Goal: Task Accomplishment & Management: Manage account settings

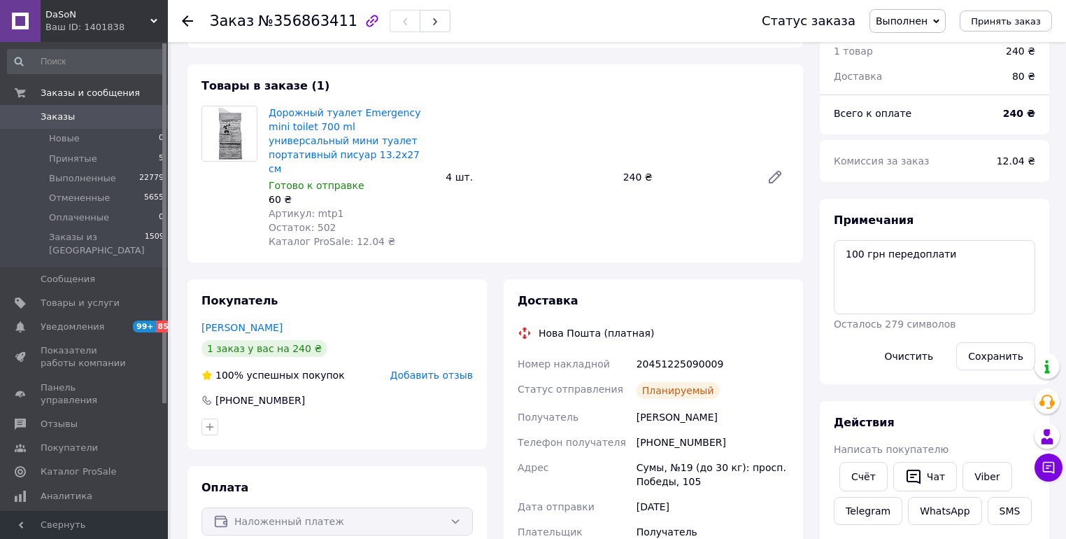
scroll to position [280, 0]
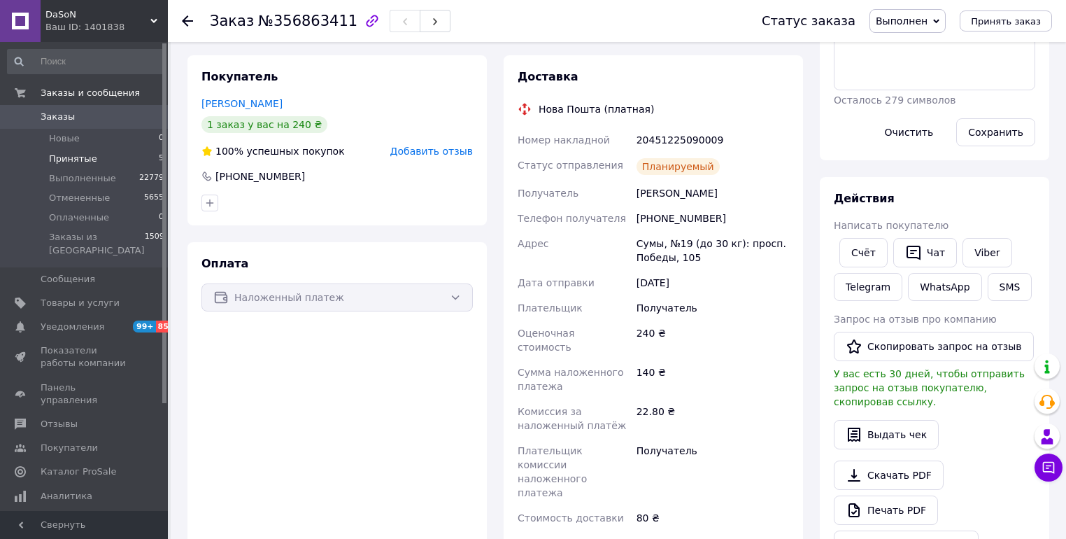
click at [62, 153] on span "Принятые" at bounding box center [73, 158] width 48 height 13
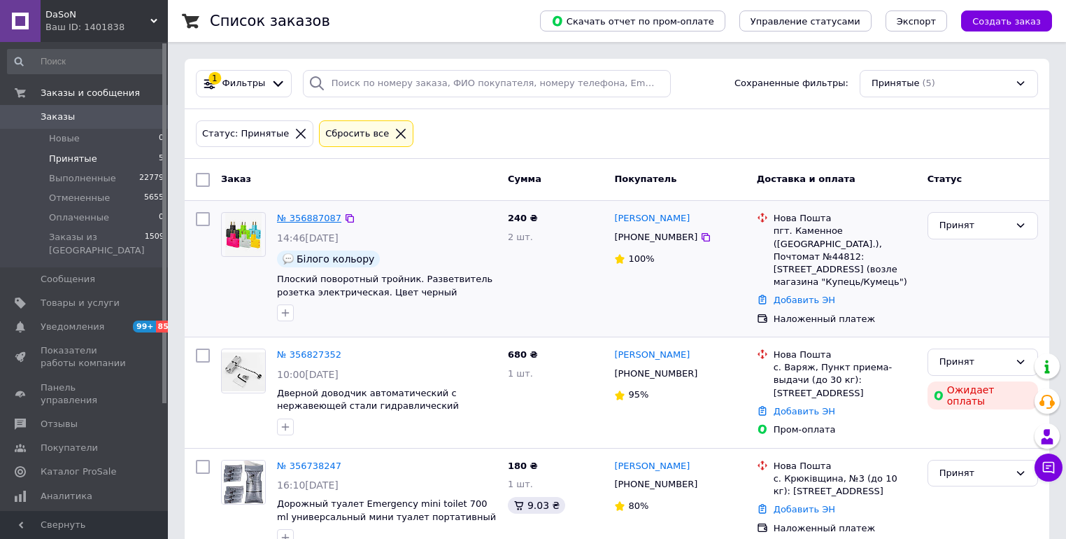
click at [292, 215] on link "№ 356887087" at bounding box center [309, 218] width 64 height 10
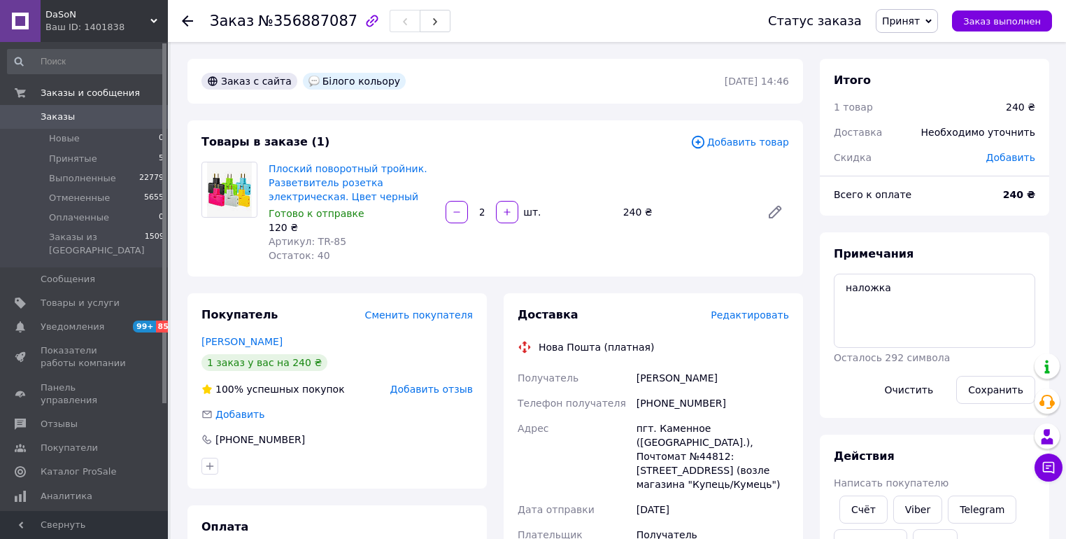
click at [748, 317] on span "Редактировать" at bounding box center [750, 314] width 78 height 11
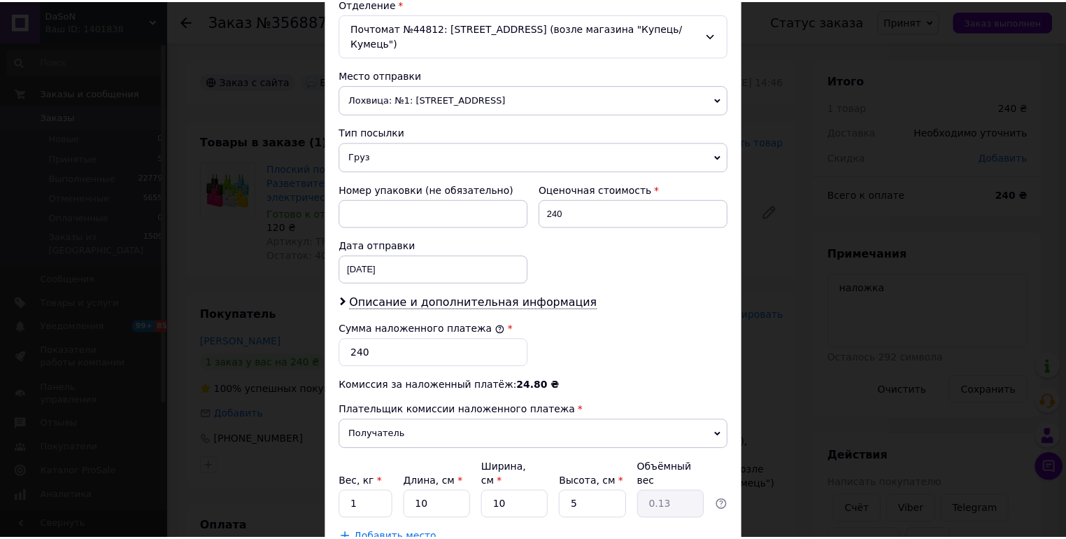
scroll to position [524, 0]
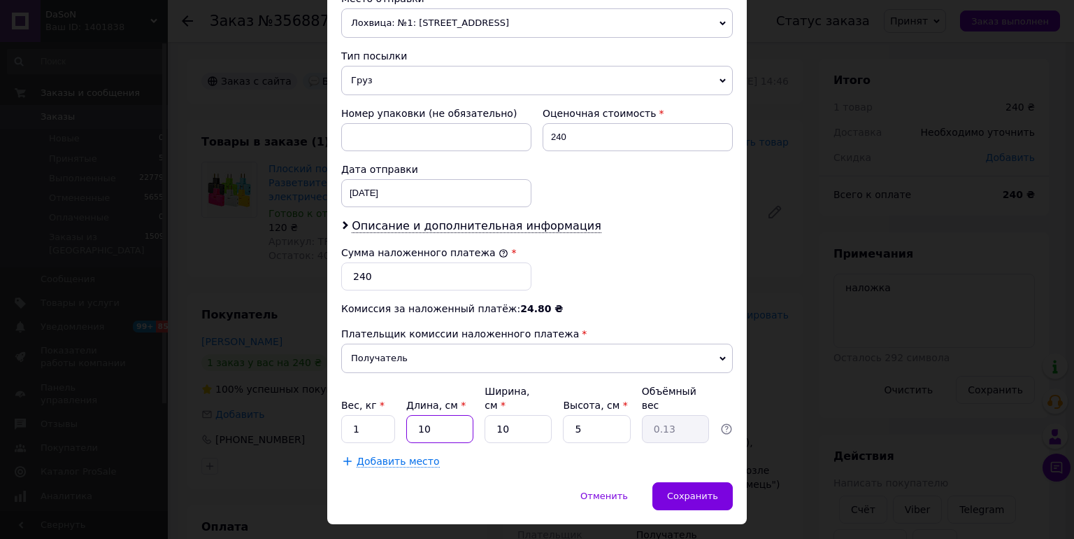
click at [433, 415] on input "10" at bounding box center [439, 429] width 67 height 28
type input "1"
type input "0.1"
type input "19"
type input "0.24"
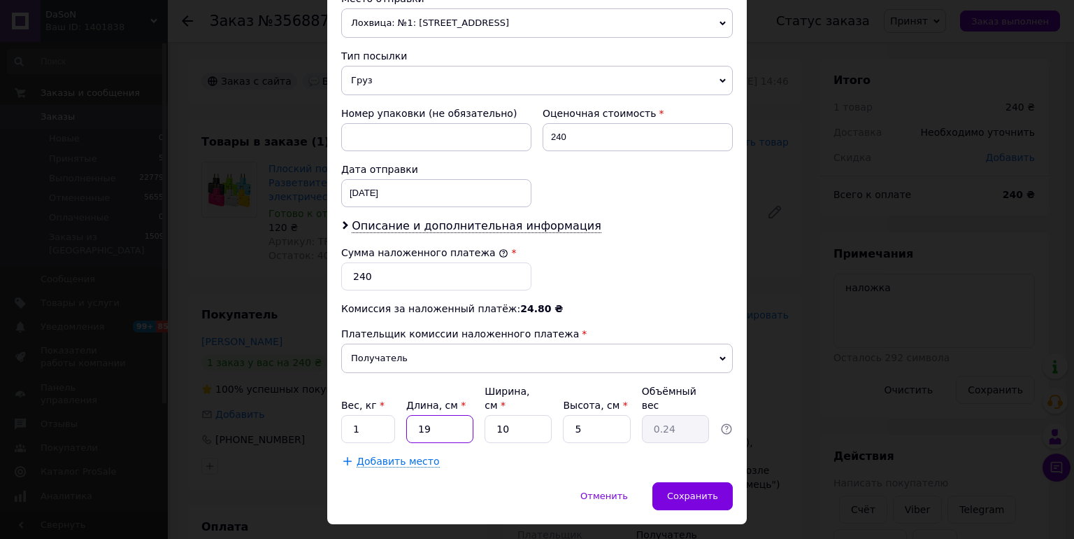
type input "19"
click at [508, 415] on input "10" at bounding box center [518, 429] width 67 height 28
type input "1"
type input "0.1"
type input "17"
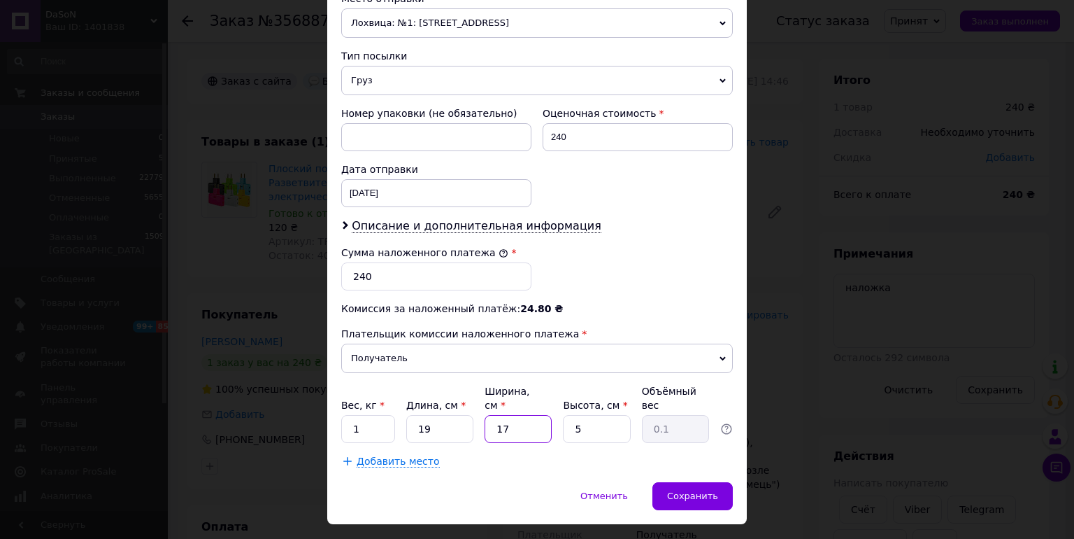
type input "0.4"
type input "17"
click at [711, 490] on span "Сохранить" at bounding box center [692, 495] width 51 height 10
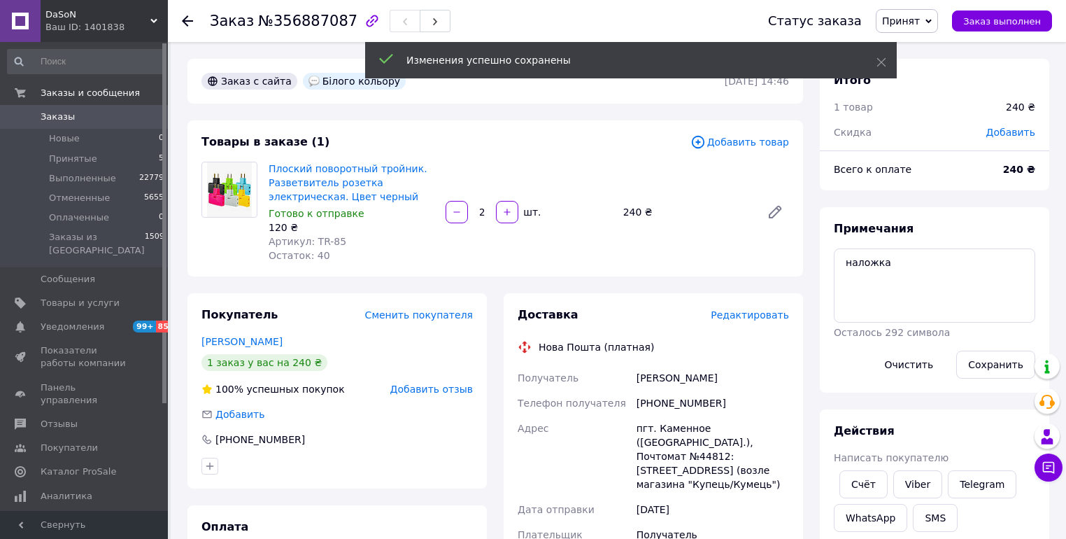
scroll to position [336, 0]
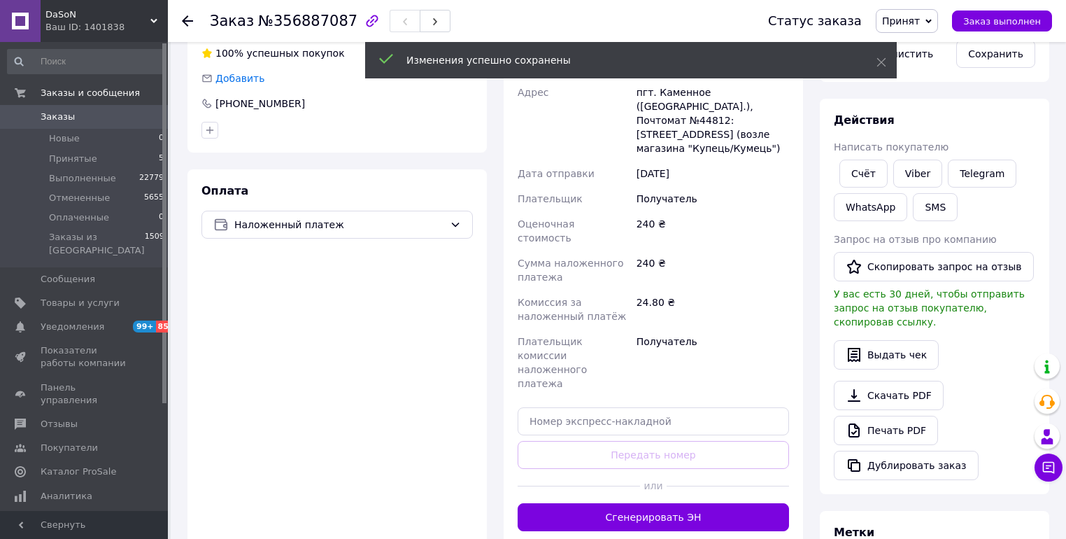
click at [627, 503] on button "Сгенерировать ЭН" at bounding box center [653, 517] width 271 height 28
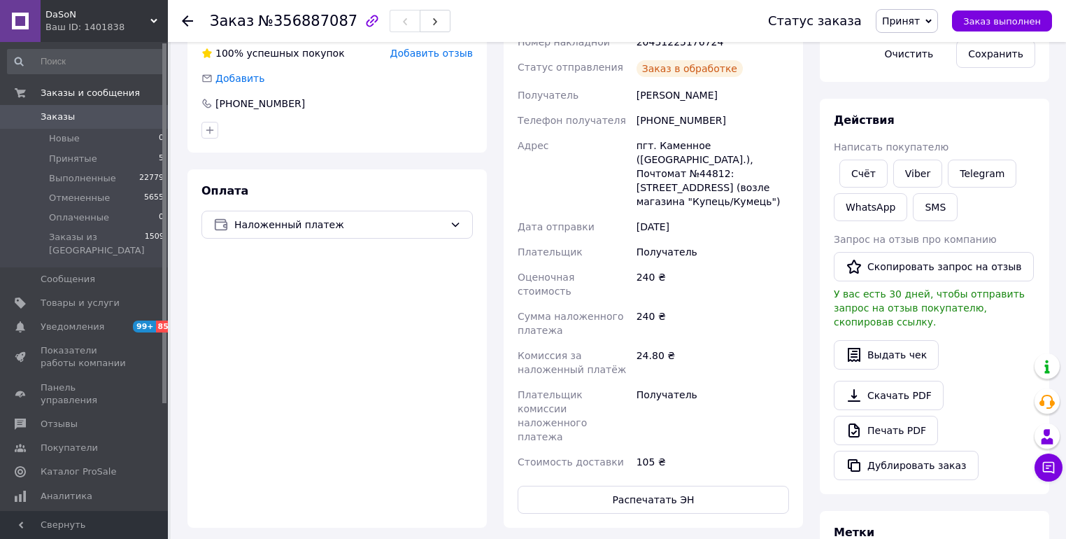
click at [639, 485] on button "Распечатать ЭН" at bounding box center [653, 499] width 271 height 28
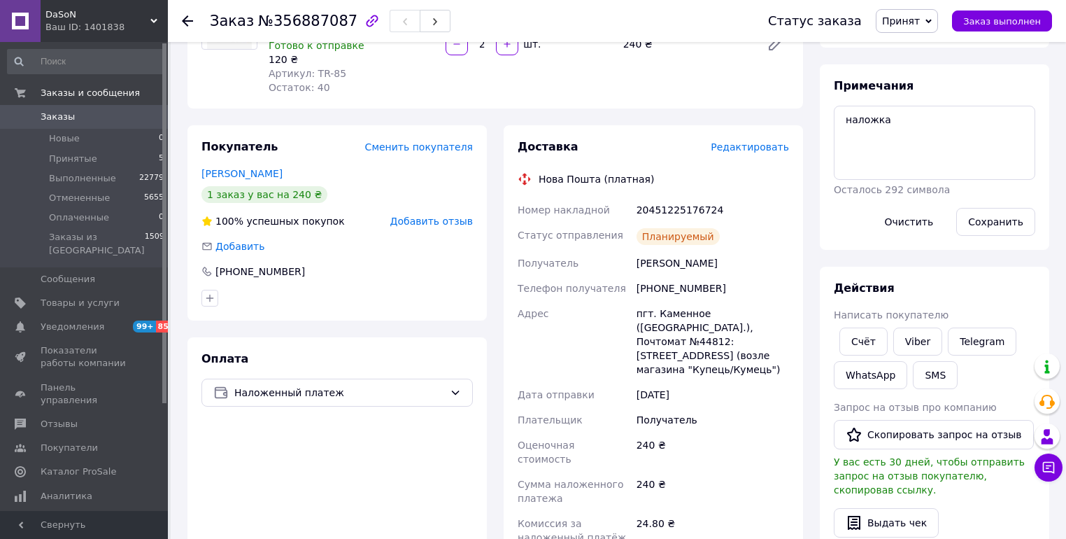
click at [663, 206] on div "20451225176724" at bounding box center [713, 209] width 158 height 25
copy div "20451225176724"
click at [941, 369] on button "SMS" at bounding box center [935, 375] width 45 height 28
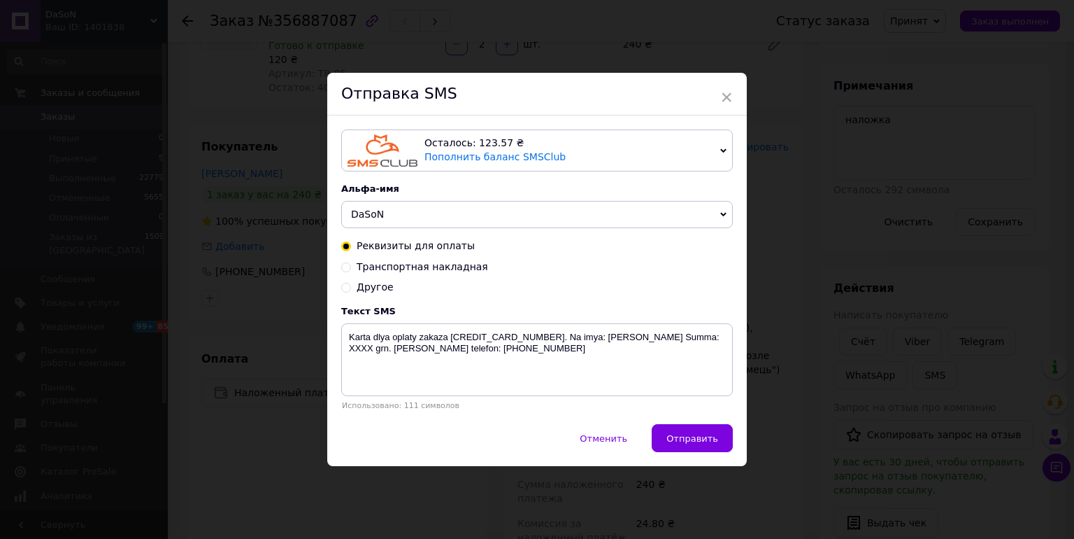
click at [432, 268] on span "Транспортная накладная" at bounding box center [423, 266] width 132 height 11
click at [351, 268] on input "Транспортная накладная" at bounding box center [346, 266] width 10 height 10
radio input "true"
radio input "false"
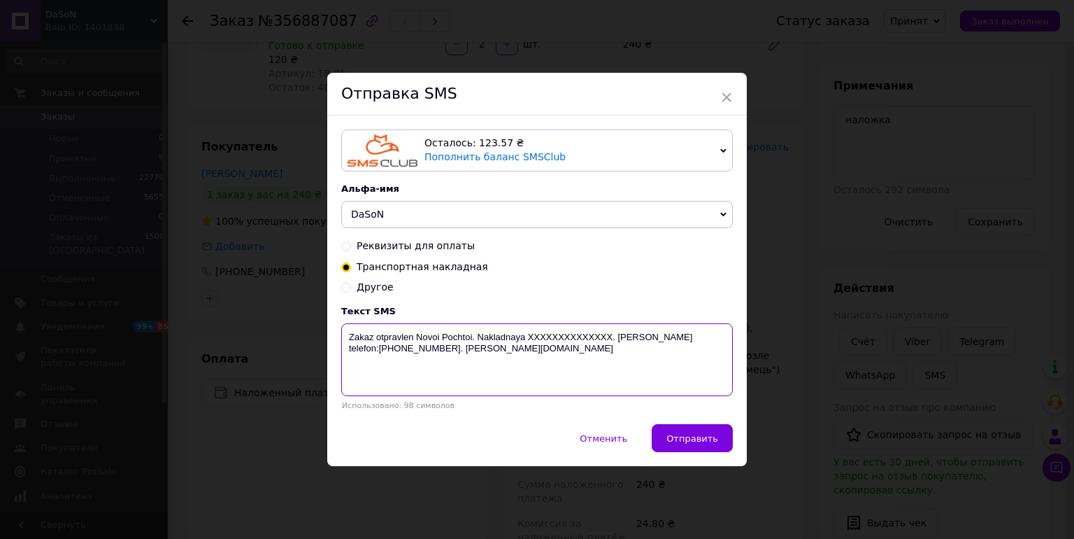
click at [565, 338] on textarea "Zakaz otpravlen Novoi Pochtoi. Nakladnaya XXXXXXXXXXXXXX. [PERSON_NAME] telefon…" at bounding box center [537, 359] width 392 height 73
paste textarea "20451225176724"
type textarea "Zakaz otpravlen Novoi Pochtoi. Nakladnaya 20451225176724. Nash telefon:+3806763…"
click at [668, 424] on div "Осталось: 123.57 ₴ Пополнить баланс SMSClub Подключить LetsAds Альфа-имя DaSoN …" at bounding box center [537, 269] width 420 height 308
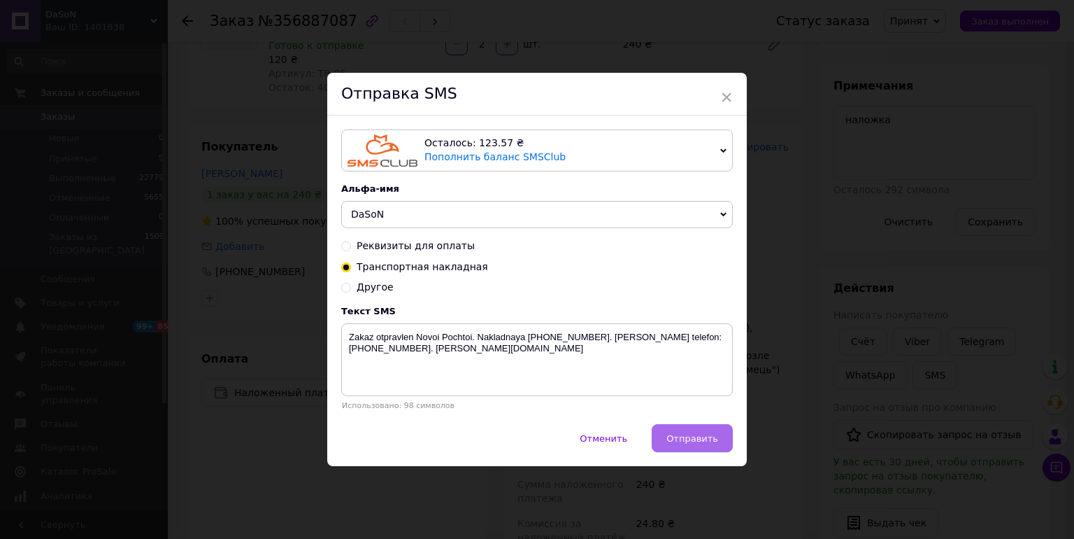
click at [680, 443] on span "Отправить" at bounding box center [693, 438] width 52 height 10
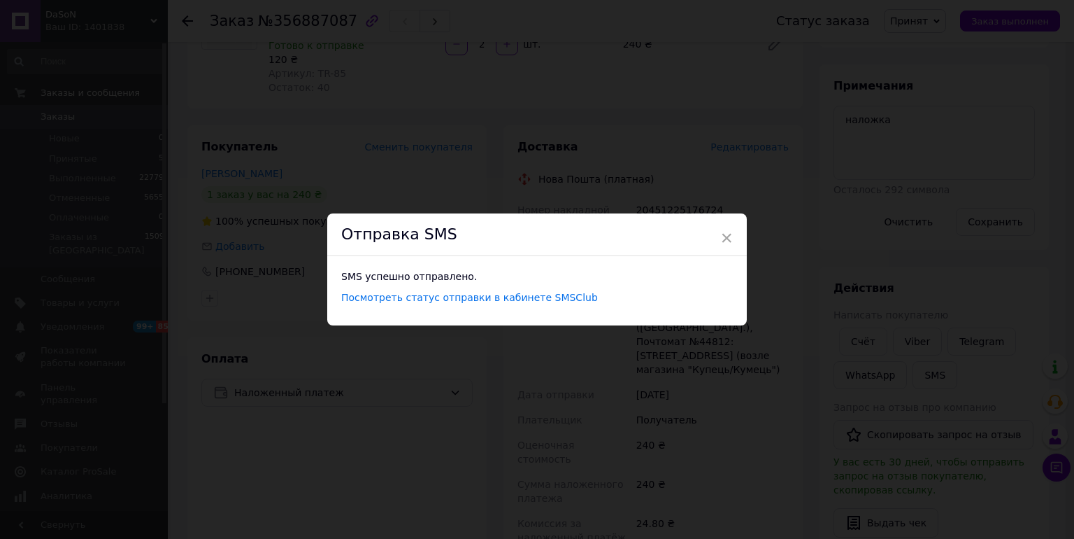
click at [613, 157] on div "× Отправка SMS SMS успешно отправлено. Посмотреть статус отправки в кабинете SM…" at bounding box center [537, 269] width 1074 height 539
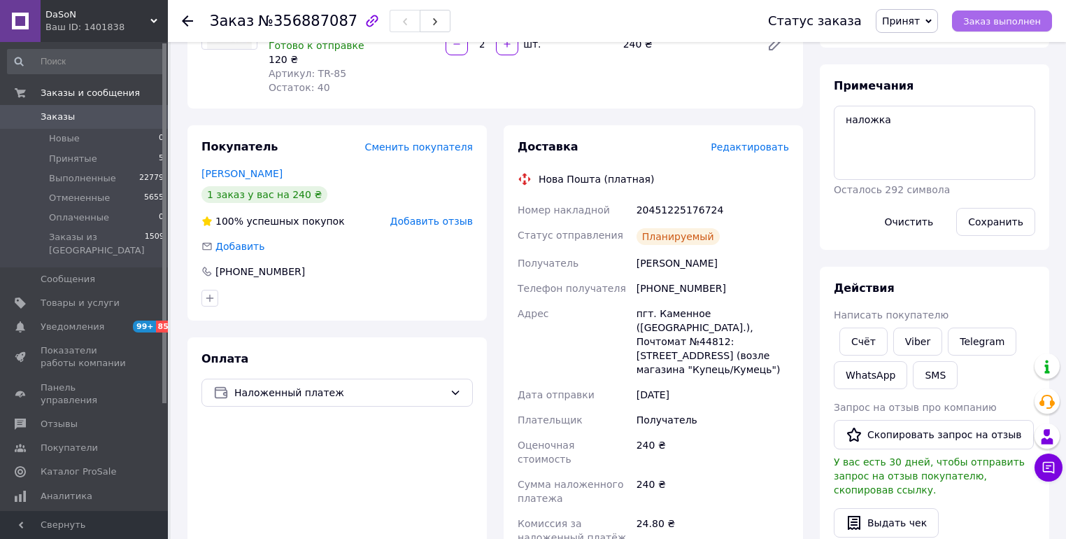
click at [1024, 22] on span "Заказ выполнен" at bounding box center [1002, 21] width 78 height 10
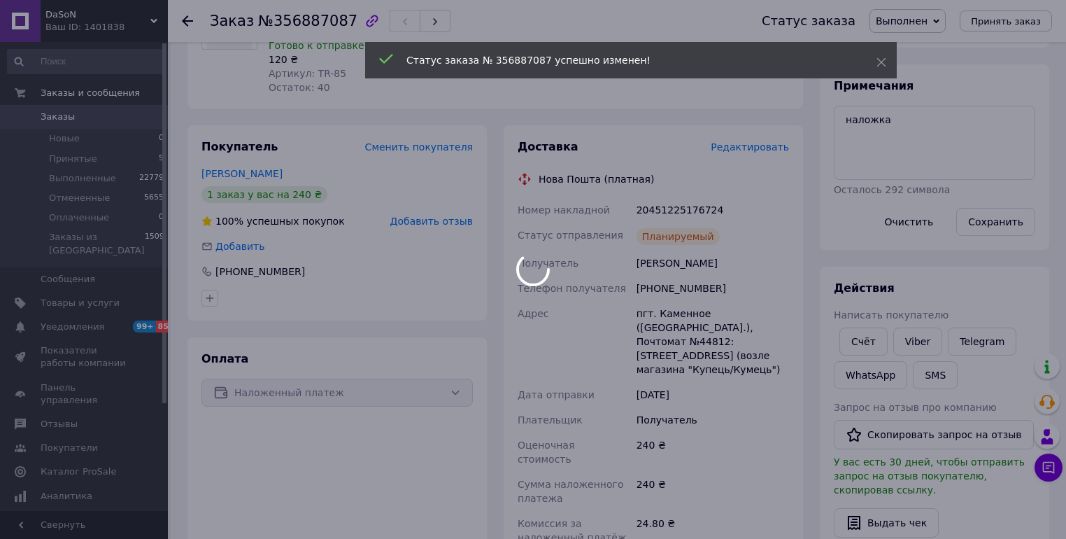
scroll to position [0, 0]
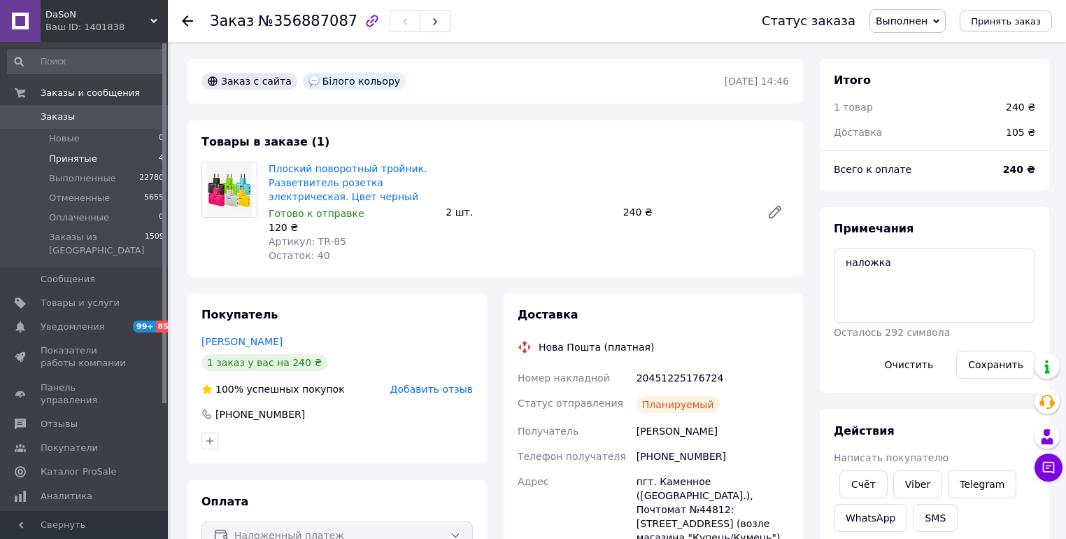
click at [70, 157] on span "Принятые" at bounding box center [73, 158] width 48 height 13
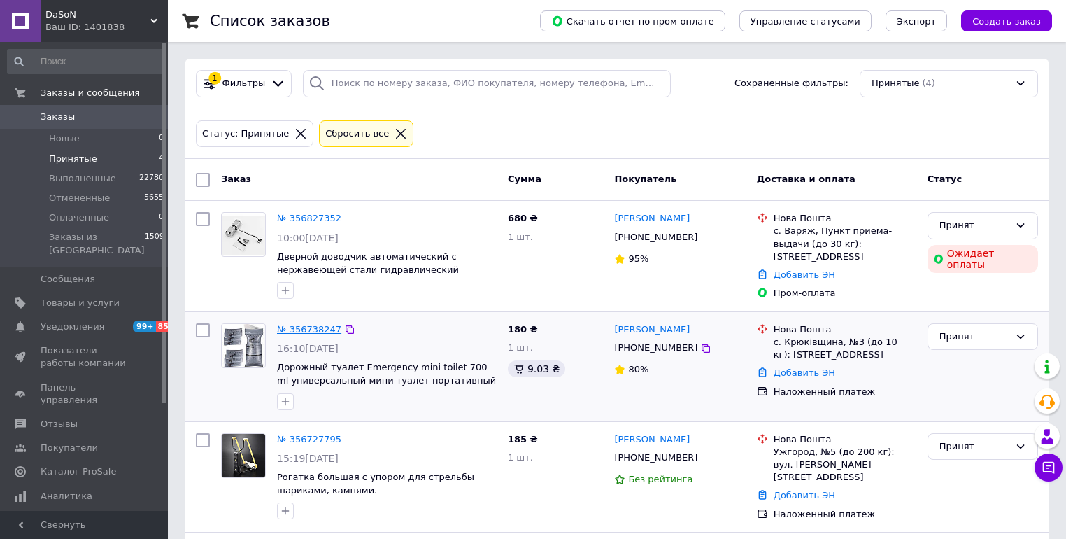
click at [301, 325] on link "№ 356738247" at bounding box center [309, 329] width 64 height 10
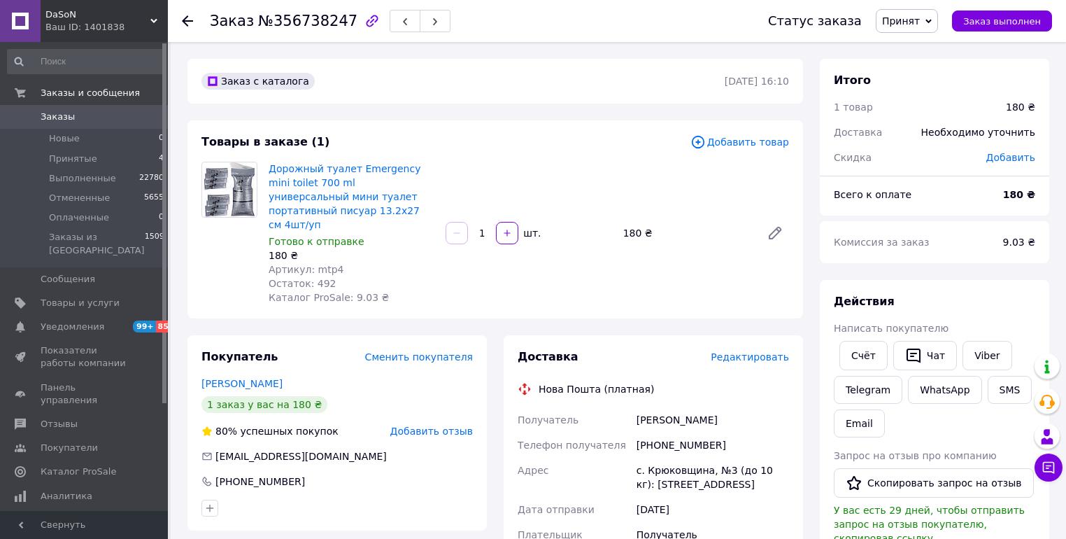
click at [190, 22] on icon at bounding box center [187, 20] width 11 height 11
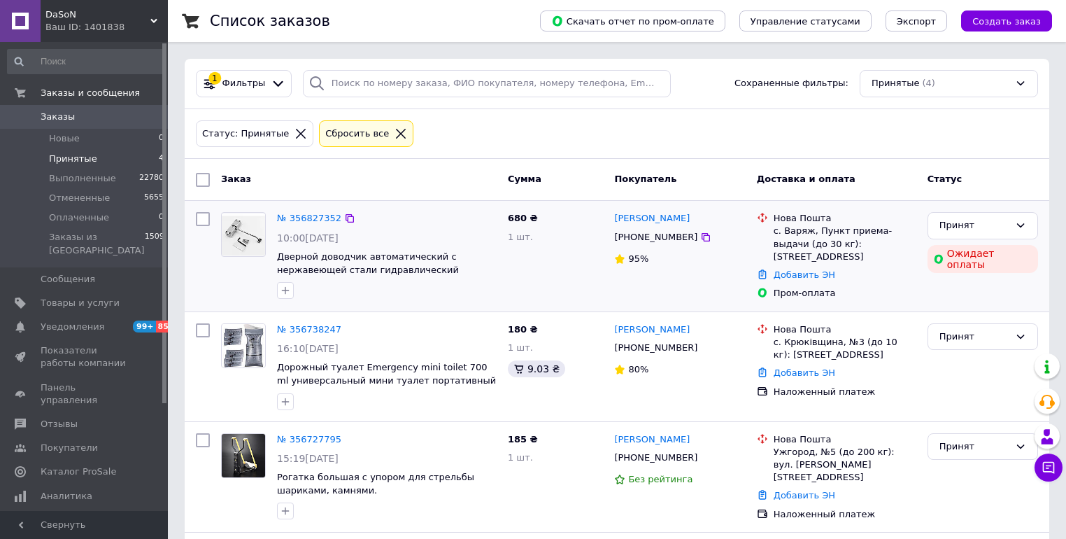
scroll to position [112, 0]
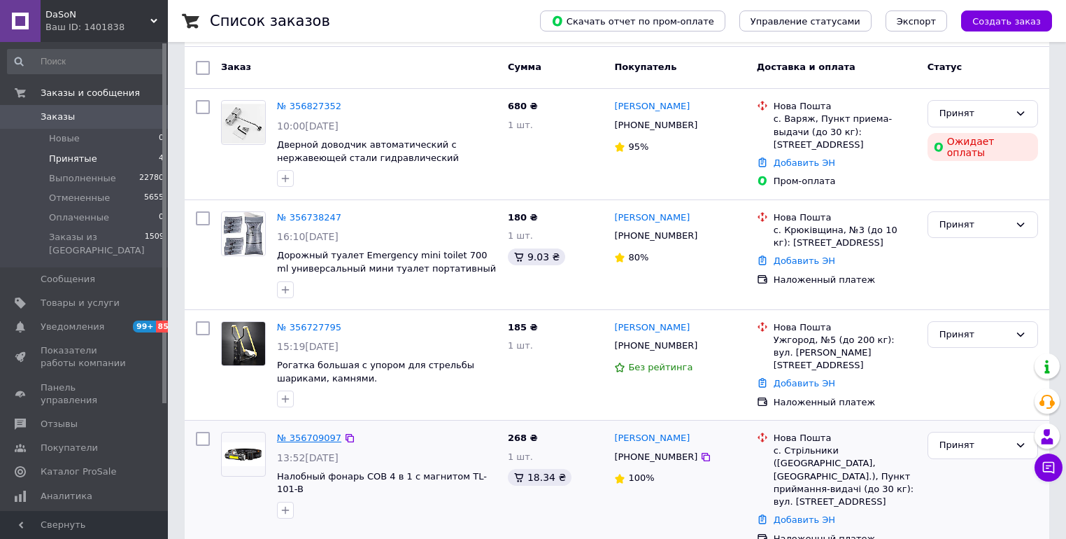
click at [299, 434] on link "№ 356709097" at bounding box center [309, 437] width 64 height 10
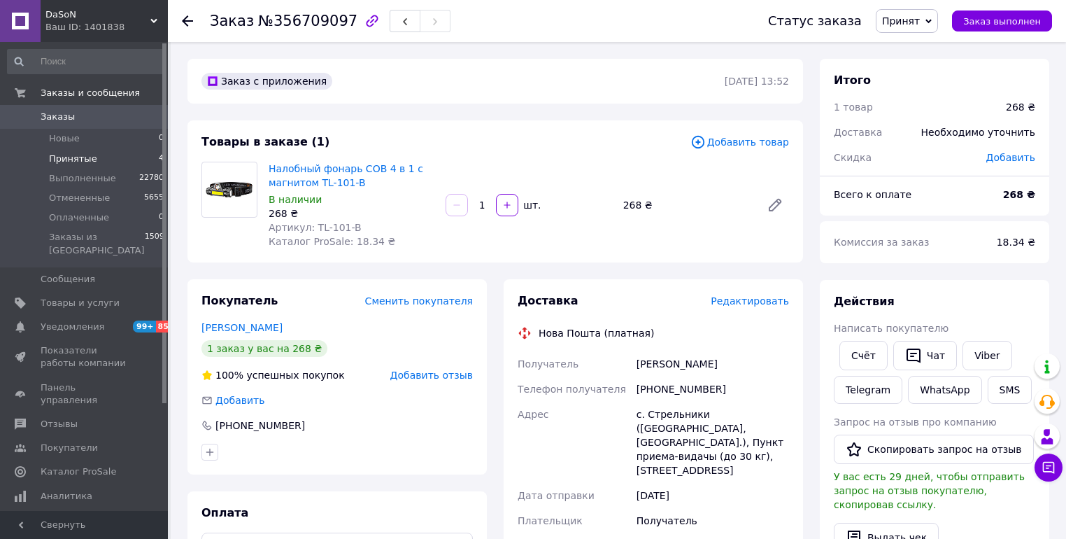
click at [76, 159] on span "Принятые" at bounding box center [73, 158] width 48 height 13
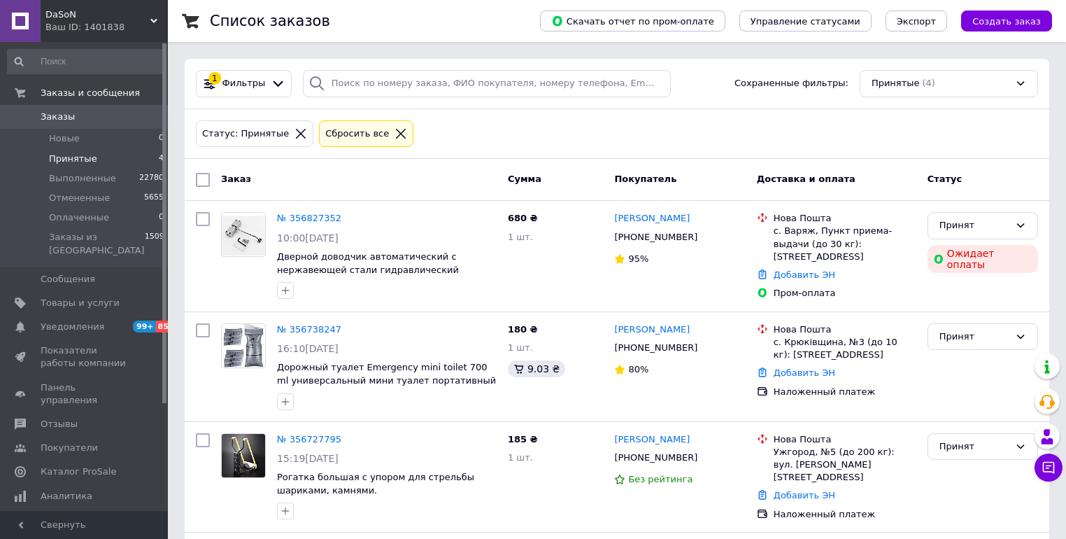
click at [72, 159] on span "Принятые" at bounding box center [73, 158] width 48 height 13
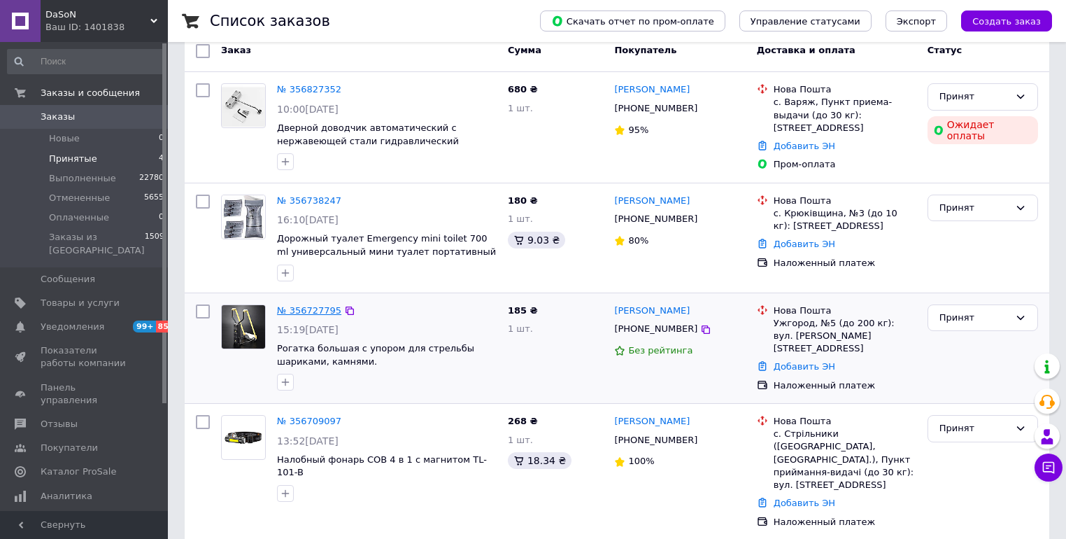
click at [308, 307] on link "№ 356727795" at bounding box center [309, 310] width 64 height 10
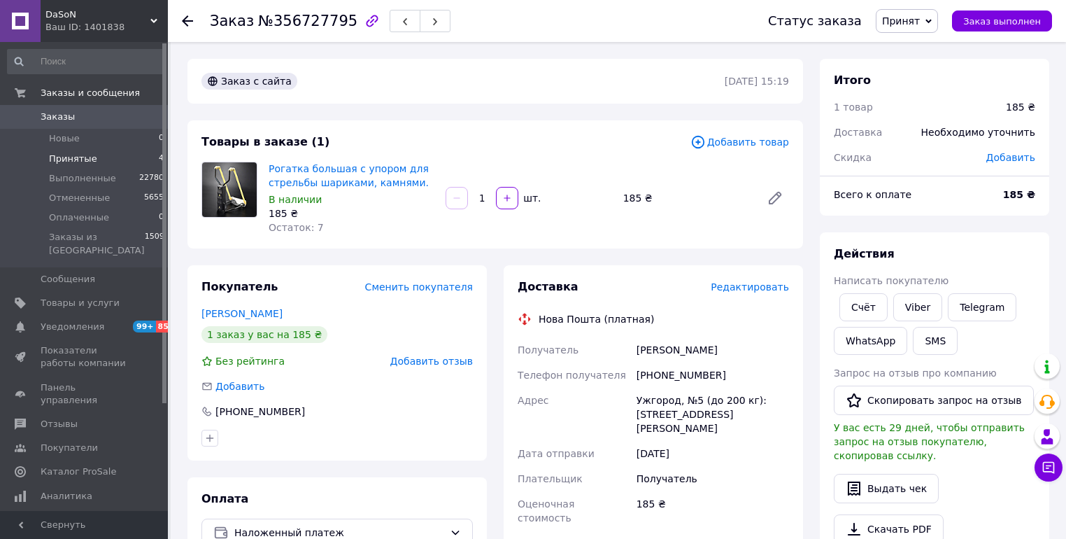
click at [74, 157] on span "Принятые" at bounding box center [73, 158] width 48 height 13
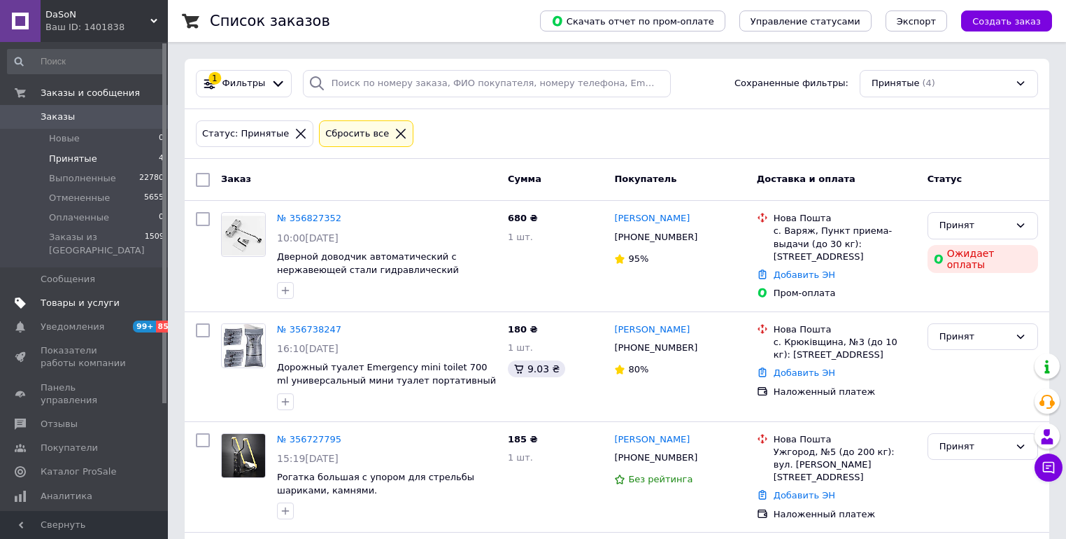
click at [55, 297] on span "Товары и услуги" at bounding box center [80, 303] width 79 height 13
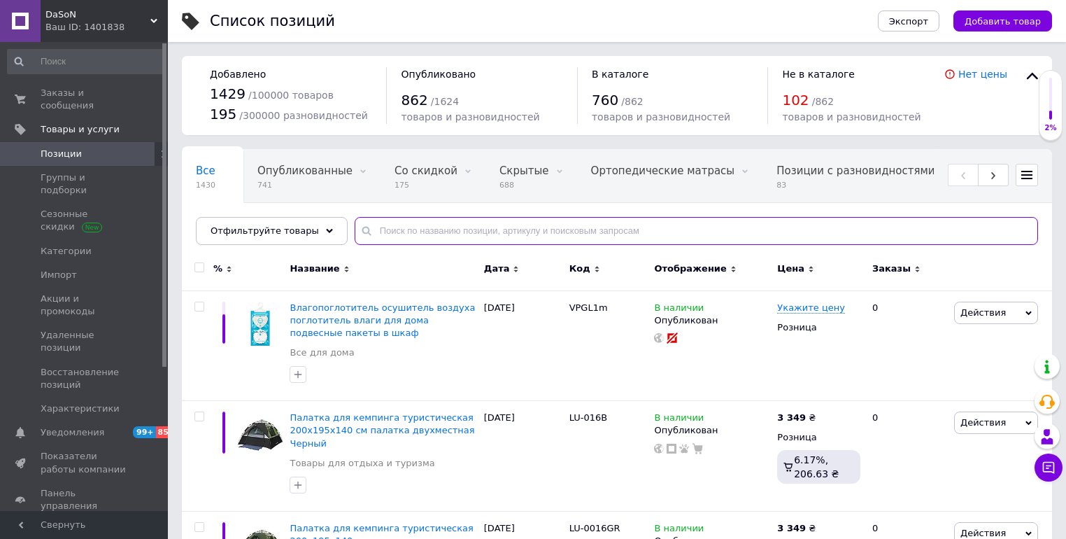
click at [381, 234] on input "text" at bounding box center [696, 231] width 683 height 28
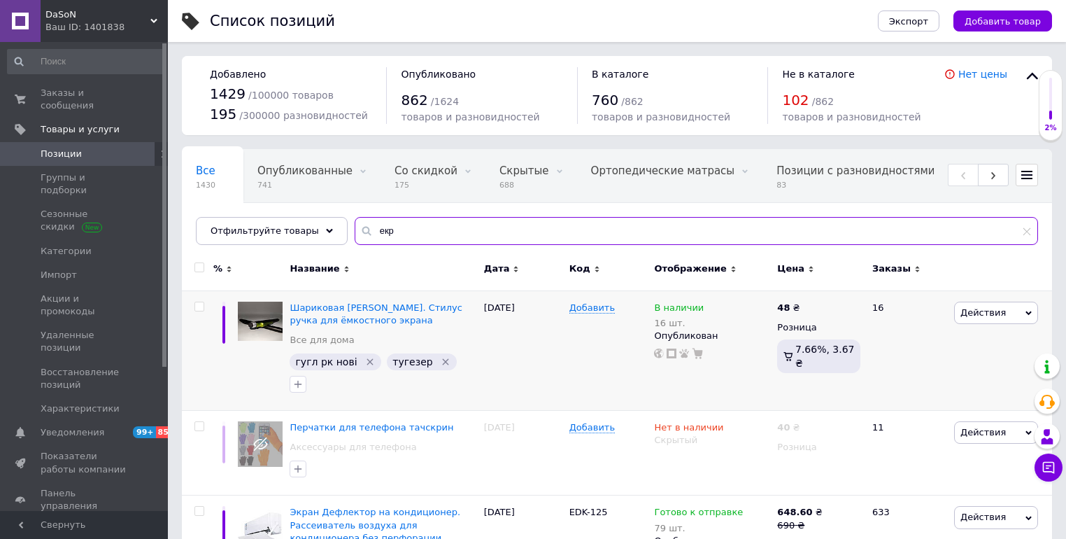
scroll to position [149, 0]
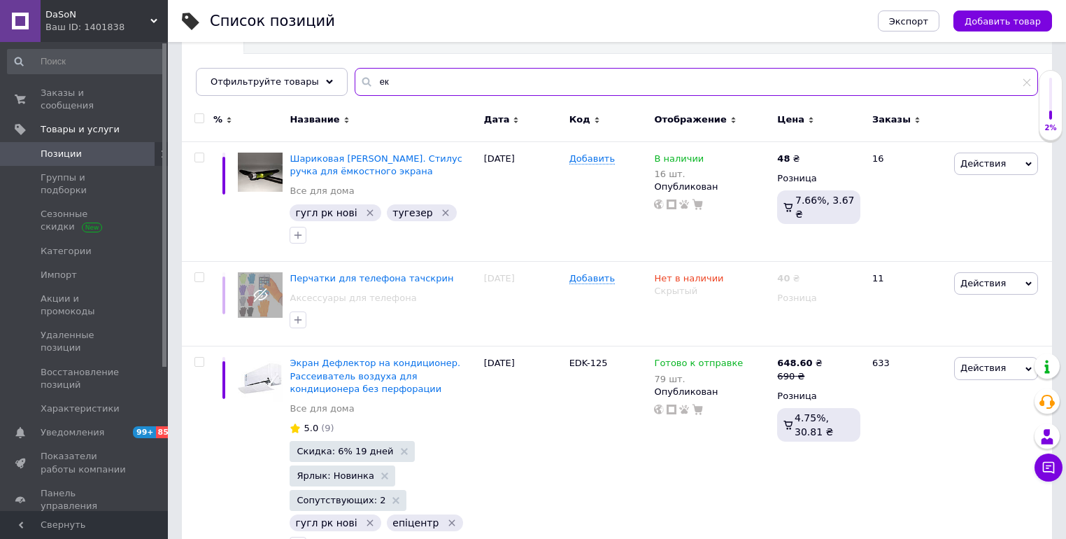
type input "е"
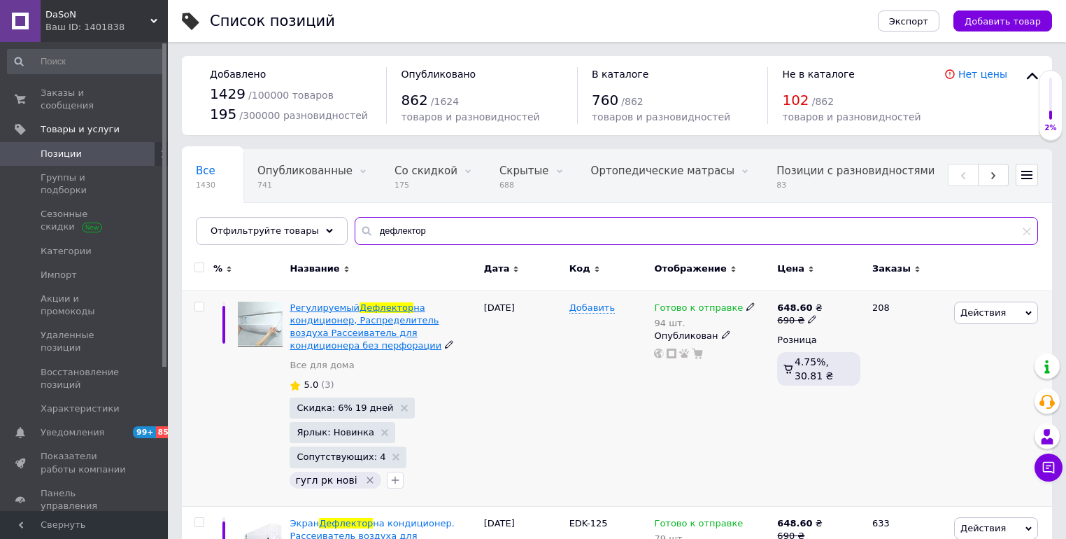
scroll to position [168, 0]
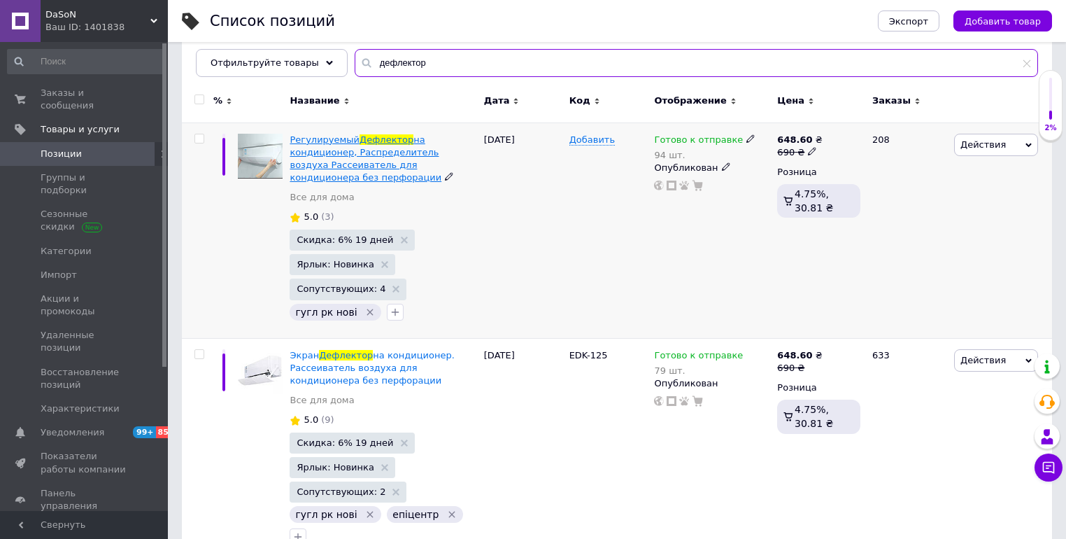
type input "дефлектор"
click at [360, 161] on span "на кондиционер, Распределитель воздуха Рассеиватель для кондиционера без перфор…" at bounding box center [366, 158] width 152 height 49
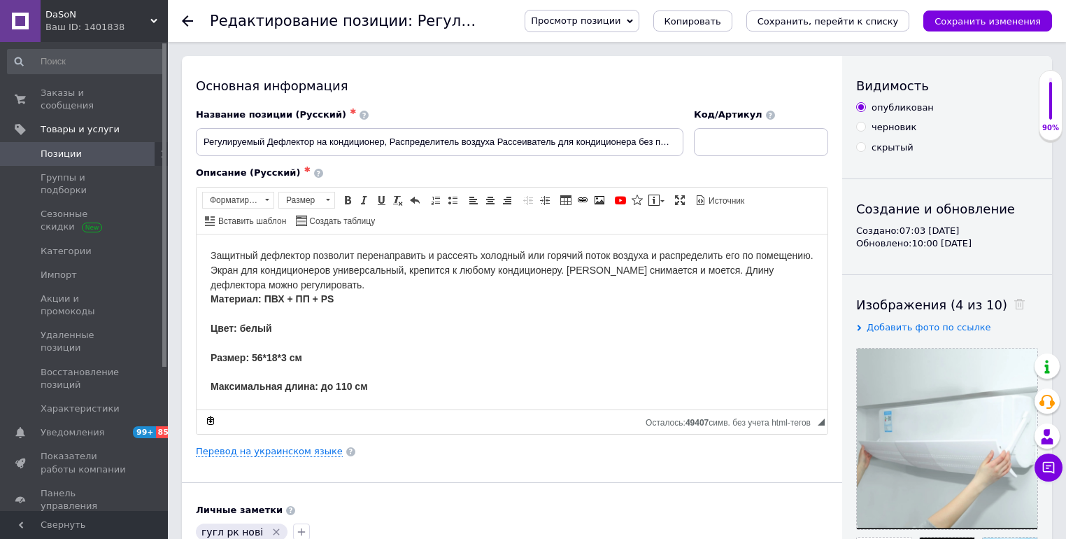
click at [187, 22] on icon at bounding box center [187, 20] width 11 height 11
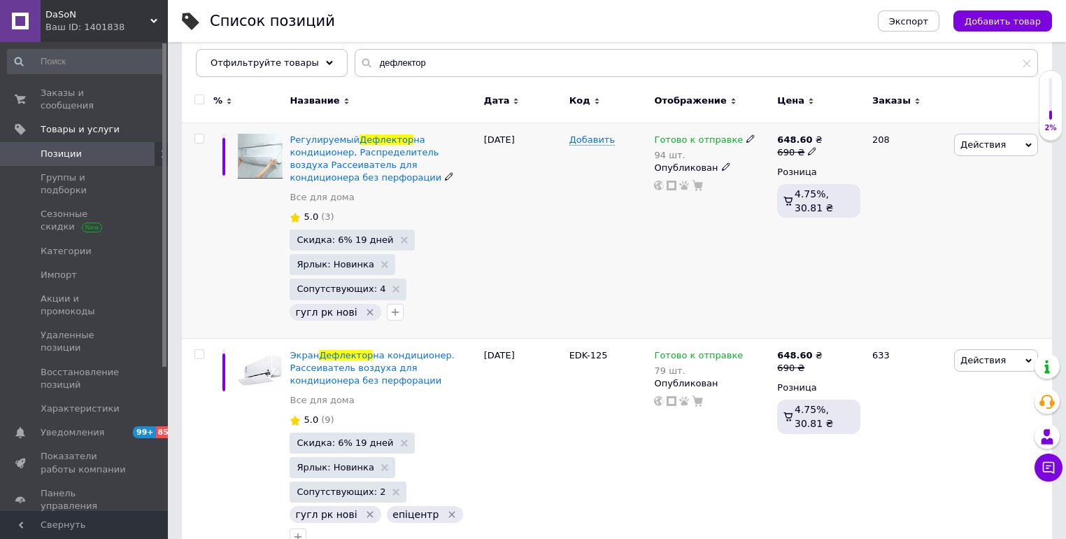
scroll to position [170, 0]
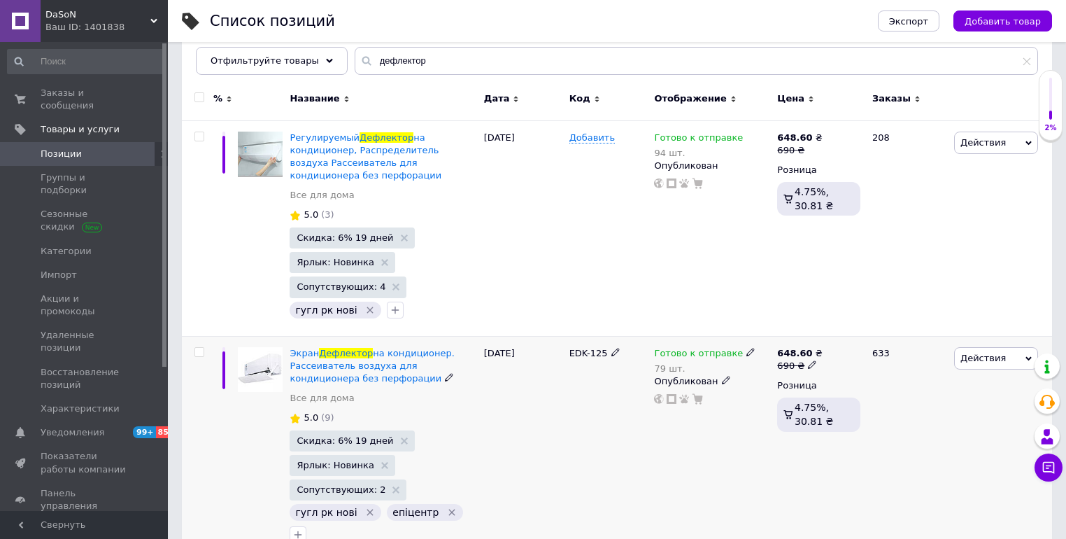
click at [267, 350] on img at bounding box center [260, 369] width 45 height 45
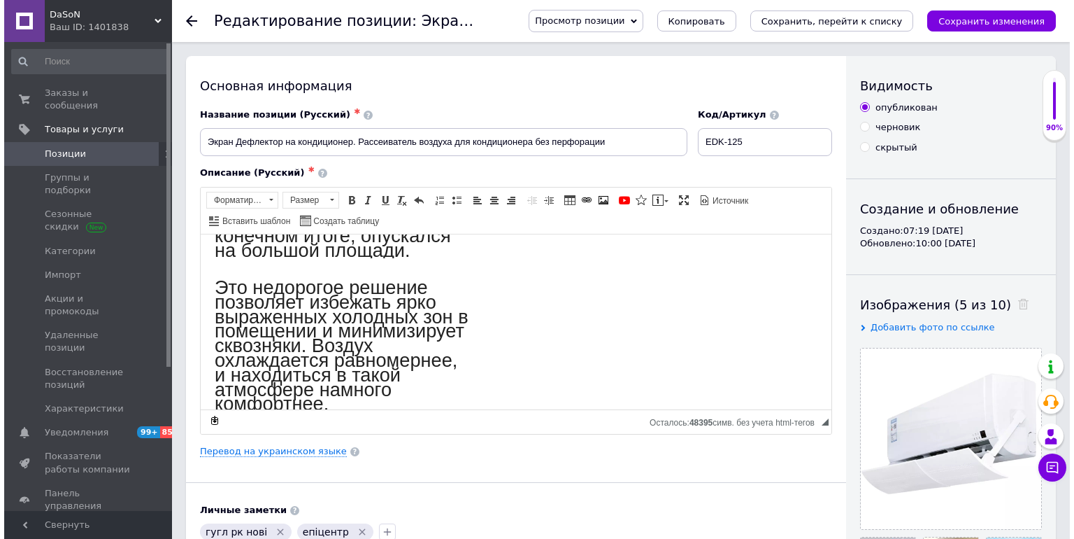
scroll to position [392, 0]
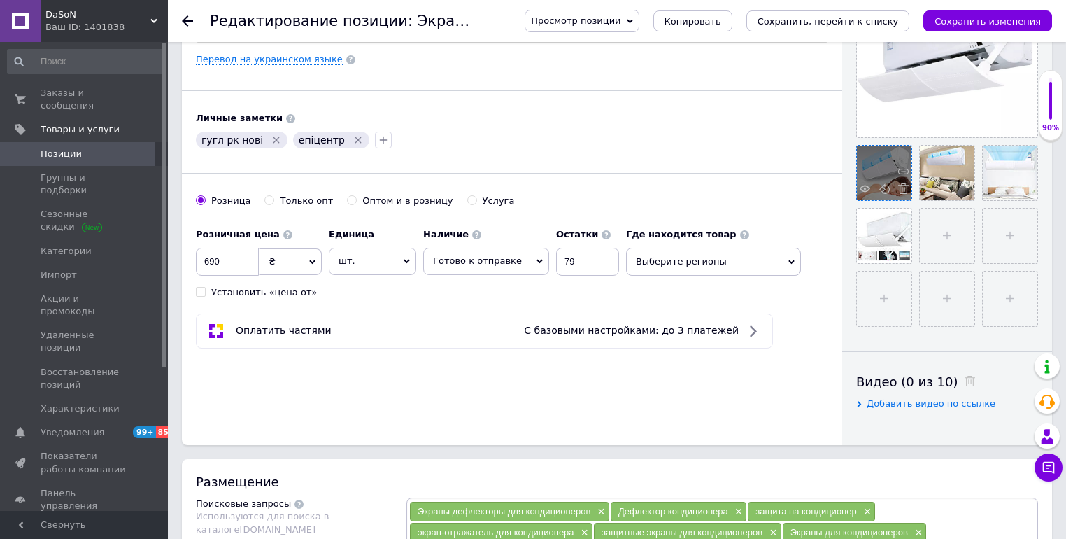
click at [876, 180] on div at bounding box center [884, 172] width 55 height 55
click at [863, 187] on icon at bounding box center [865, 188] width 10 height 10
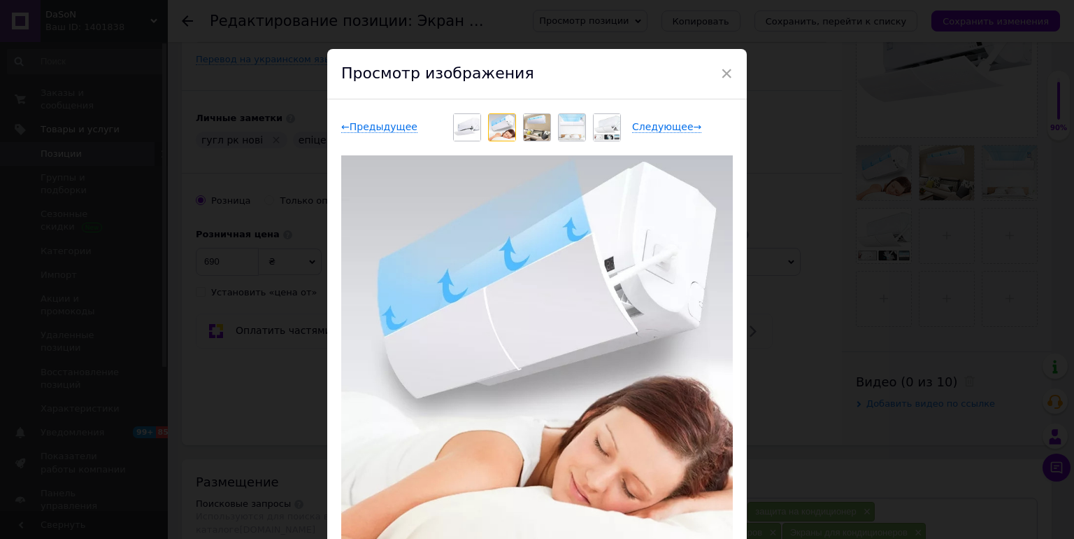
click at [571, 122] on img at bounding box center [572, 127] width 27 height 27
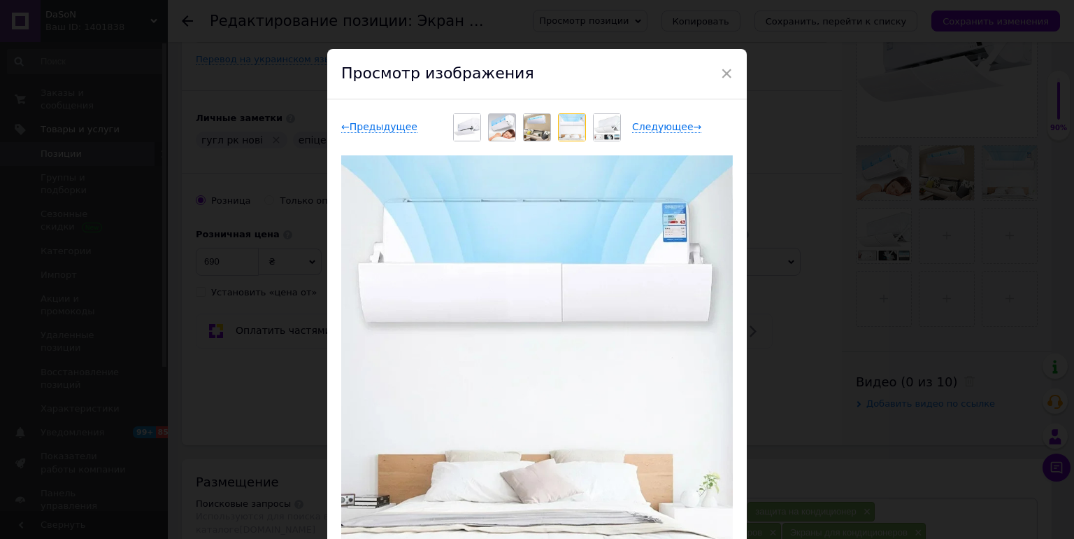
click at [603, 125] on img at bounding box center [607, 127] width 27 height 27
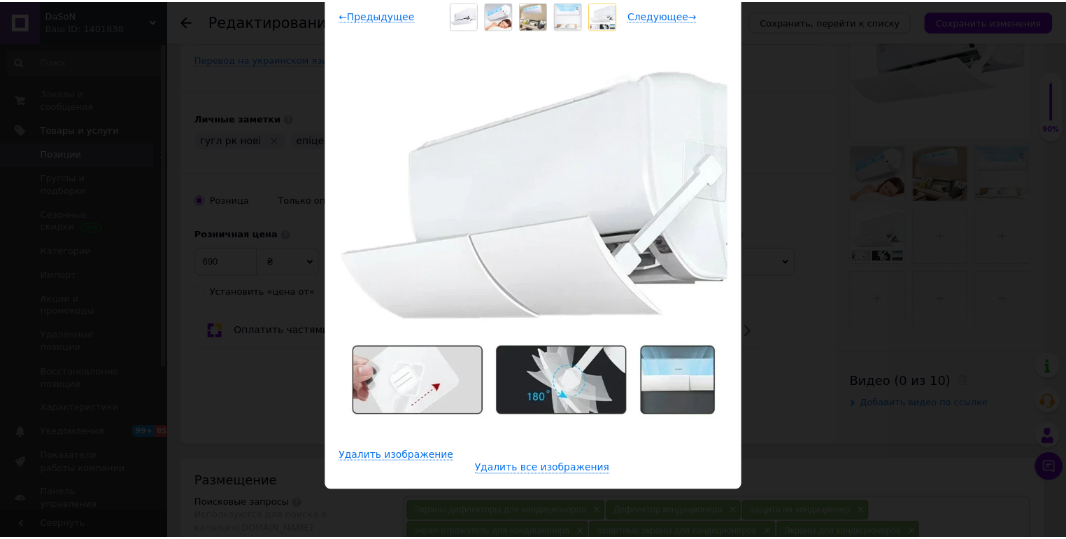
scroll to position [0, 0]
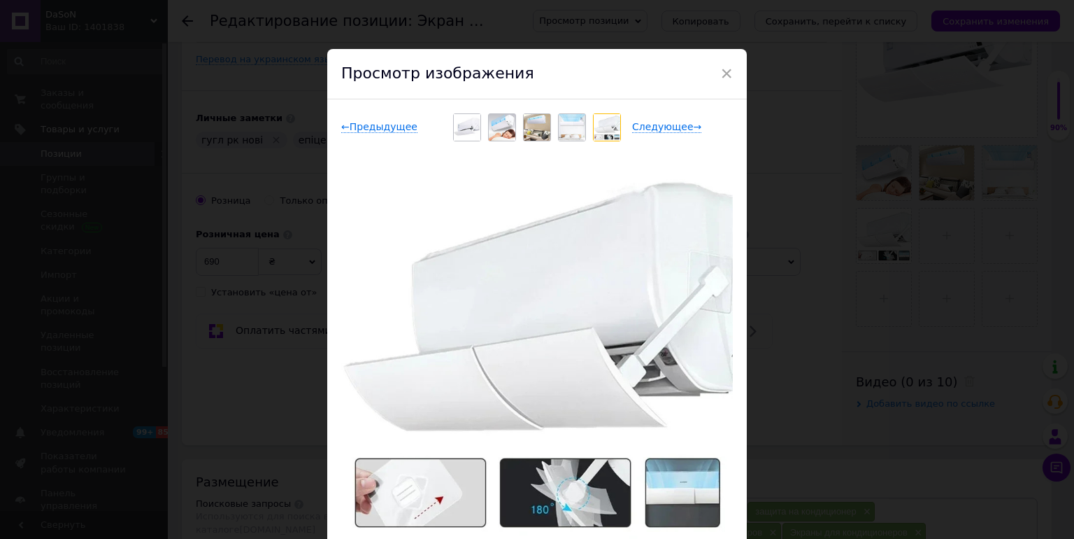
click at [725, 71] on span "×" at bounding box center [727, 74] width 13 height 24
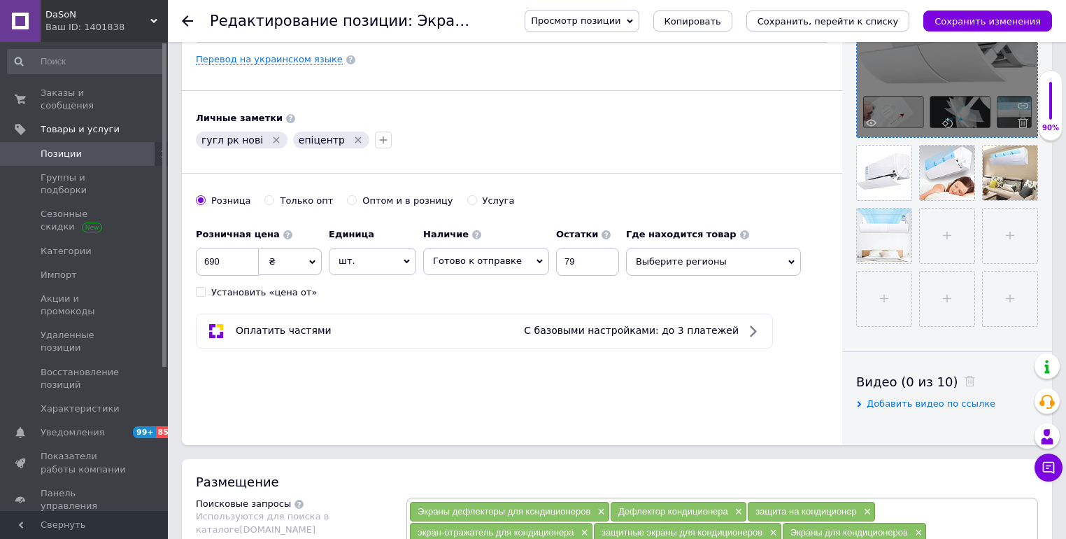
scroll to position [280, 0]
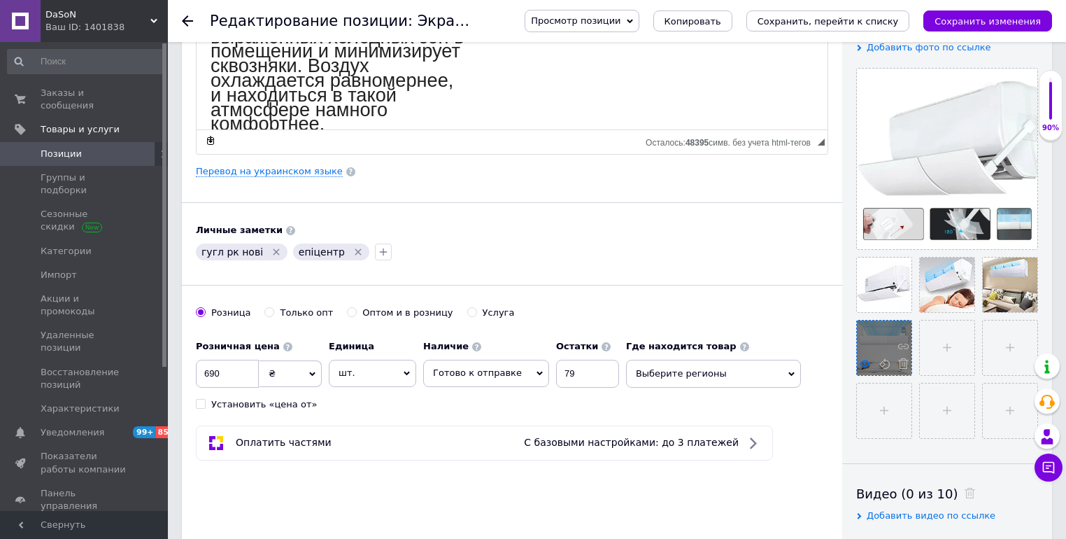
click at [864, 360] on use at bounding box center [865, 363] width 10 height 7
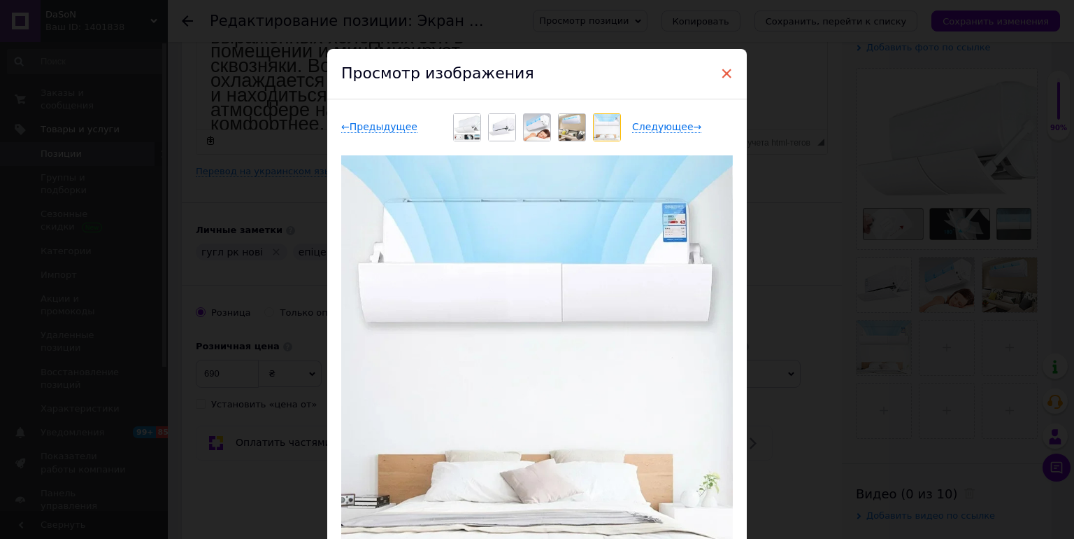
click at [722, 74] on span "×" at bounding box center [727, 74] width 13 height 24
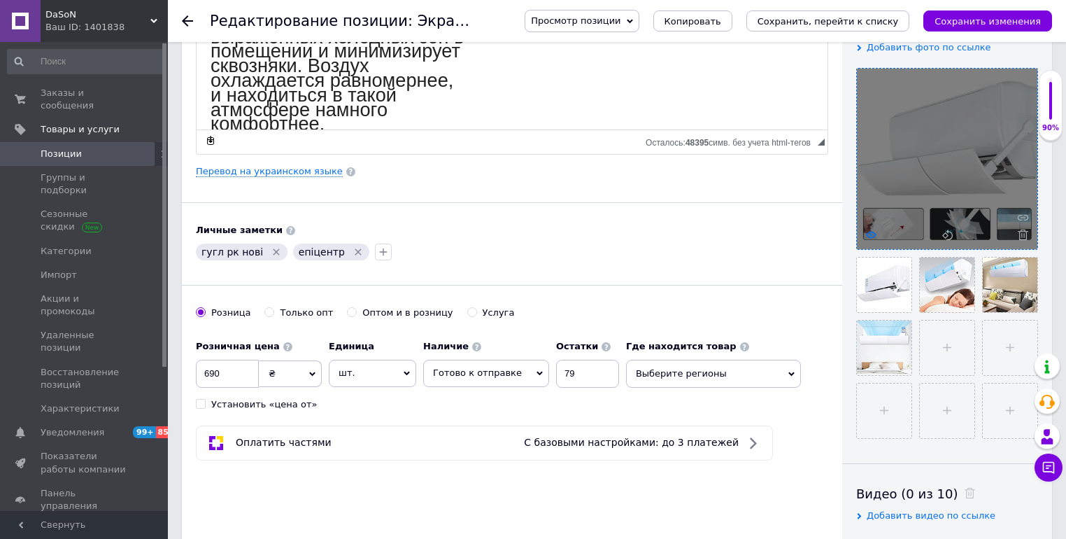
click at [870, 232] on icon at bounding box center [871, 234] width 10 height 10
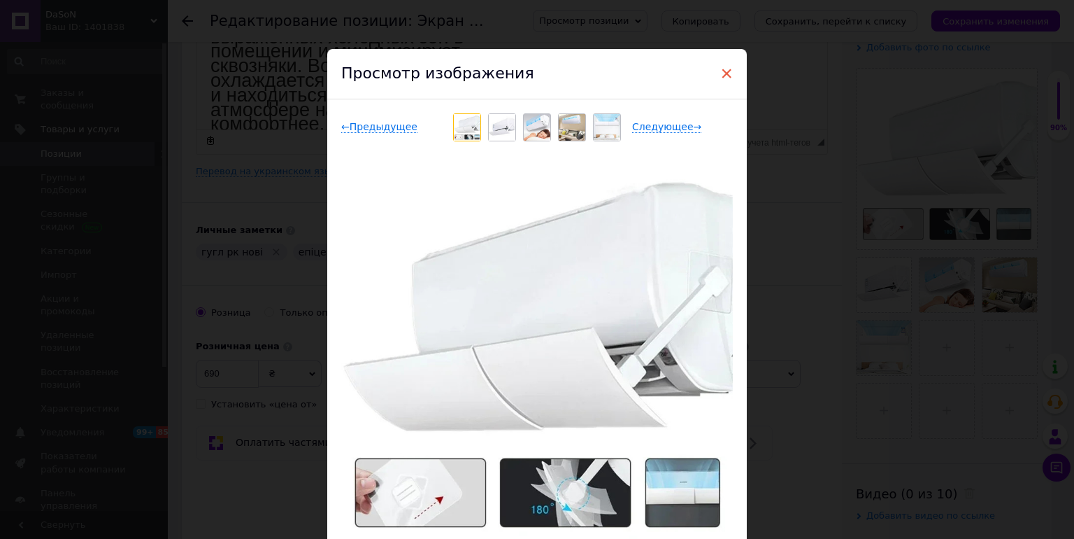
click at [724, 70] on span "×" at bounding box center [727, 74] width 13 height 24
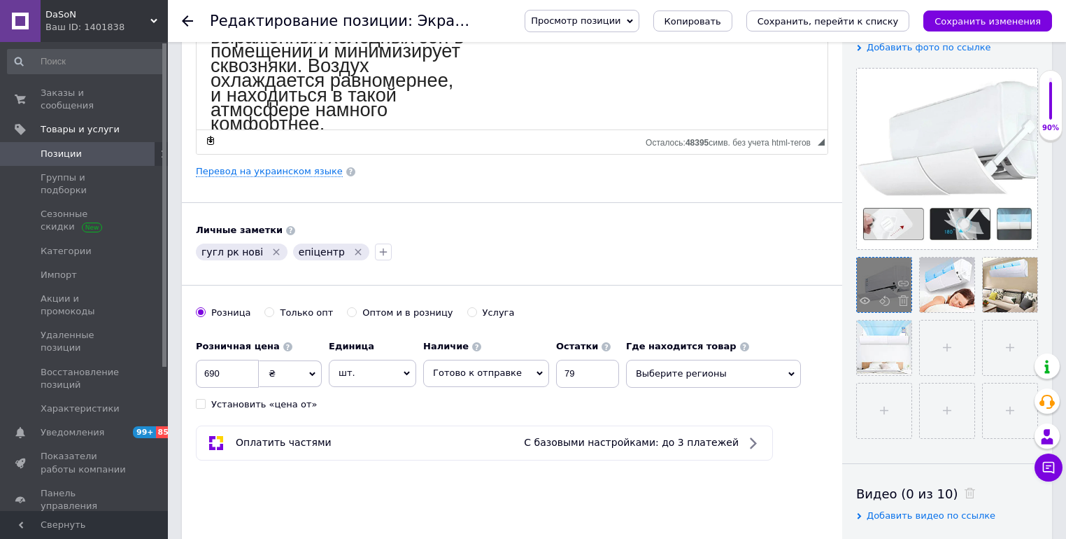
click at [898, 271] on div at bounding box center [884, 284] width 55 height 55
click at [865, 297] on use at bounding box center [865, 300] width 10 height 7
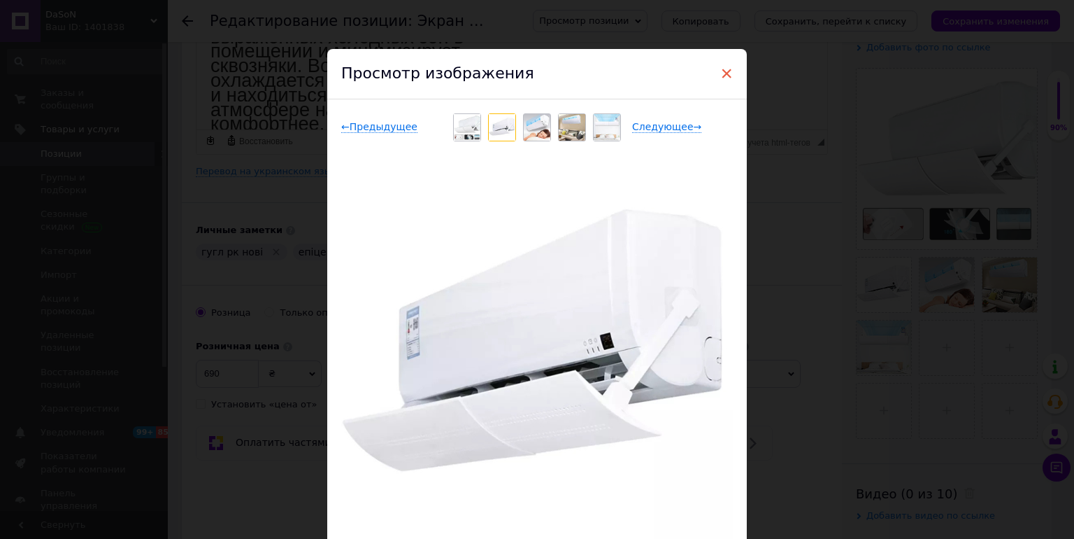
click at [727, 76] on span "×" at bounding box center [727, 74] width 13 height 24
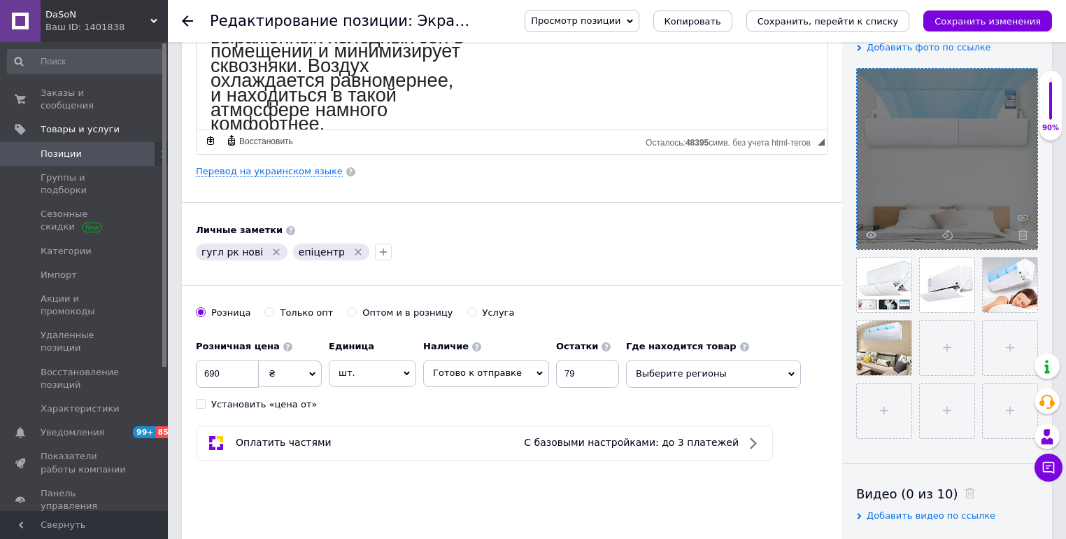
click at [979, 115] on div at bounding box center [947, 159] width 180 height 180
click at [872, 231] on use at bounding box center [871, 234] width 10 height 7
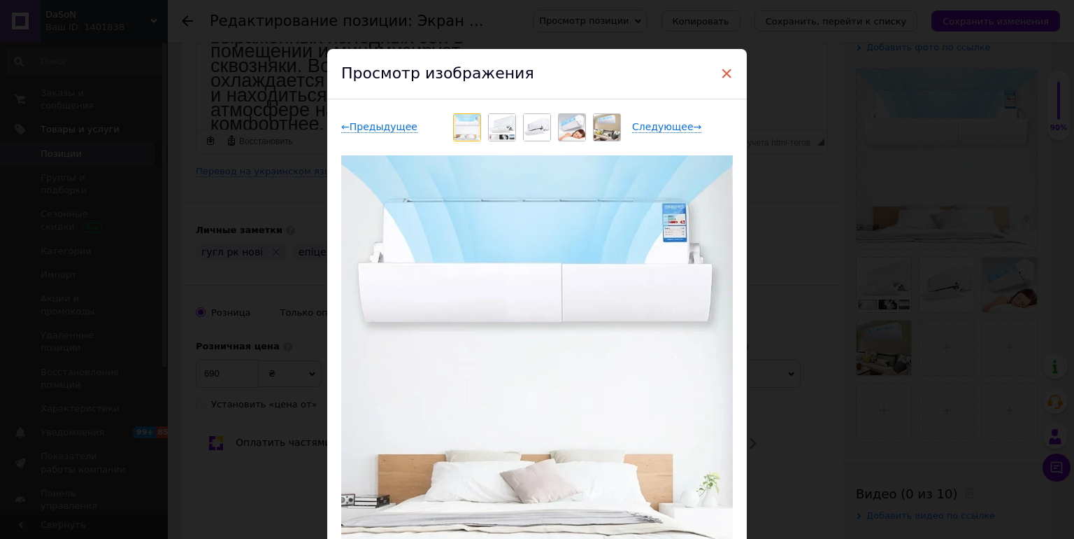
click at [724, 69] on span "×" at bounding box center [727, 74] width 13 height 24
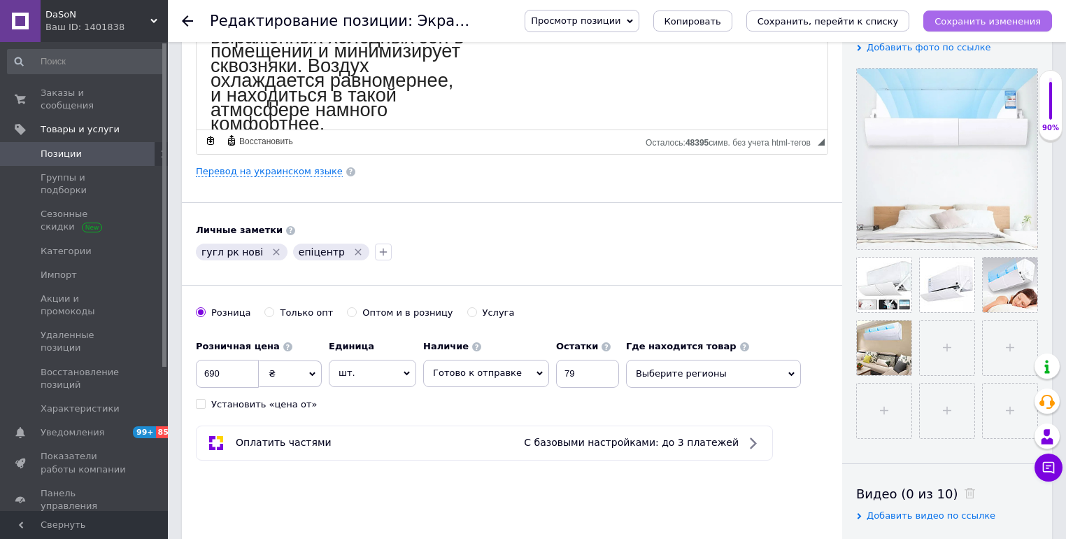
click at [962, 19] on icon "Сохранить изменения" at bounding box center [988, 21] width 106 height 10
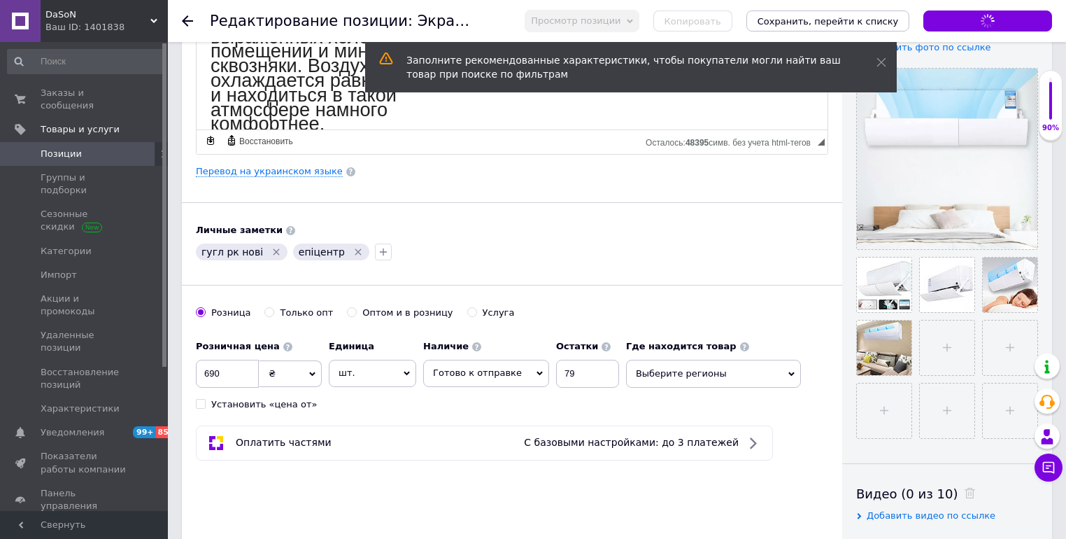
click at [200, 18] on div at bounding box center [196, 21] width 28 height 42
click at [185, 22] on icon at bounding box center [187, 20] width 11 height 11
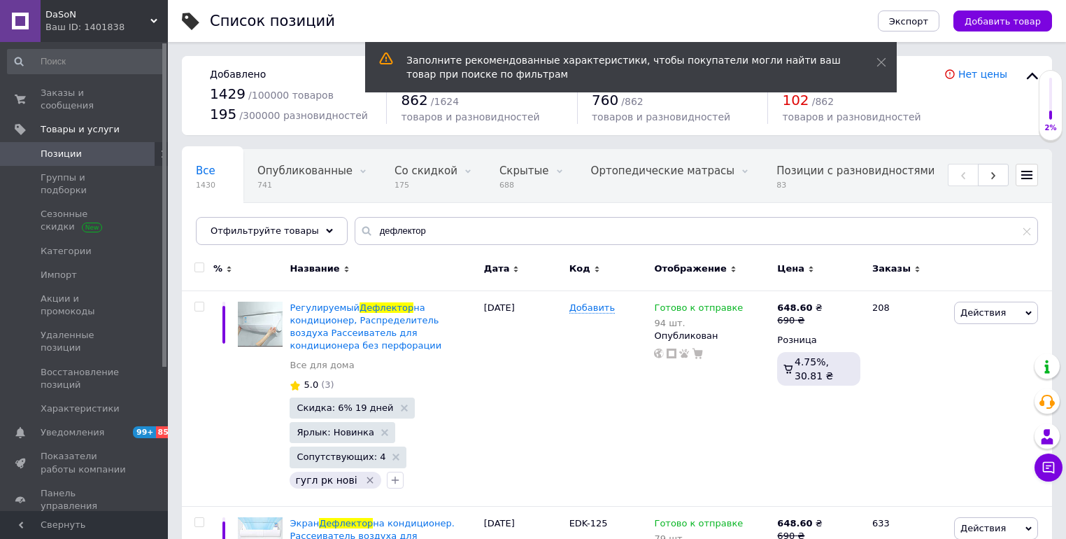
scroll to position [112, 0]
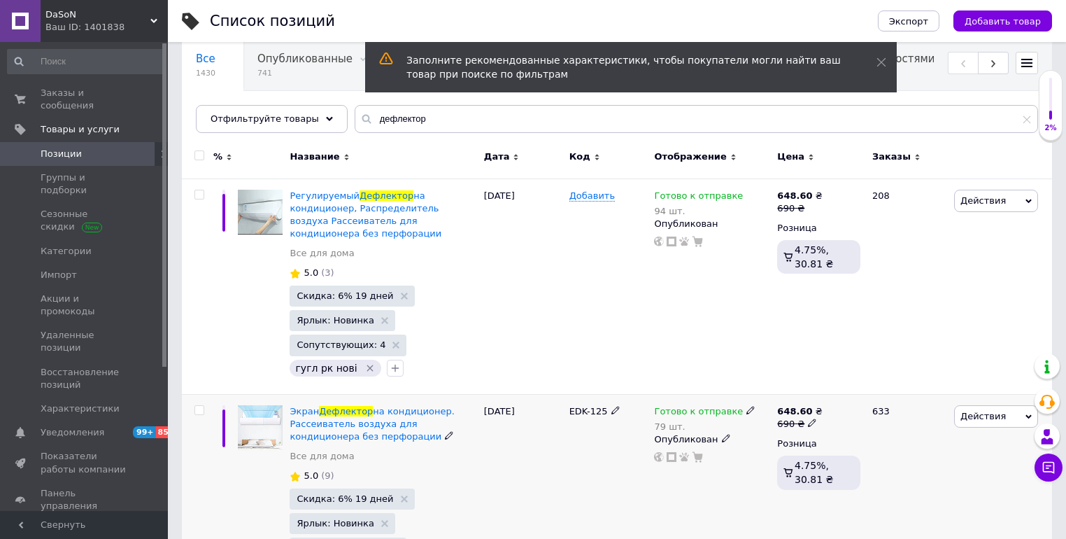
click at [254, 409] on img at bounding box center [260, 427] width 45 height 45
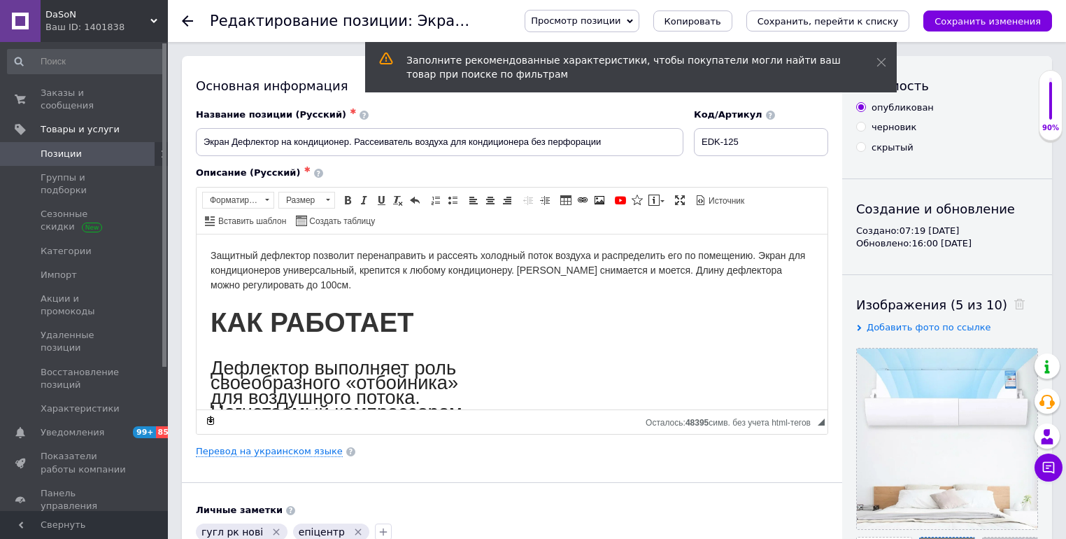
scroll to position [224, 0]
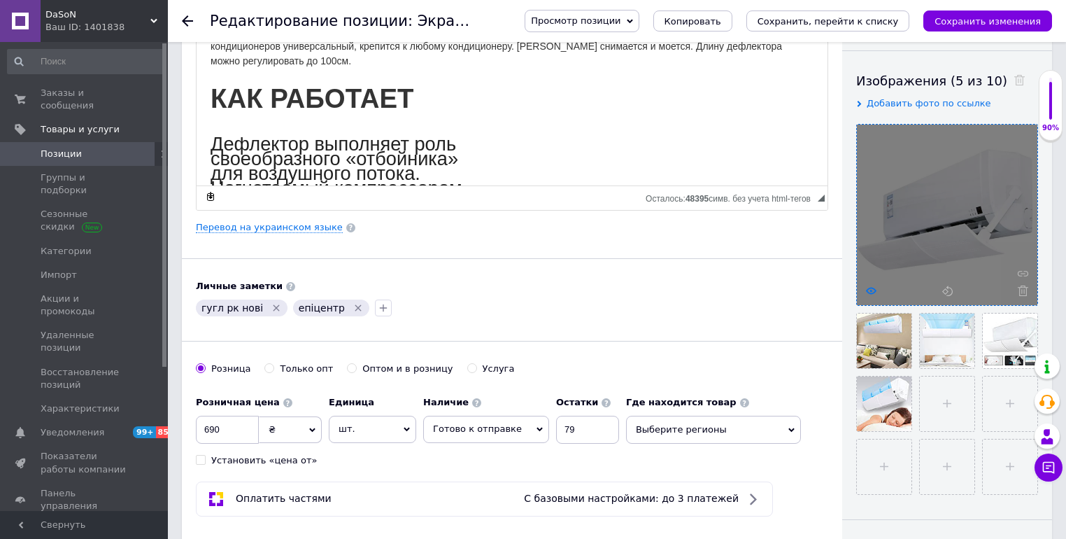
click at [872, 285] on icon at bounding box center [871, 290] width 10 height 10
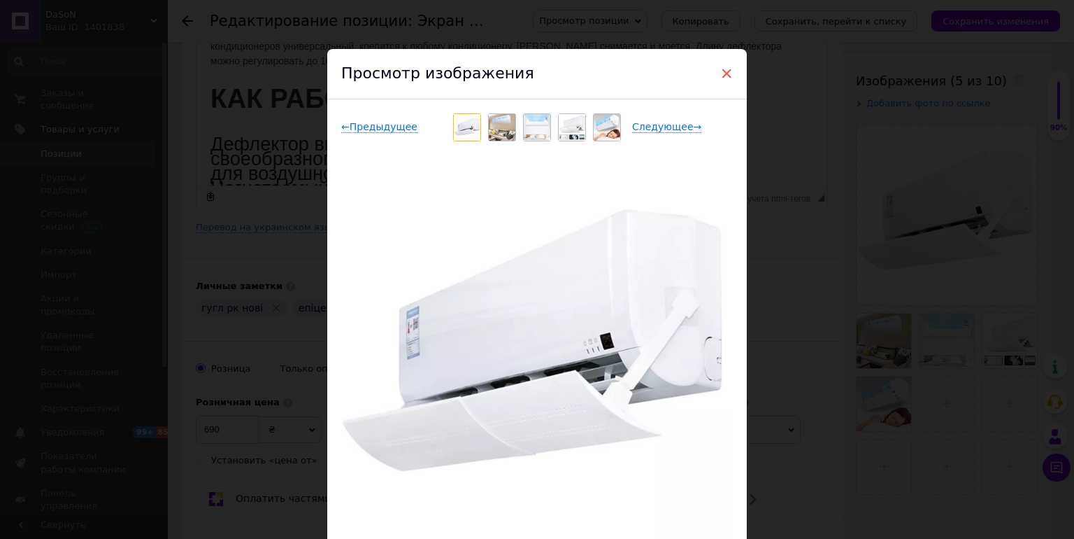
click at [725, 70] on span "×" at bounding box center [727, 74] width 13 height 24
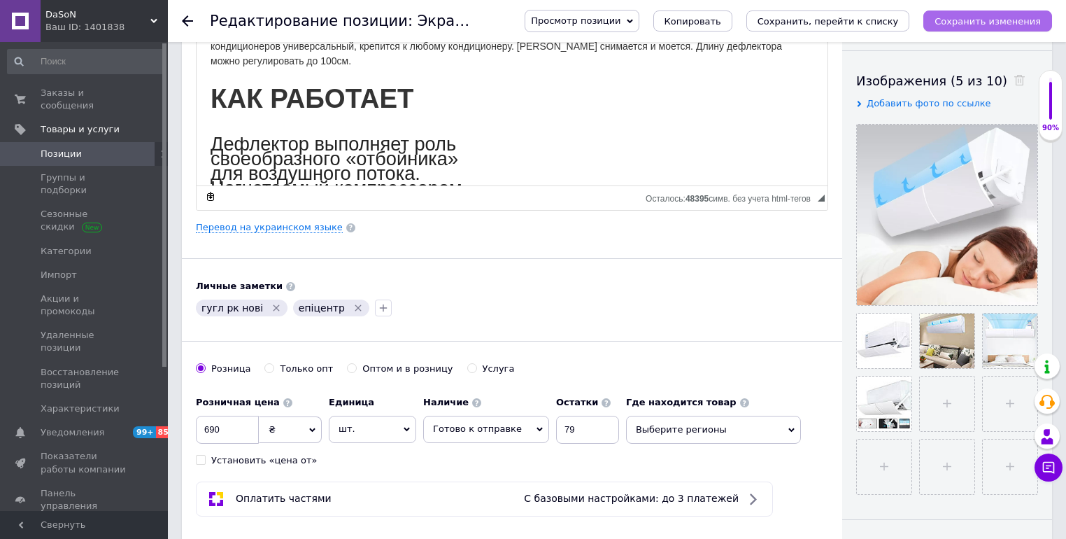
click at [998, 21] on icon "Сохранить изменения" at bounding box center [988, 21] width 106 height 10
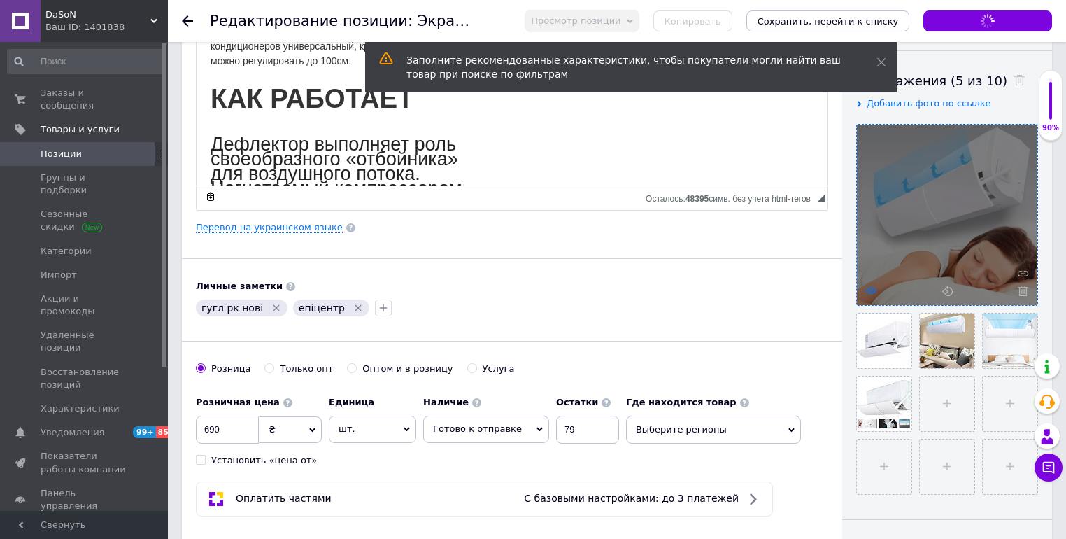
click at [869, 289] on icon at bounding box center [871, 290] width 10 height 10
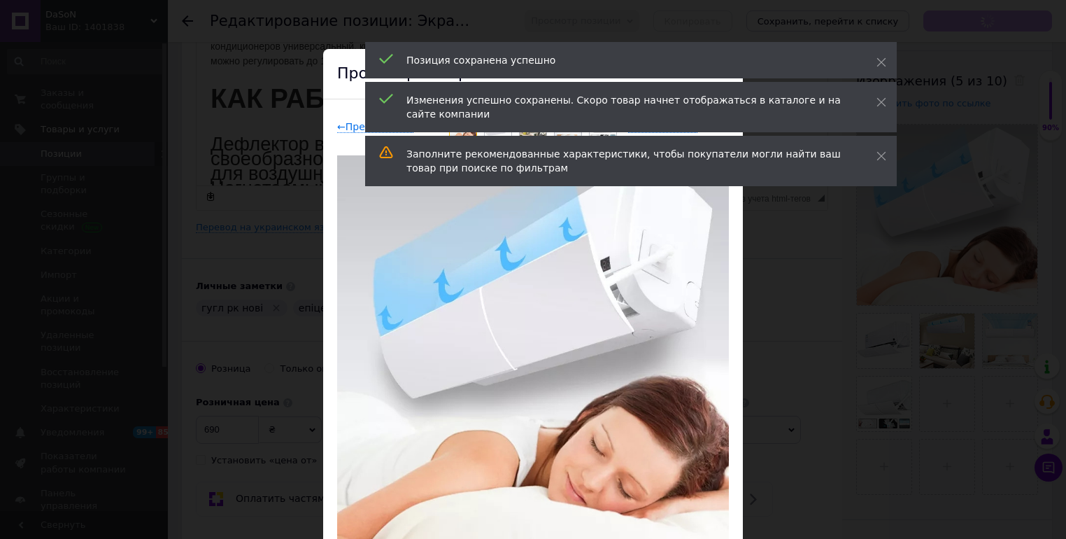
drag, startPoint x: 849, startPoint y: 171, endPoint x: 842, endPoint y: 243, distance: 71.6
click at [849, 171] on div "Заполните рекомендованные характеристики, чтобы покупатели могли найти ваш това…" at bounding box center [630, 161] width 449 height 28
click at [837, 252] on div "× Просмотр изображения ← Предыдущее Следующее → Удалить изображение Удалить все…" at bounding box center [533, 269] width 1066 height 539
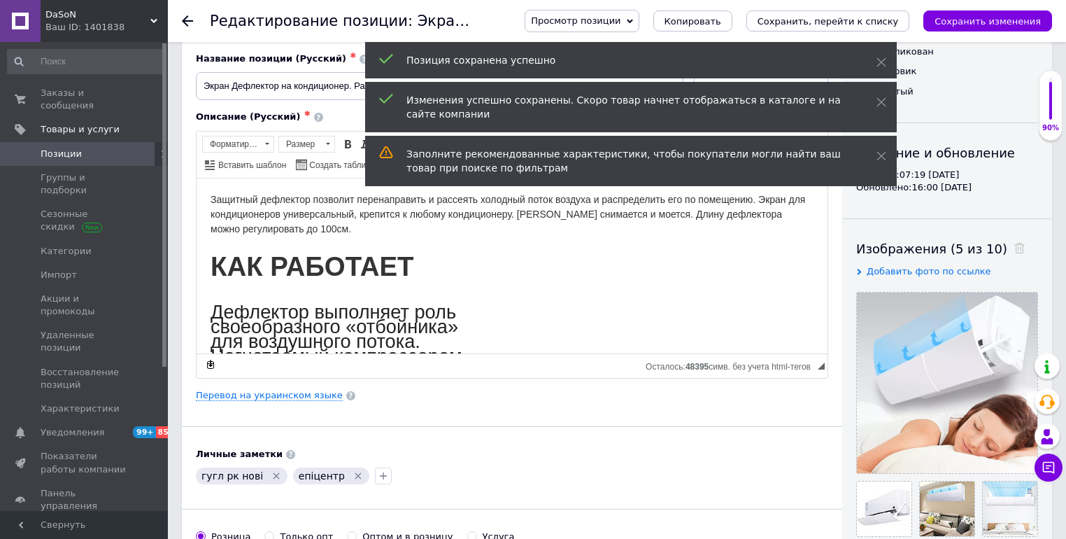
scroll to position [0, 0]
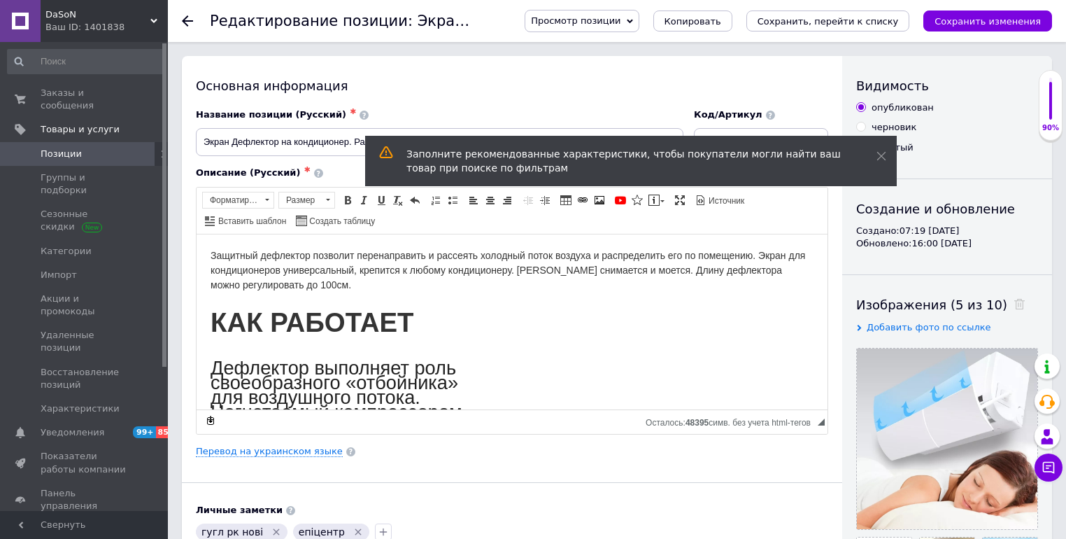
click at [183, 22] on icon at bounding box center [187, 20] width 11 height 11
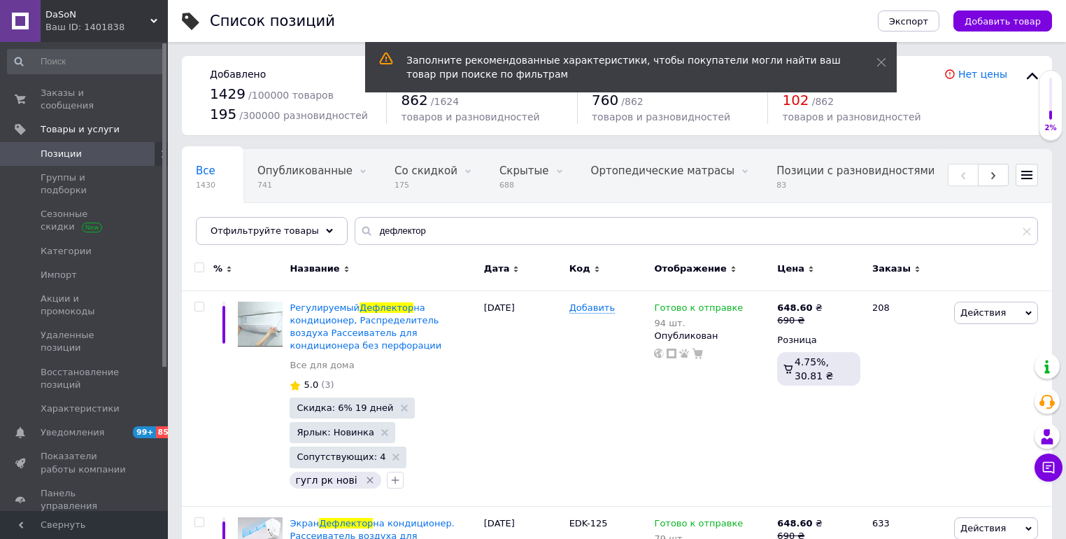
scroll to position [112, 0]
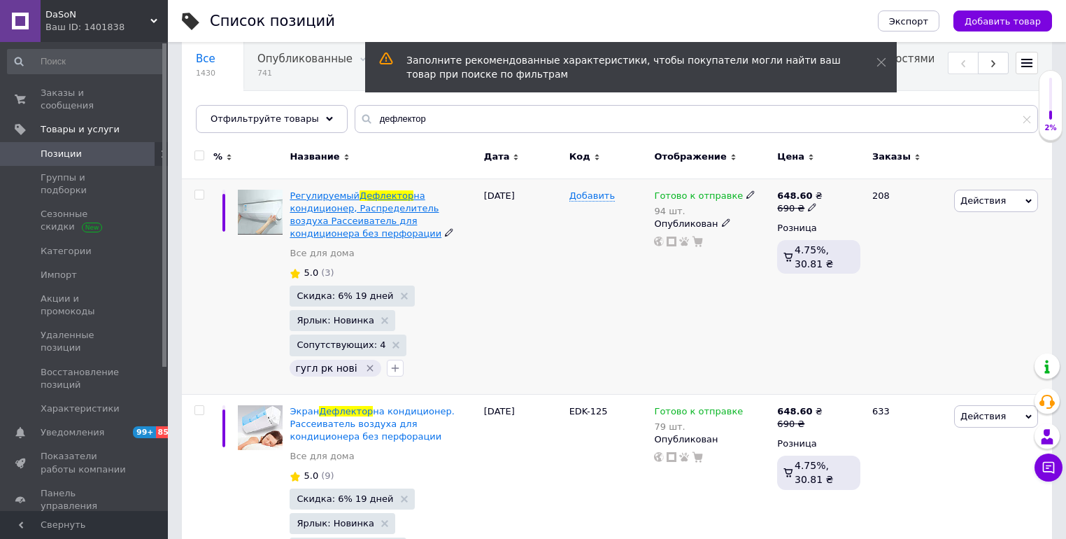
click at [315, 206] on span "на кондиционер, Распределитель воздуха Рассеиватель для кондиционера без перфор…" at bounding box center [366, 214] width 152 height 49
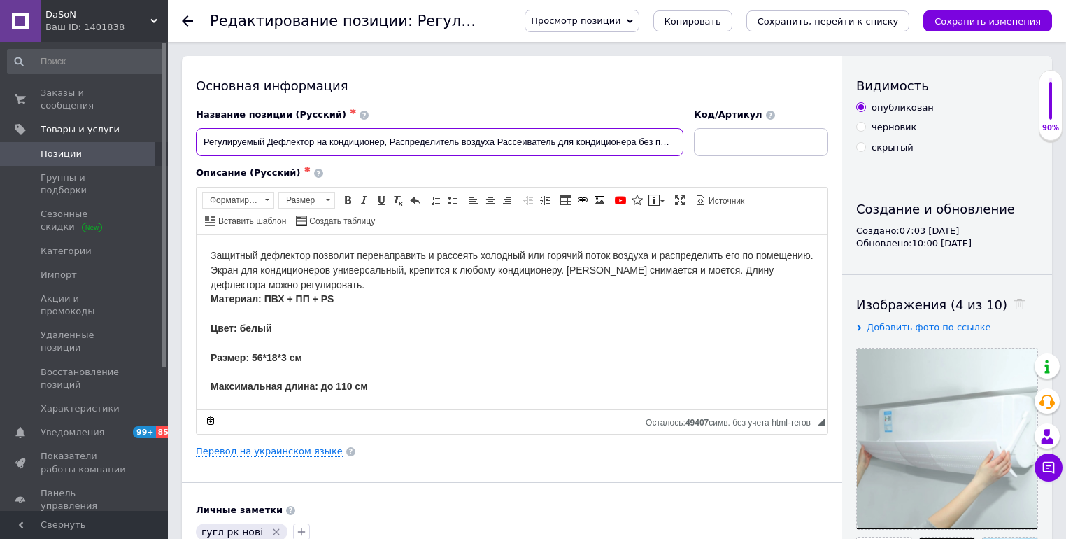
click at [653, 141] on input "Регулируемый Дефлектор на кондиционер, Распределитель воздуха Рассеиватель для …" at bounding box center [440, 142] width 488 height 28
drag, startPoint x: 660, startPoint y: 140, endPoint x: 677, endPoint y: 143, distance: 17.7
click at [677, 143] on input "Регулируемый Дефлектор на кондиционер, Распределитель воздуха Рассеиватель для …" at bounding box center [440, 142] width 488 height 28
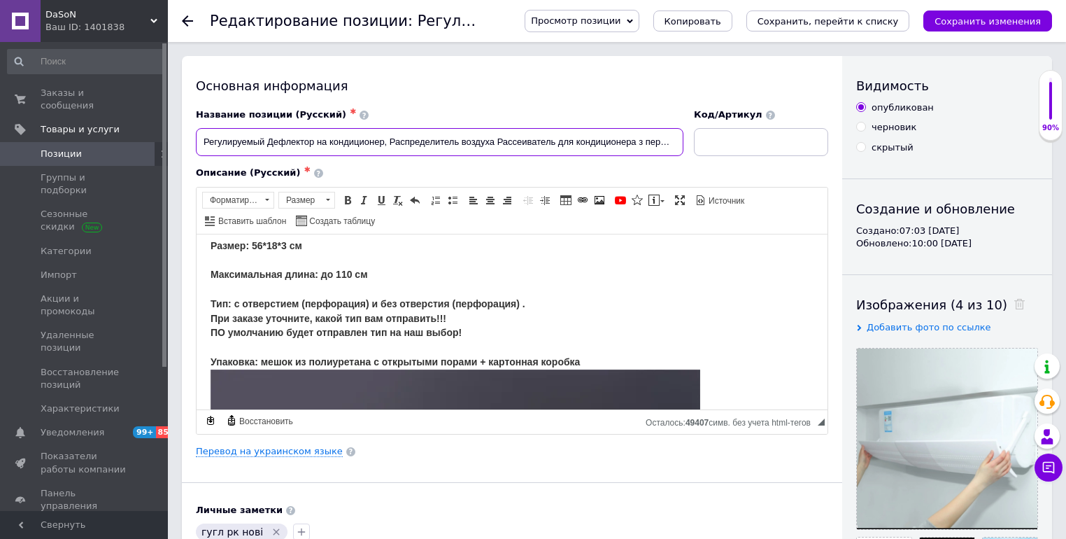
scroll to position [0, 24]
drag, startPoint x: 660, startPoint y: 141, endPoint x: 684, endPoint y: 142, distance: 23.8
click at [683, 142] on input "Регулируемый Дефлектор на кондиционер, Распределитель воздуха Рассеиватель для …" at bounding box center [440, 142] width 488 height 28
type input "Регулируемый Дефлектор на кондиционер, Распределитель воздуха Рассеиватель для …"
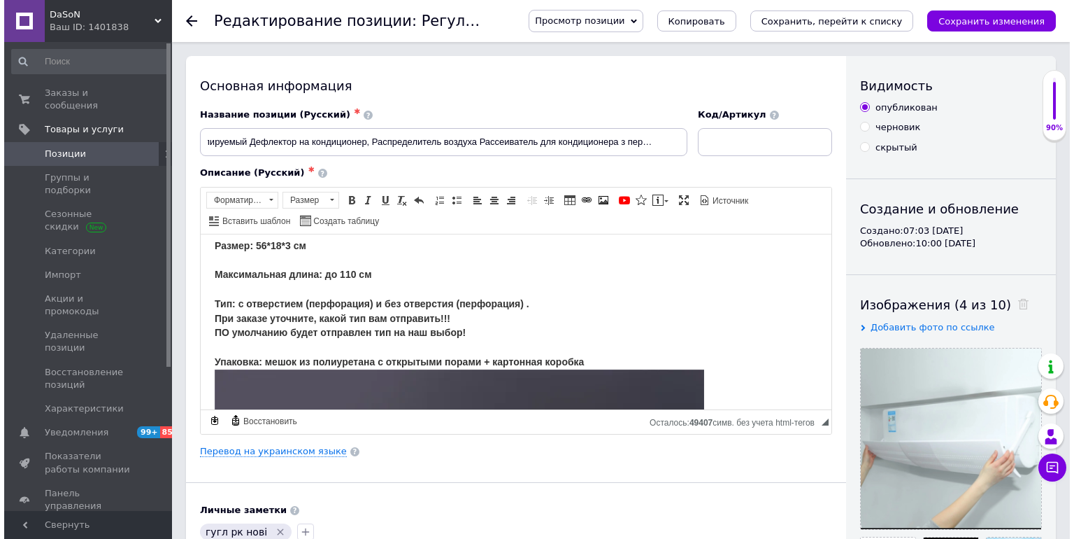
scroll to position [0, 0]
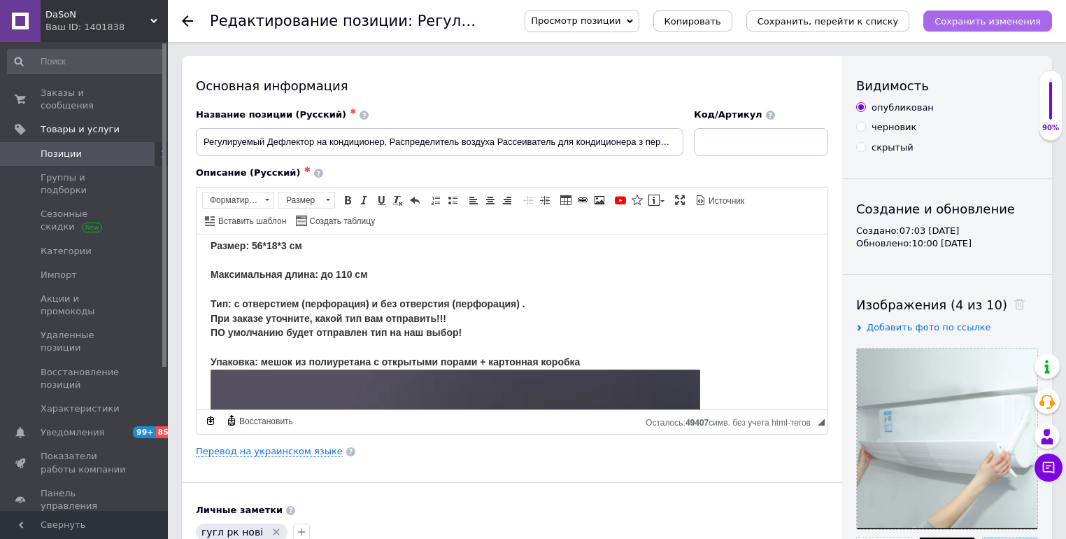
click at [963, 23] on icon "Сохранить изменения" at bounding box center [988, 21] width 106 height 10
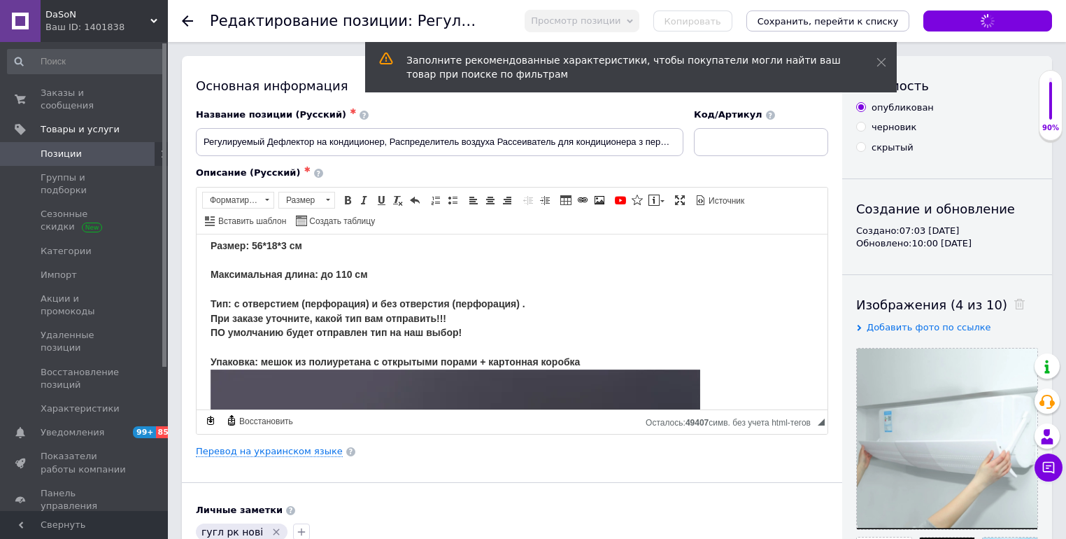
click at [705, 173] on div "Описание (Русский) ✱" at bounding box center [512, 172] width 632 height 13
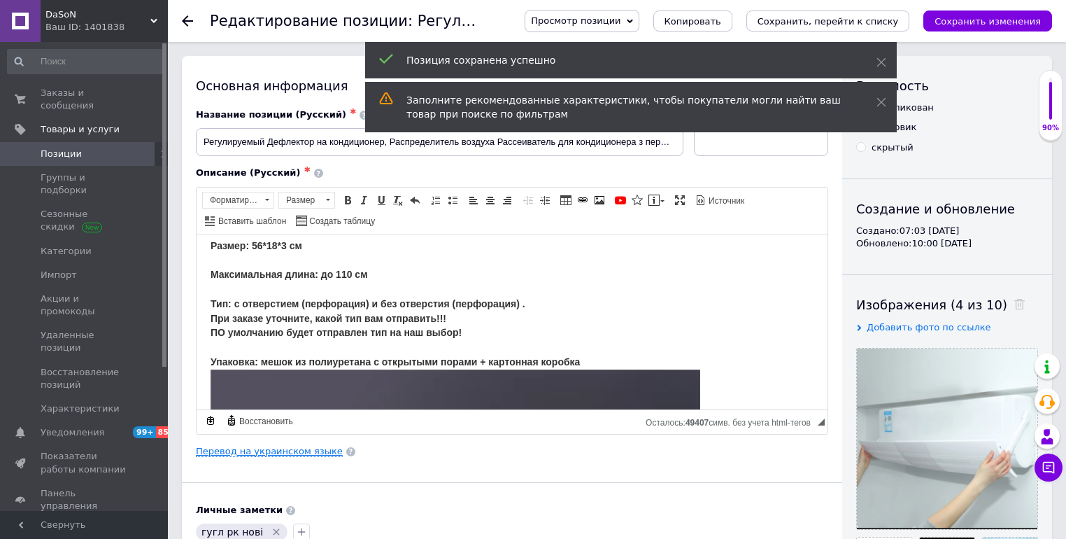
click at [236, 453] on link "Перевод на украинском языке" at bounding box center [269, 451] width 147 height 11
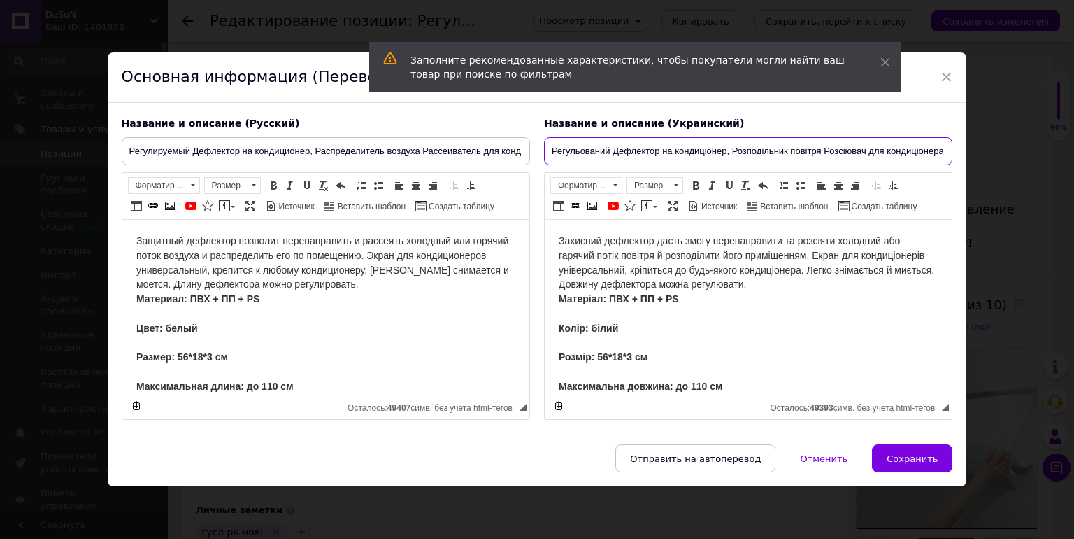
scroll to position [0, 68]
drag, startPoint x: 879, startPoint y: 153, endPoint x: 949, endPoint y: 150, distance: 69.3
click at [949, 150] on input "Регульований Дефлектор на кондиціонер, Розподільник повітря Розсіювач для конди…" at bounding box center [748, 151] width 409 height 28
click at [938, 150] on input "Регульований Дефлектор на кондиціонер, Розподільник повітря Розсіювач для конди…" at bounding box center [748, 151] width 409 height 28
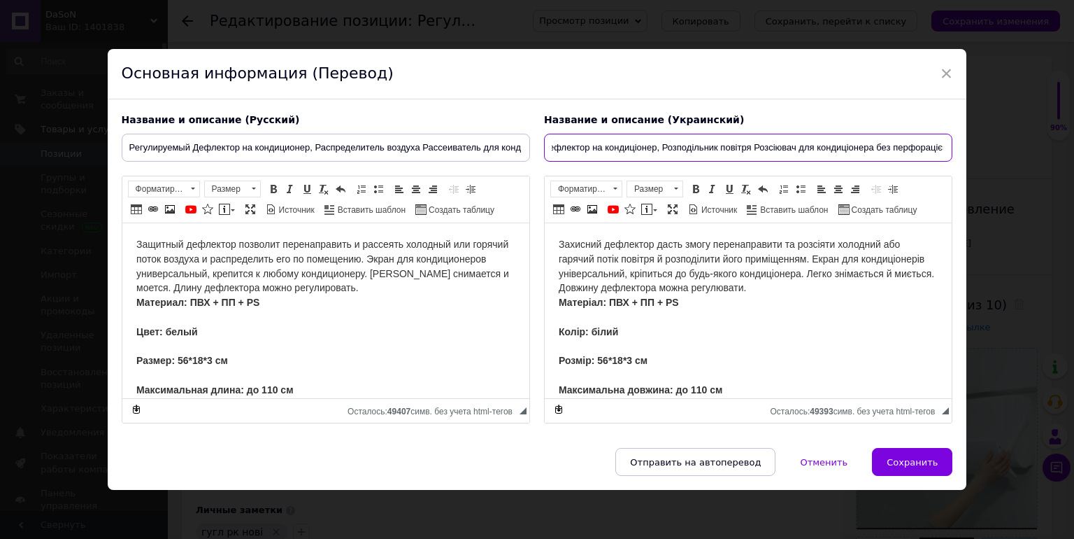
scroll to position [0, 76]
drag, startPoint x: 876, startPoint y: 143, endPoint x: 876, endPoint y: 151, distance: 8.4
click at [876, 143] on input "Регульований Дефлектор на кондиціонер, Розподільник повітря Розсіювач для конди…" at bounding box center [748, 148] width 409 height 28
type input "Регульований Дефлектор на кондиціонер, Розподільник повітря Розсіювач для конди…"
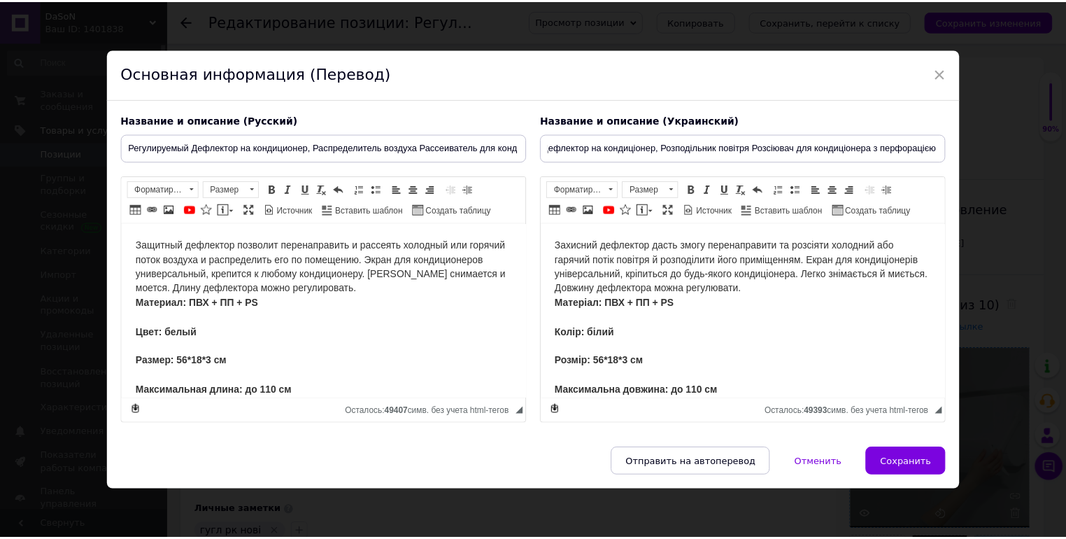
scroll to position [0, 0]
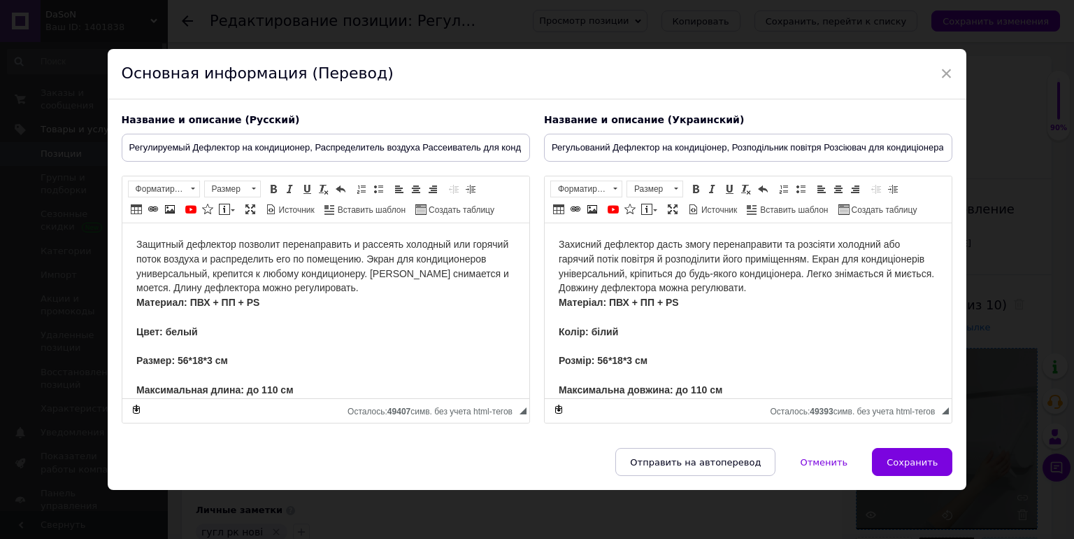
click at [917, 450] on button "Сохранить" at bounding box center [912, 462] width 80 height 28
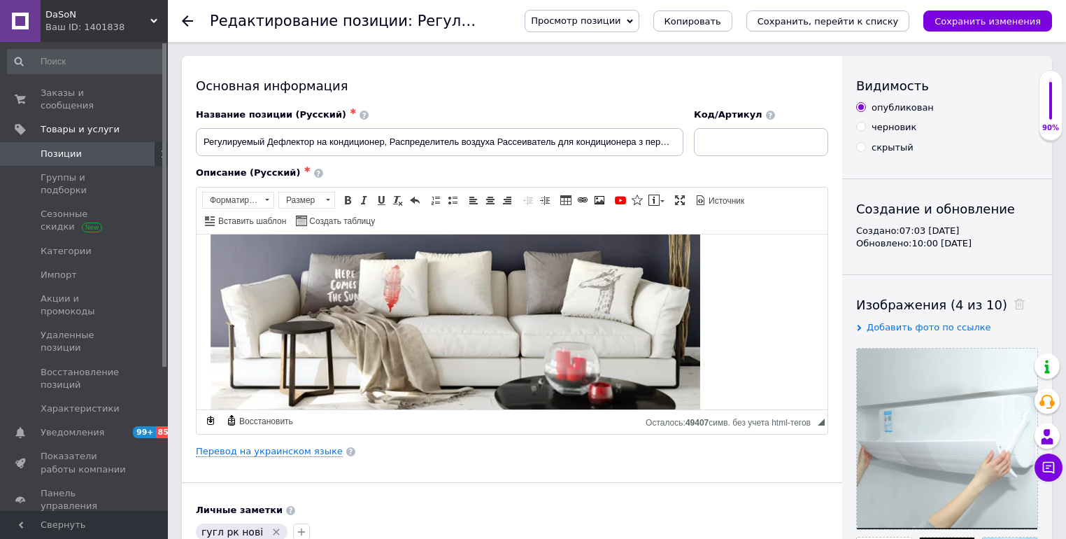
scroll to position [895, 0]
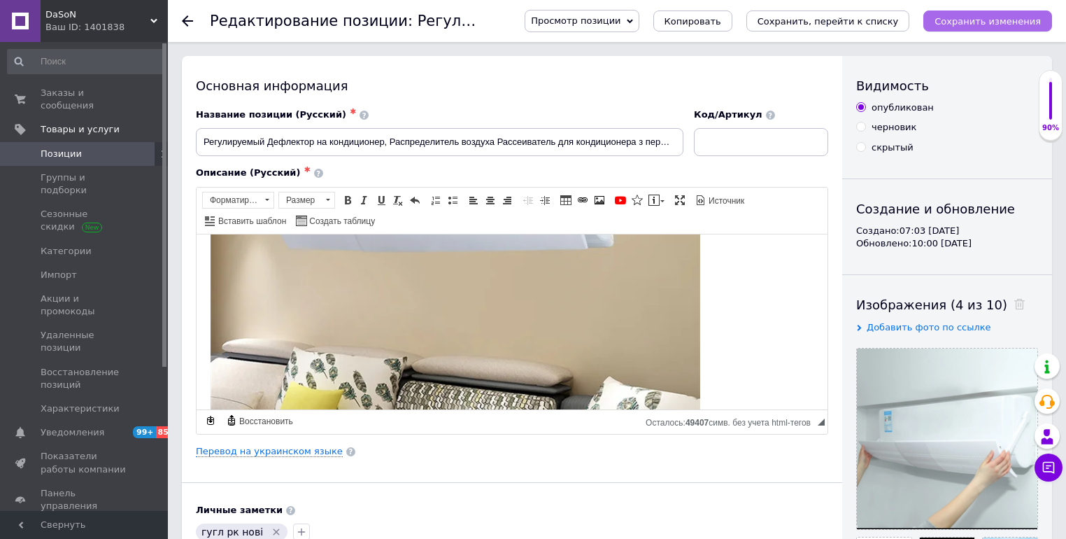
click at [990, 16] on icon "Сохранить изменения" at bounding box center [988, 21] width 106 height 10
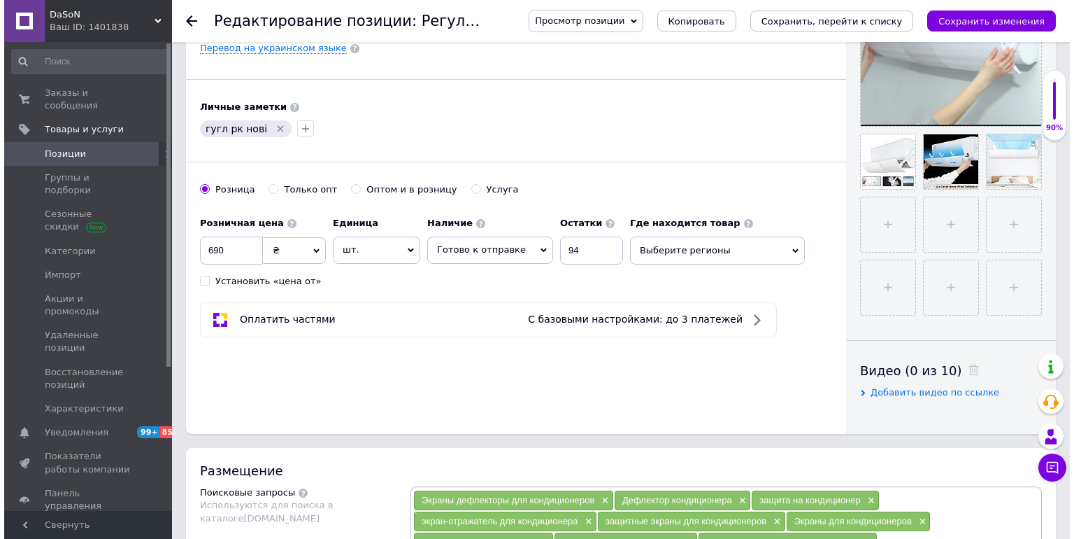
scroll to position [0, 0]
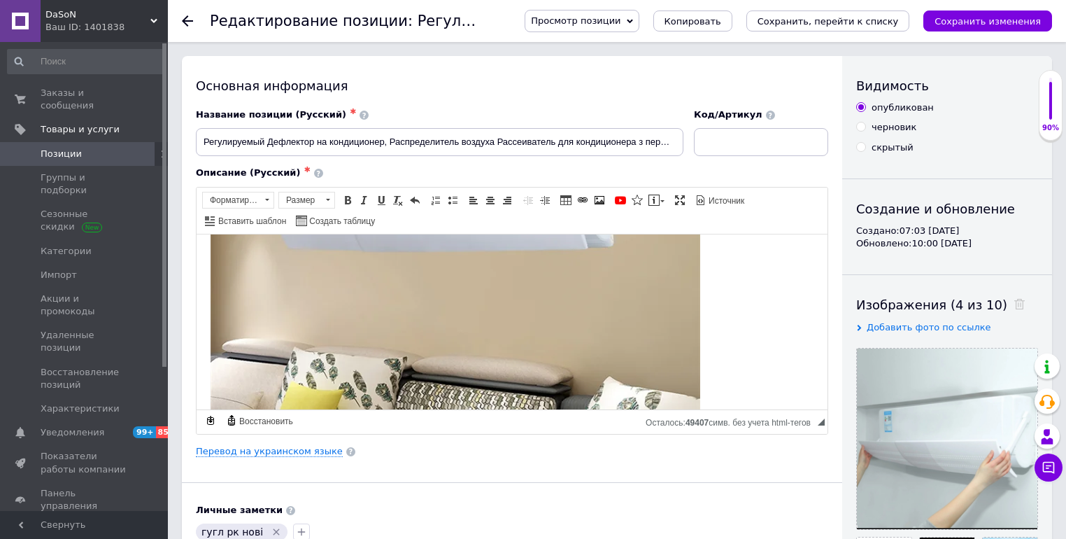
click at [185, 17] on use at bounding box center [187, 20] width 11 height 11
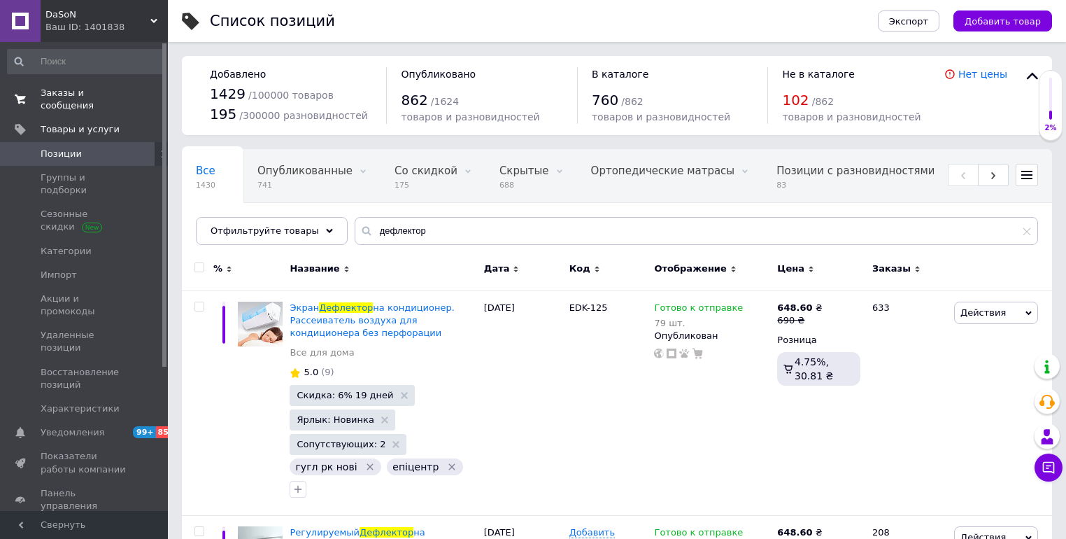
click at [64, 97] on span "Заказы и сообщения" at bounding box center [85, 99] width 89 height 25
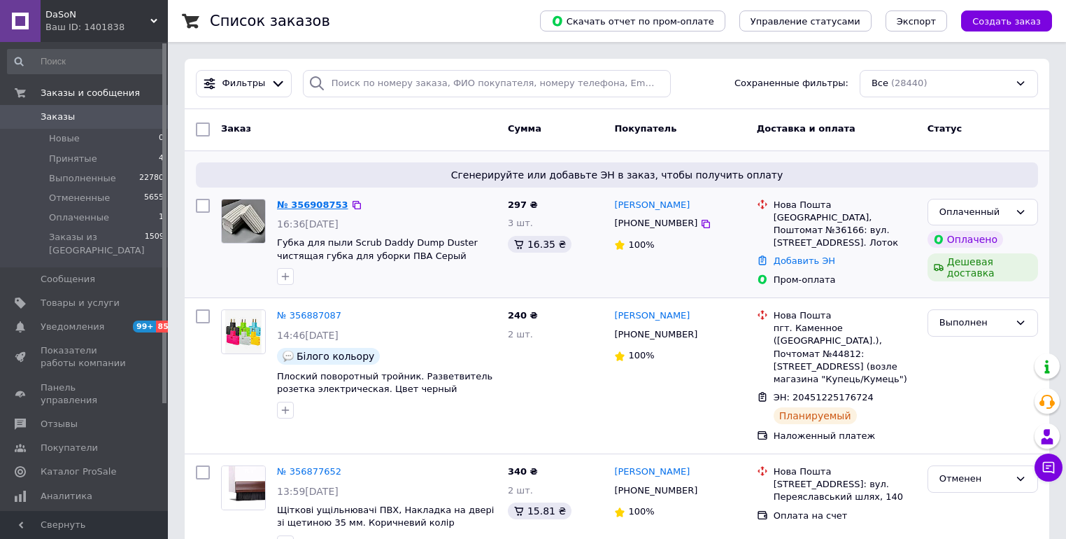
click at [289, 203] on link "№ 356908753" at bounding box center [312, 204] width 71 height 10
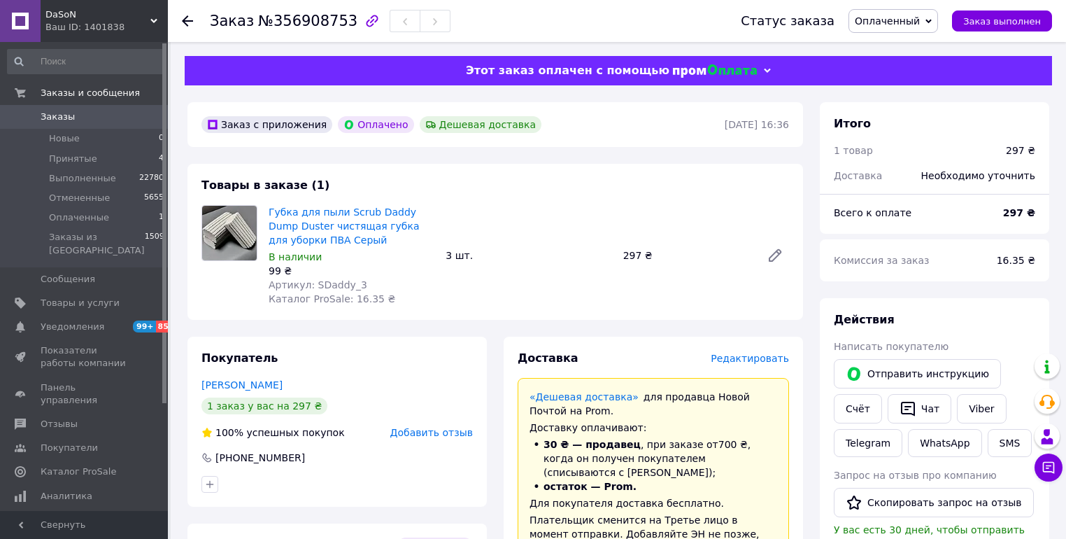
click at [755, 358] on span "Редактировать" at bounding box center [750, 358] width 78 height 11
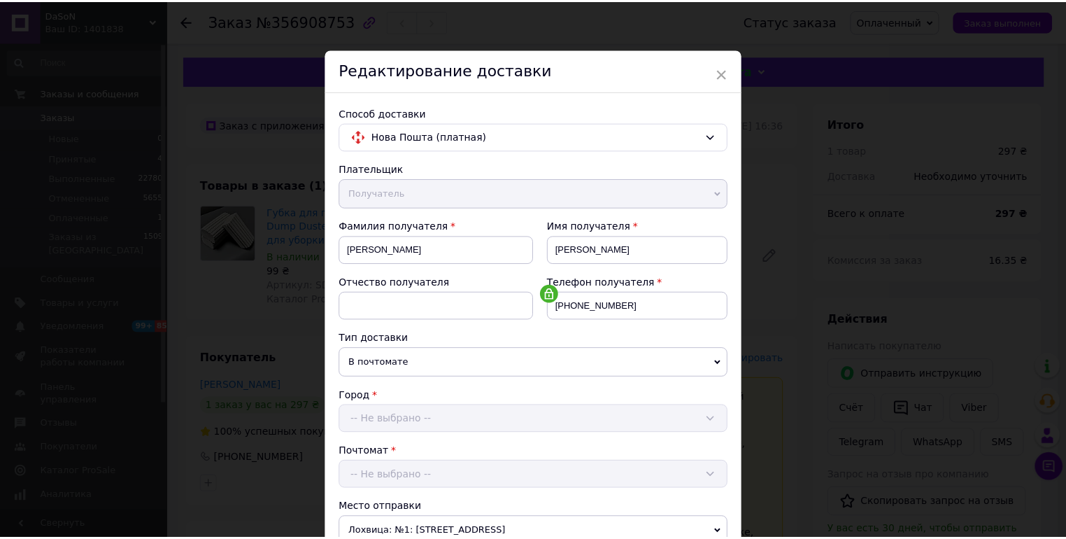
scroll to position [386, 0]
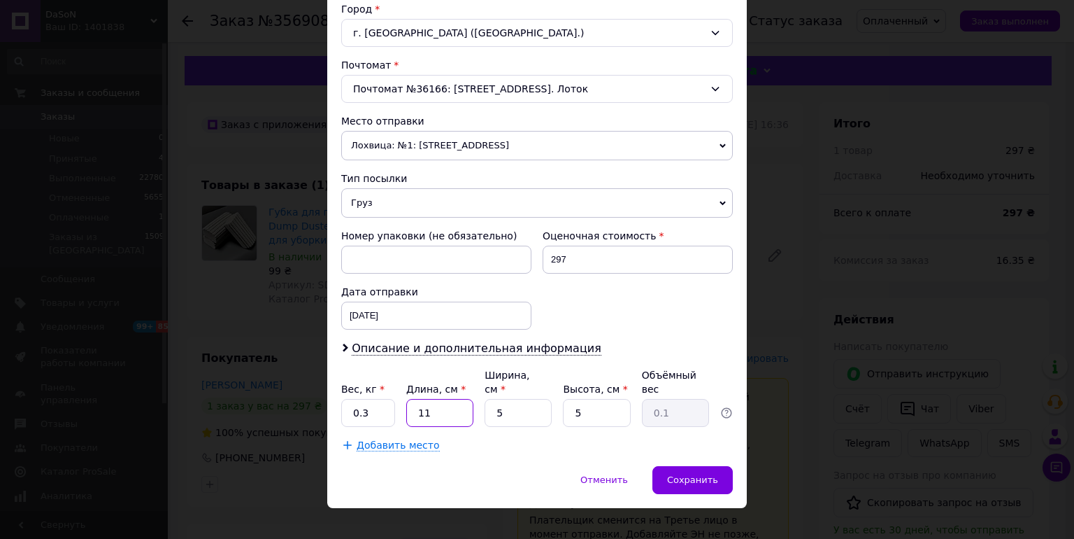
click at [443, 399] on input "11" at bounding box center [439, 413] width 67 height 28
type input "19"
type input "0.12"
type input "19"
click at [490, 401] on input "5" at bounding box center [518, 413] width 67 height 28
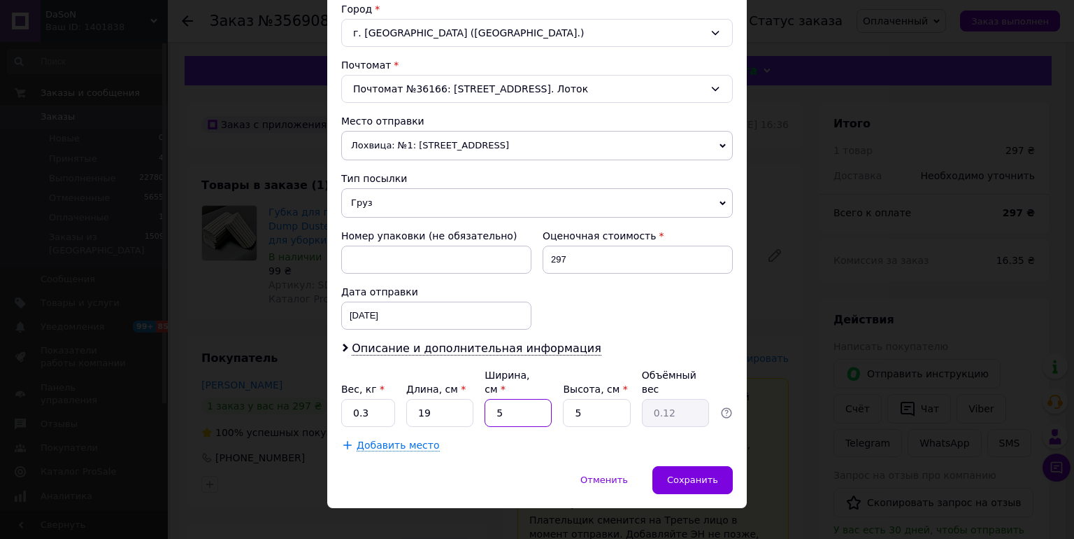
type input "15"
type input "0.36"
type input "15"
click at [600, 402] on input "5" at bounding box center [596, 413] width 67 height 28
type input "7"
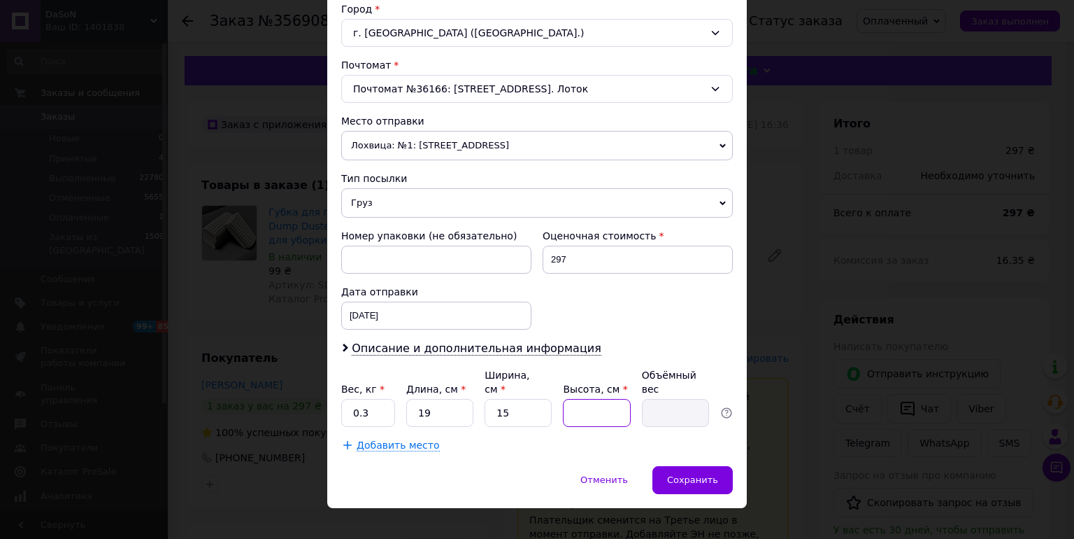
type input "0.5"
type input "7"
click at [387, 399] on input "0.3" at bounding box center [368, 413] width 54 height 28
type input "0.6"
click at [680, 474] on span "Сохранить" at bounding box center [692, 479] width 51 height 10
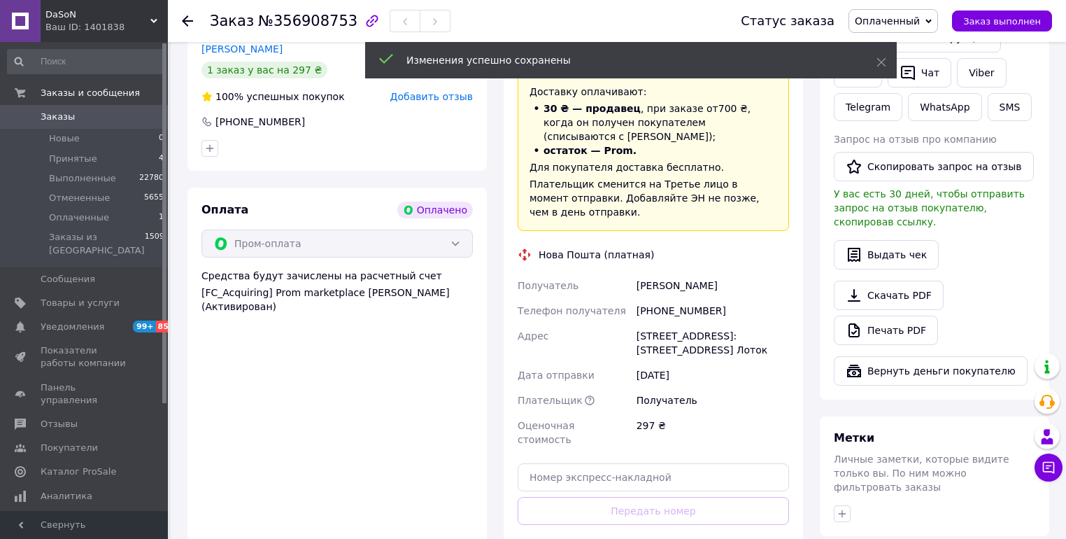
scroll to position [392, 0]
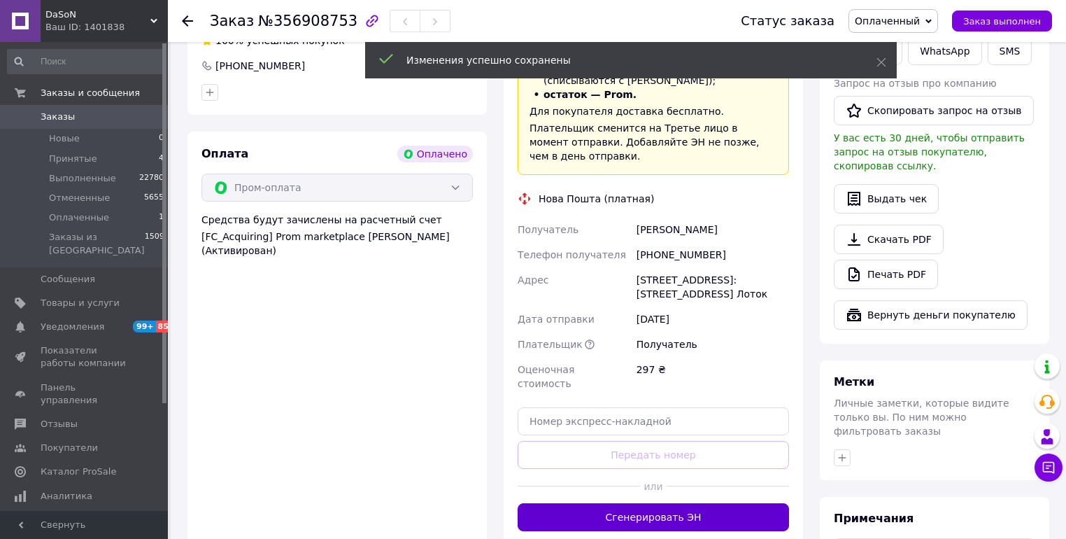
click at [596, 503] on button "Сгенерировать ЭН" at bounding box center [653, 517] width 271 height 28
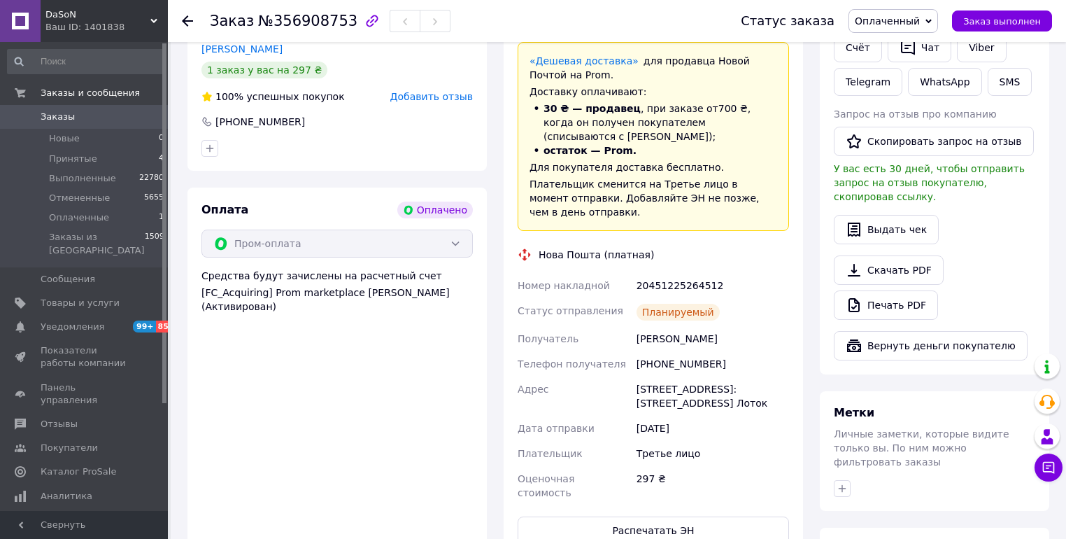
scroll to position [504, 0]
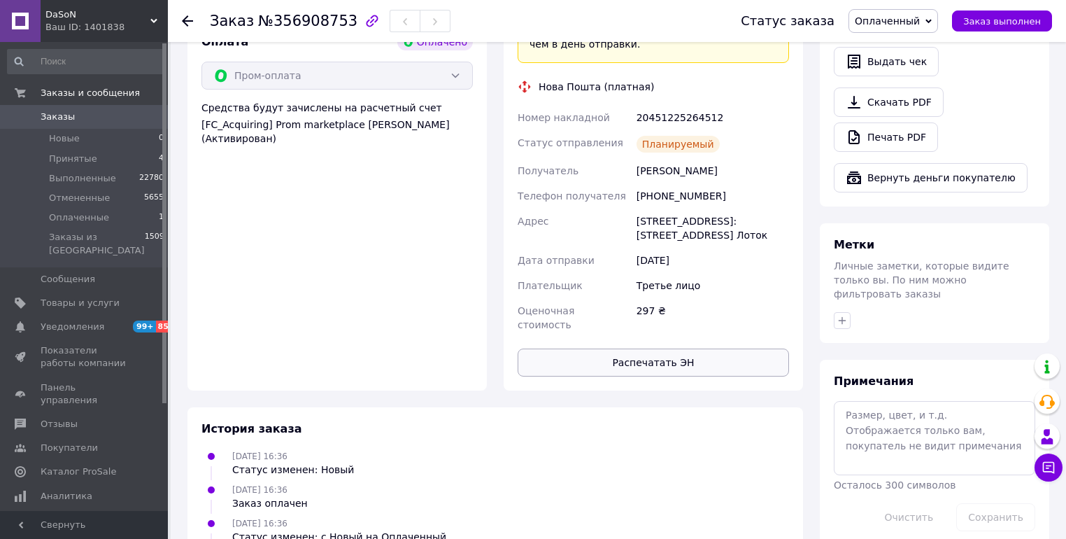
click at [604, 348] on button "Распечатать ЭН" at bounding box center [653, 362] width 271 height 28
click at [688, 105] on div "20451225264512" at bounding box center [713, 117] width 158 height 25
copy div "20451225264512"
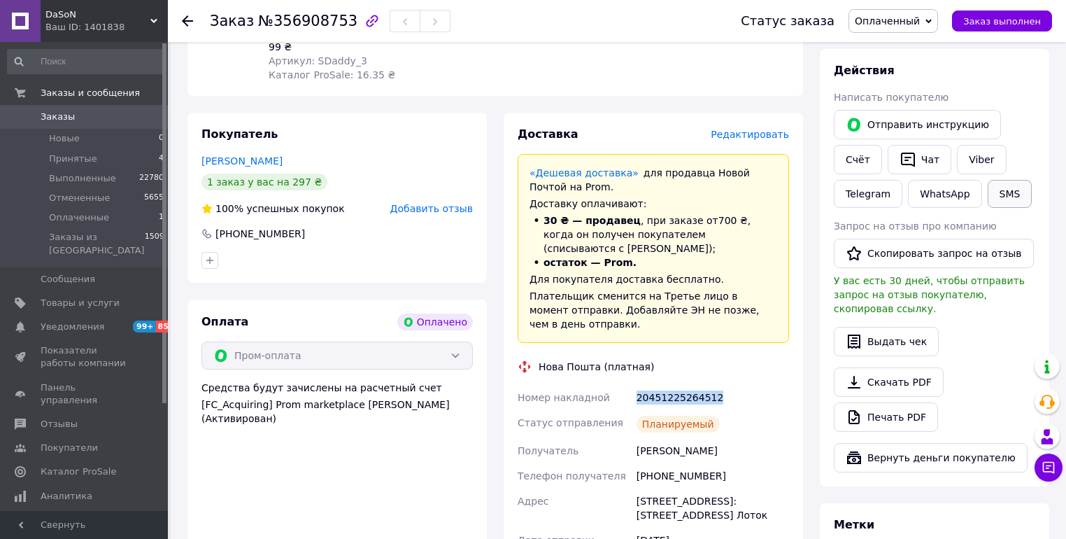
click at [999, 190] on button "SMS" at bounding box center [1010, 194] width 45 height 28
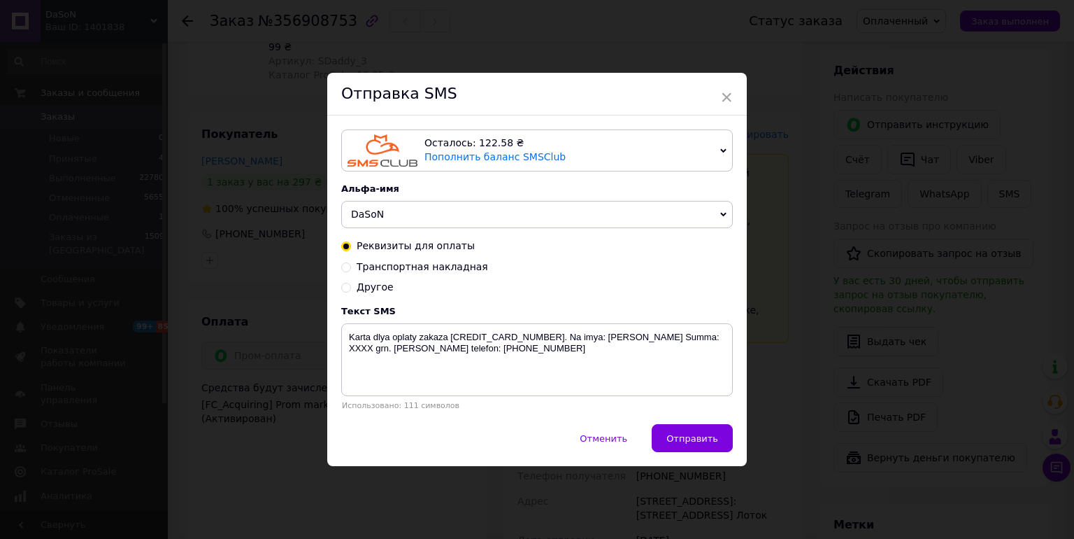
click at [411, 267] on span "Транспортная накладная" at bounding box center [423, 266] width 132 height 11
click at [351, 267] on input "Транспортная накладная" at bounding box center [346, 266] width 10 height 10
radio input "true"
radio input "false"
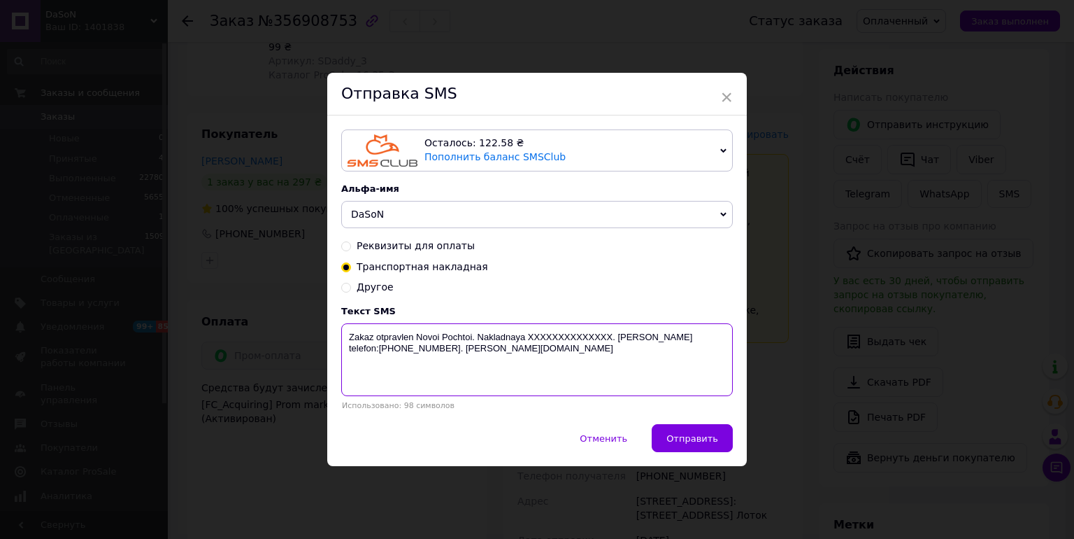
click at [557, 345] on textarea "Zakaz otpravlen Novoi Pochtoi. Nakladnaya XXXXXXXXXXXXXX. [PERSON_NAME] telefon…" at bounding box center [537, 359] width 392 height 73
click at [555, 339] on textarea "Zakaz otpravlen Novoi Pochtoi. Nakladnaya XXXXXXXXXXXXXX. [PERSON_NAME] telefon…" at bounding box center [537, 359] width 392 height 73
paste textarea "20451225264512"
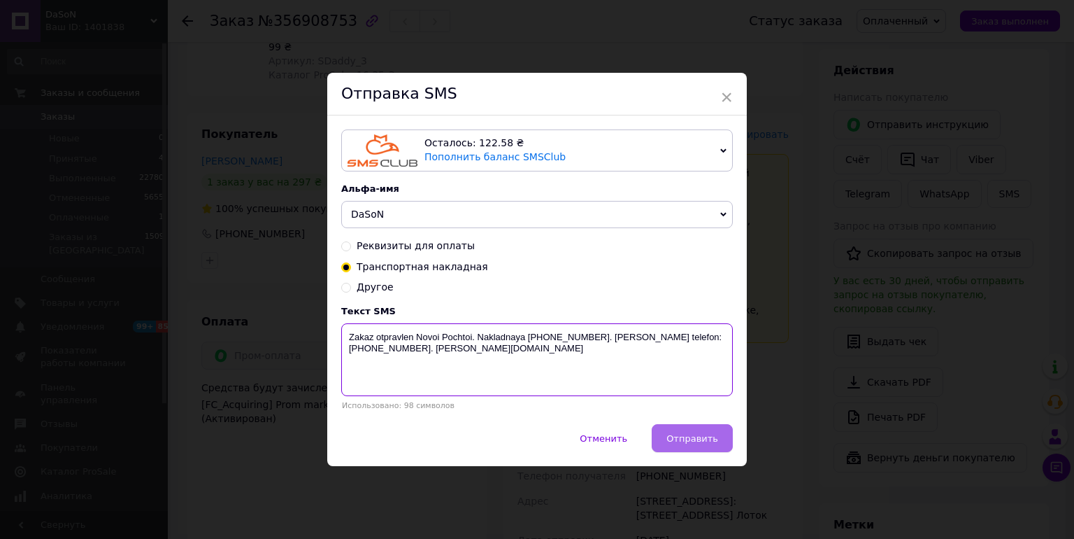
type textarea "Zakaz otpravlen Novoi Pochtoi. Nakladnaya [PHONE_NUMBER]. [PERSON_NAME] telefon…"
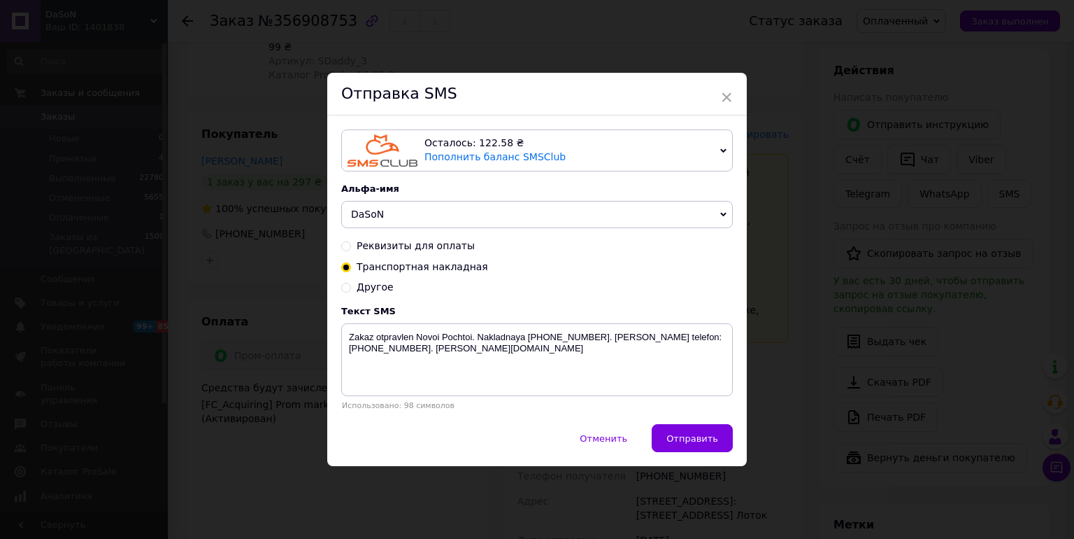
click at [688, 434] on span "Отправить" at bounding box center [693, 438] width 52 height 10
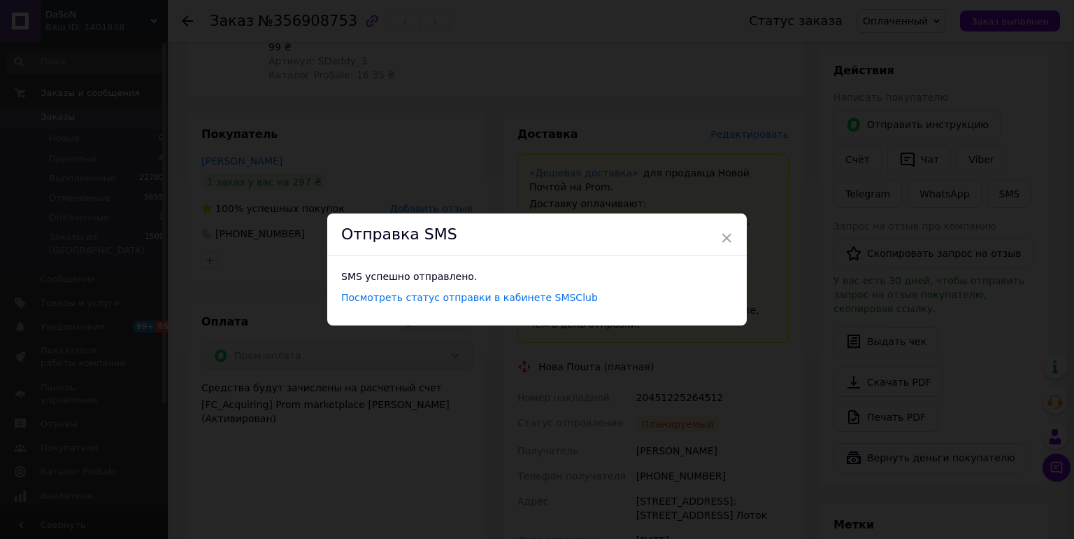
click at [714, 118] on div "× Отправка SMS SMS успешно отправлено. Посмотреть статус отправки в кабинете SM…" at bounding box center [537, 269] width 1074 height 539
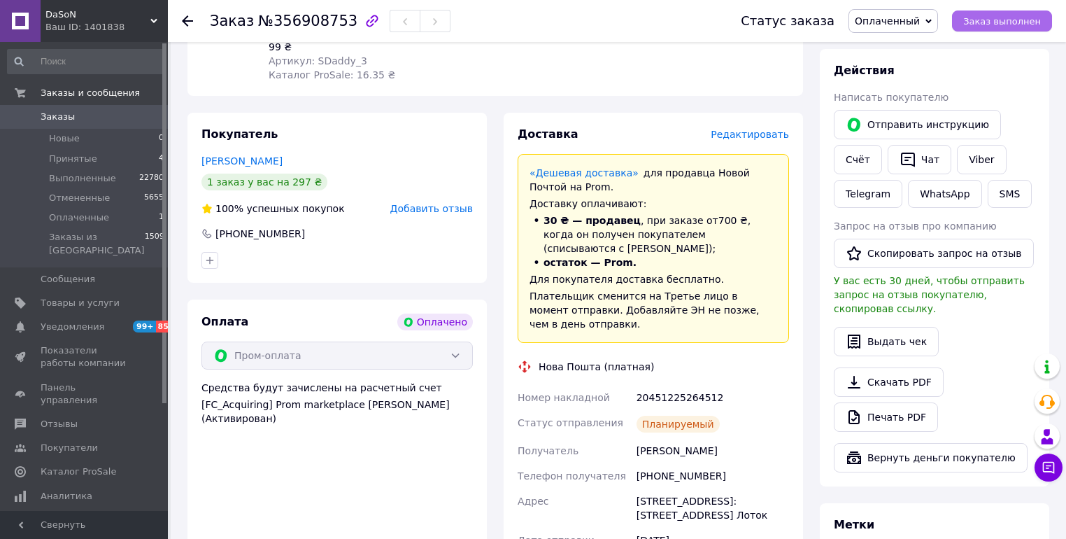
click at [1007, 21] on span "Заказ выполнен" at bounding box center [1002, 21] width 78 height 10
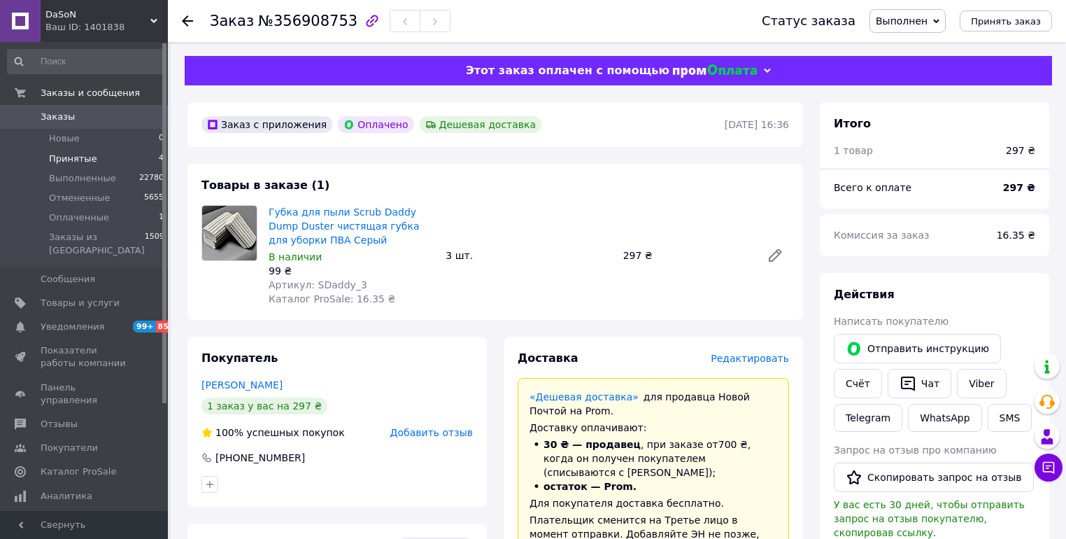
click at [64, 155] on span "Принятые" at bounding box center [73, 158] width 48 height 13
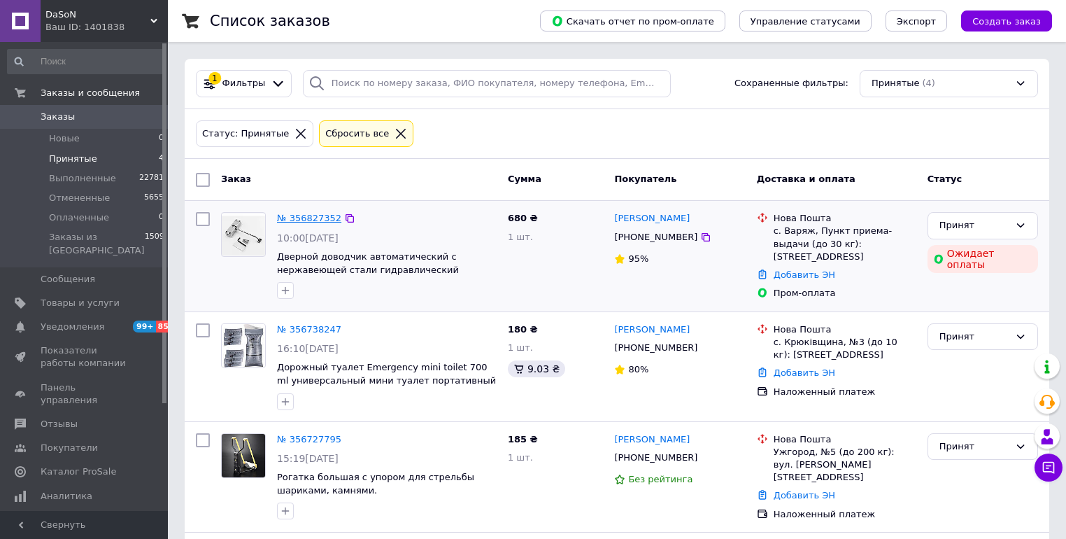
click at [311, 218] on link "№ 356827352" at bounding box center [309, 218] width 64 height 10
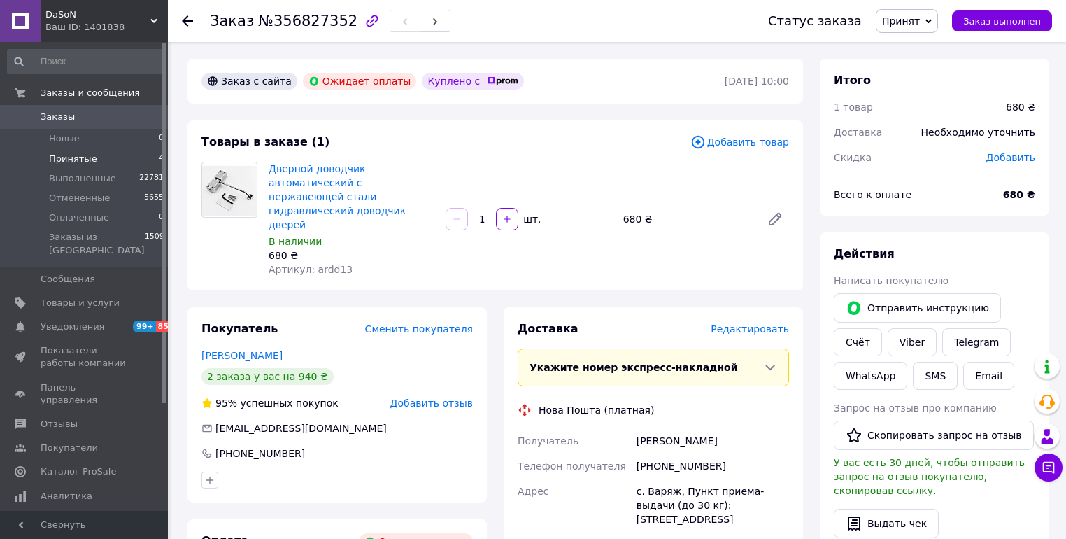
click at [73, 155] on span "Принятые" at bounding box center [73, 158] width 48 height 13
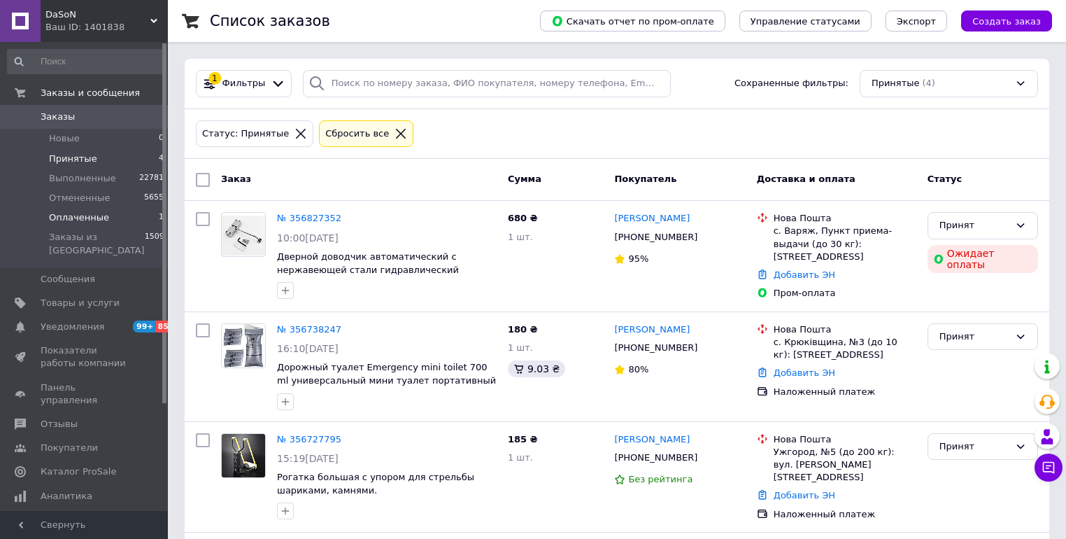
click at [82, 215] on span "Оплаченные" at bounding box center [79, 217] width 60 height 13
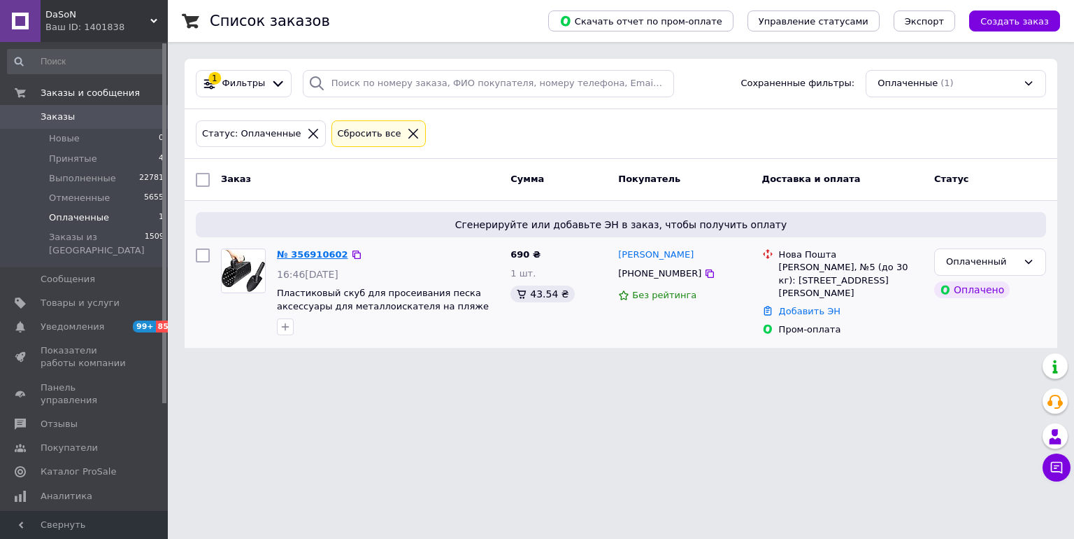
click at [301, 256] on link "№ 356910602" at bounding box center [312, 254] width 71 height 10
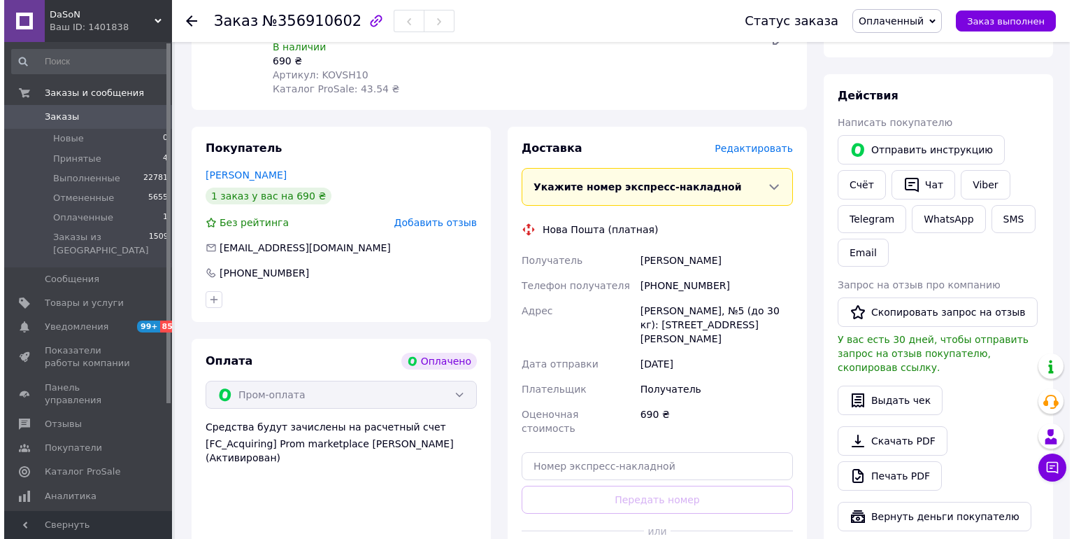
scroll to position [168, 0]
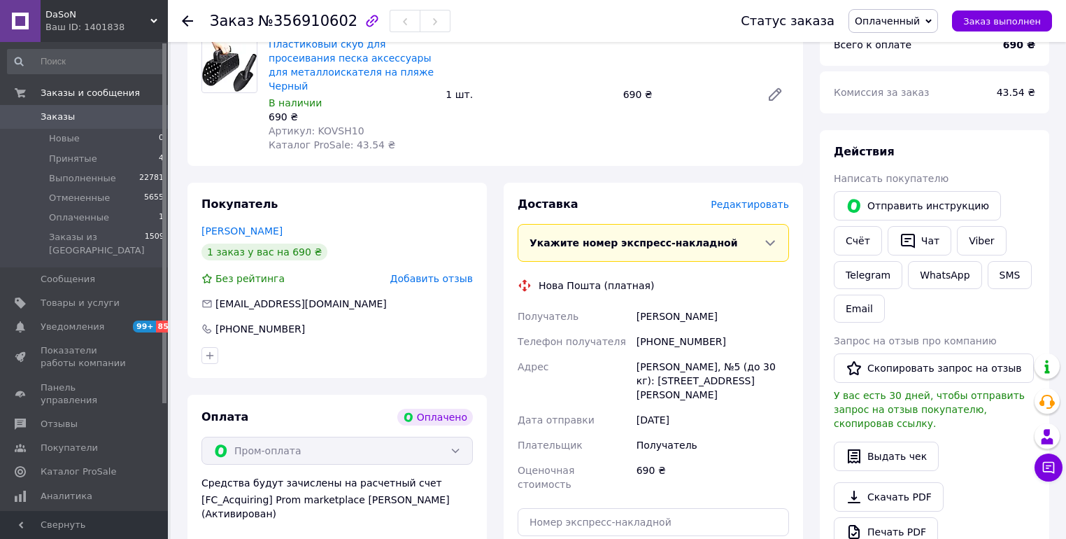
click at [756, 199] on span "Редактировать" at bounding box center [750, 204] width 78 height 11
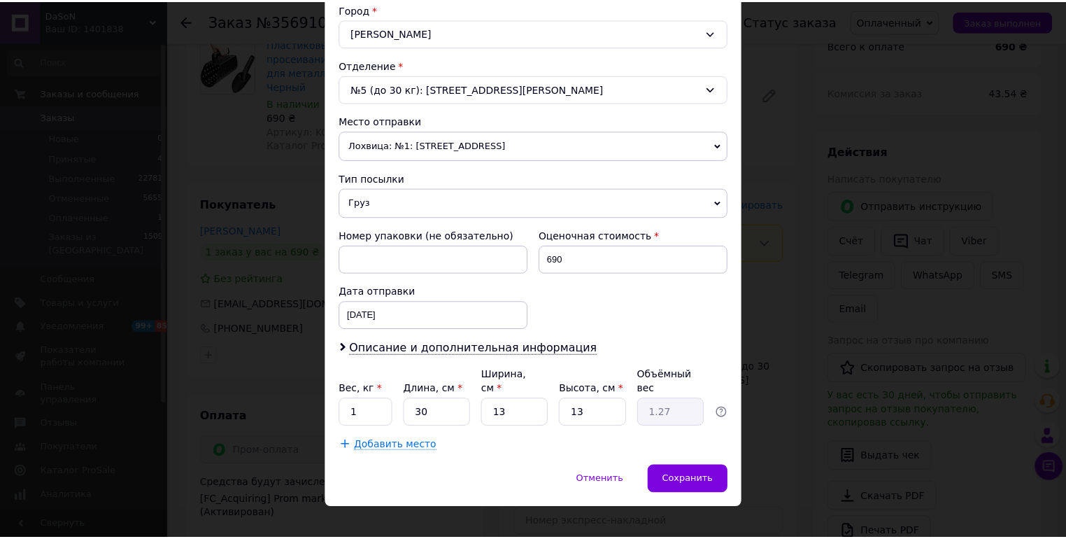
scroll to position [330, 0]
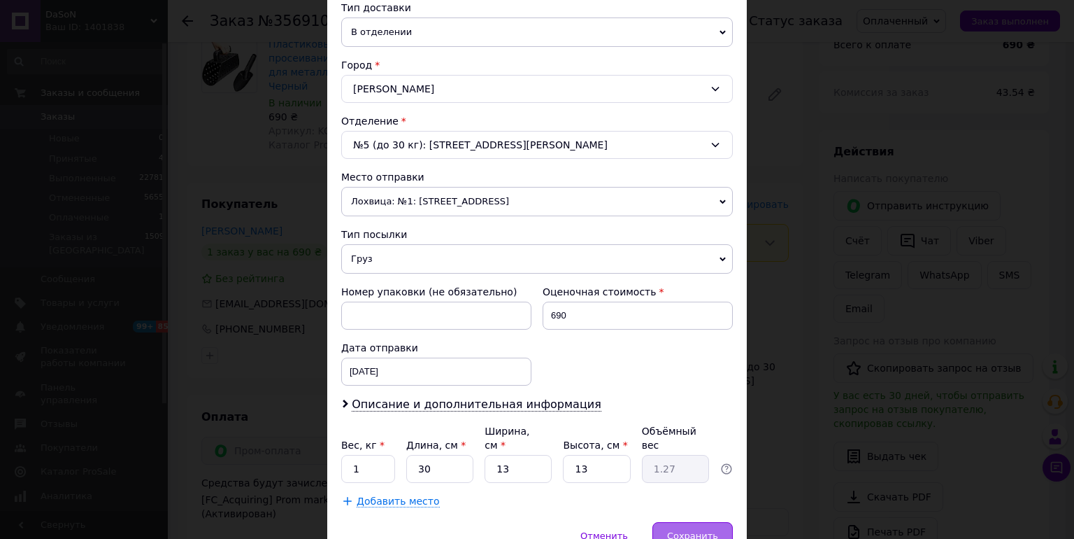
click at [708, 530] on span "Сохранить" at bounding box center [692, 535] width 51 height 10
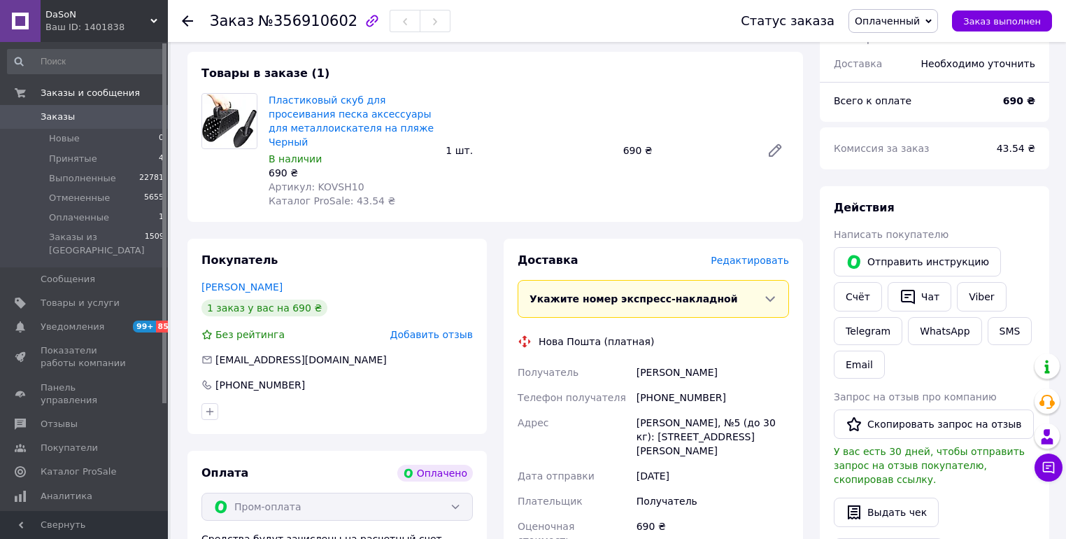
scroll to position [224, 0]
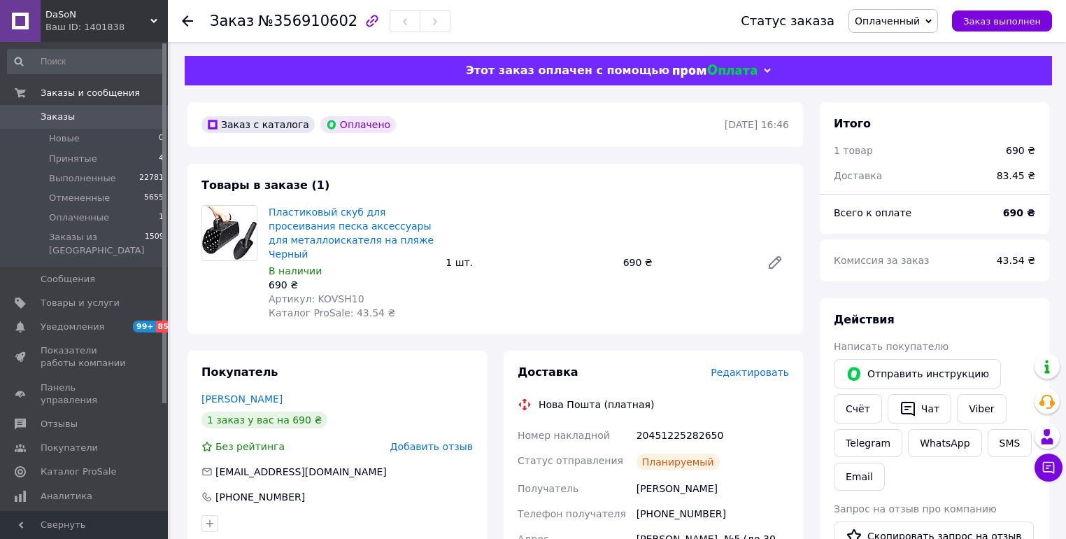
scroll to position [168, 0]
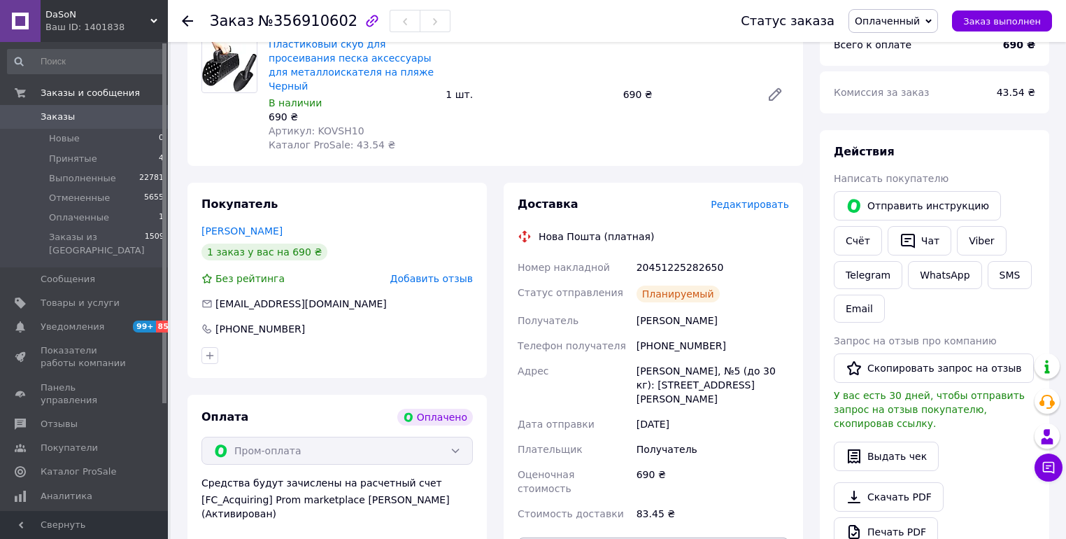
click at [680, 255] on div "20451225282650" at bounding box center [713, 267] width 158 height 25
copy div "20451225282650"
click at [1011, 269] on button "SMS" at bounding box center [1010, 275] width 45 height 28
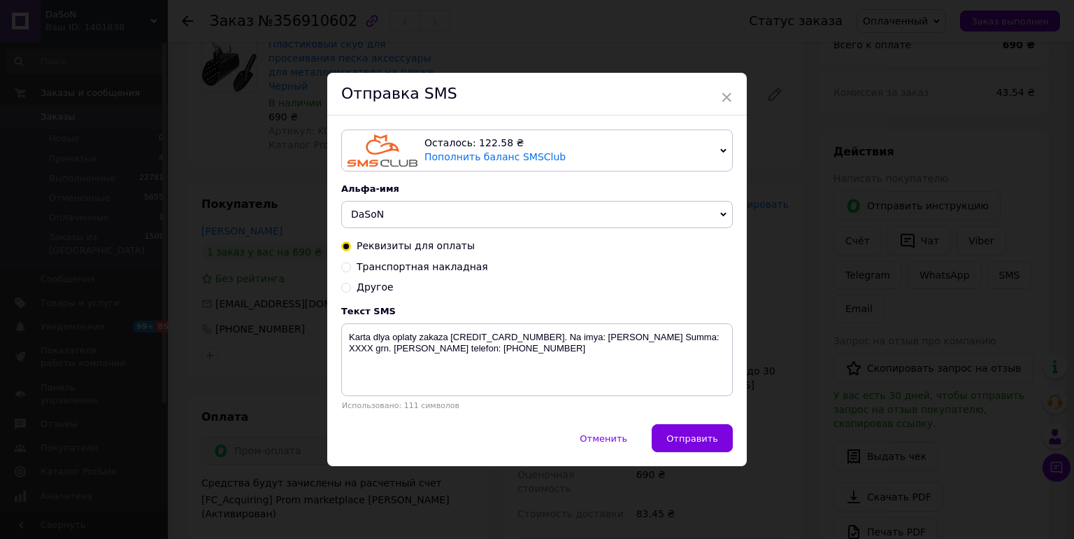
click at [419, 265] on span "Транспортная накладная" at bounding box center [423, 266] width 132 height 11
click at [351, 265] on input "Транспортная накладная" at bounding box center [346, 266] width 10 height 10
radio input "true"
radio input "false"
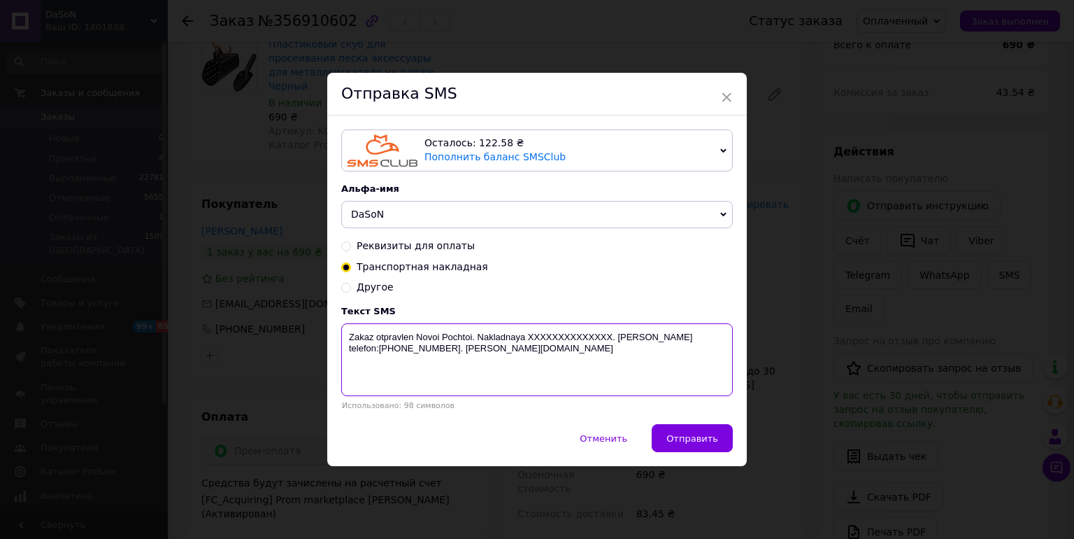
click at [592, 343] on textarea "Zakaz otpravlen Novoi Pochtoi. Nakladnaya XXXXXXXXXXXXXX. [PERSON_NAME] telefon…" at bounding box center [537, 359] width 392 height 73
paste textarea "20451225282650"
type textarea "Zakaz otpravlen Novoi Pochtoi. Nakladnaya [PHONE_NUMBER]. [PERSON_NAME] telefon…"
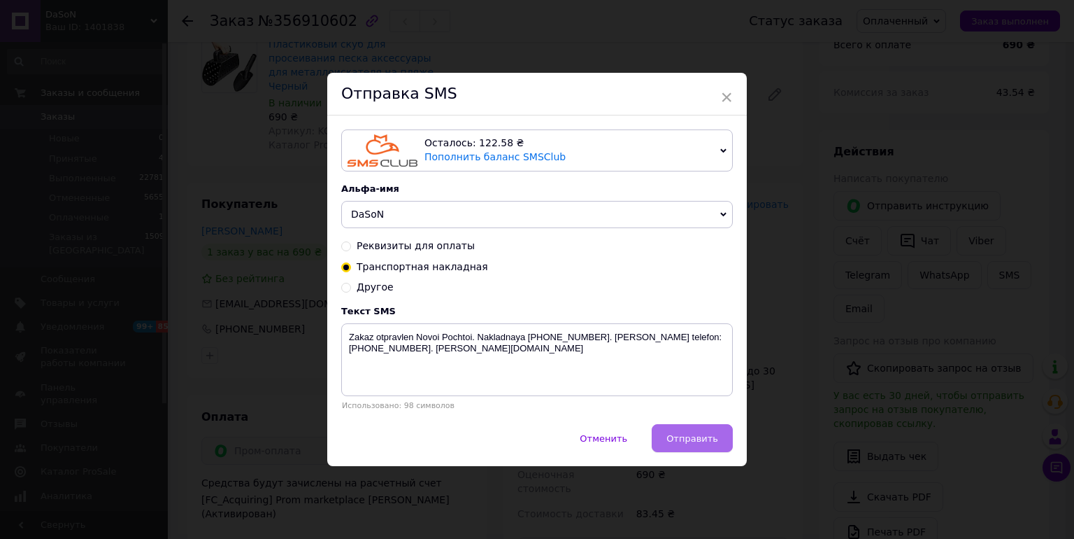
click at [691, 431] on button "Отправить" at bounding box center [692, 438] width 81 height 28
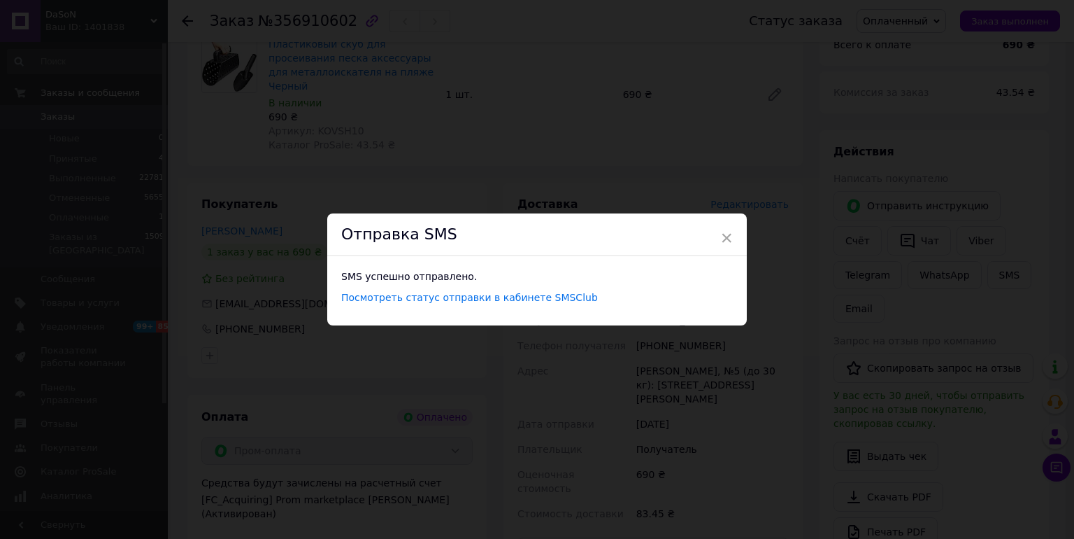
click at [679, 66] on div "× Отправка SMS SMS успешно отправлено. Посмотреть статус отправки в кабинете SM…" at bounding box center [537, 269] width 1074 height 539
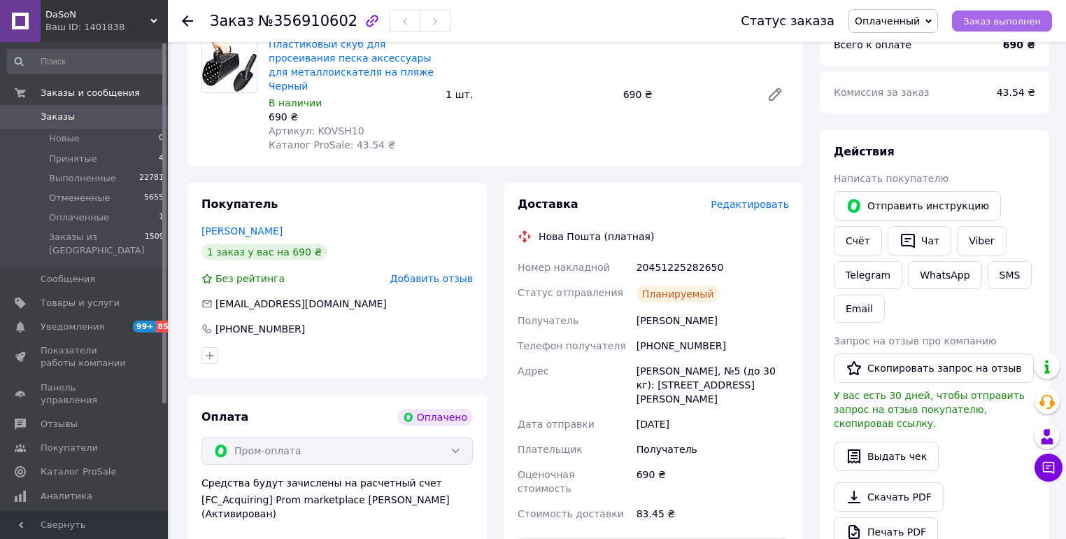
click at [1005, 18] on span "Заказ выполнен" at bounding box center [1002, 21] width 78 height 10
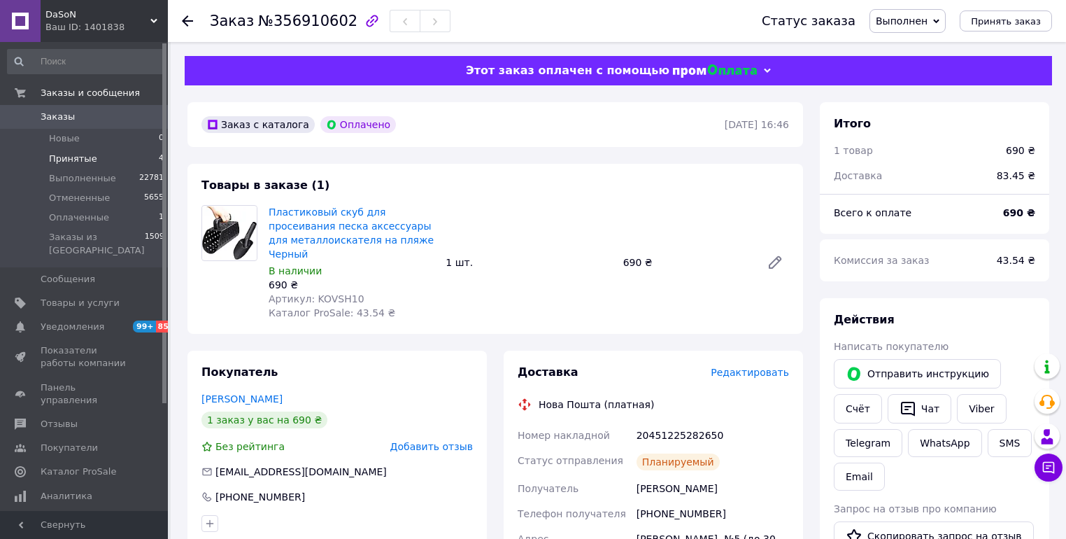
click at [70, 154] on span "Принятые" at bounding box center [73, 158] width 48 height 13
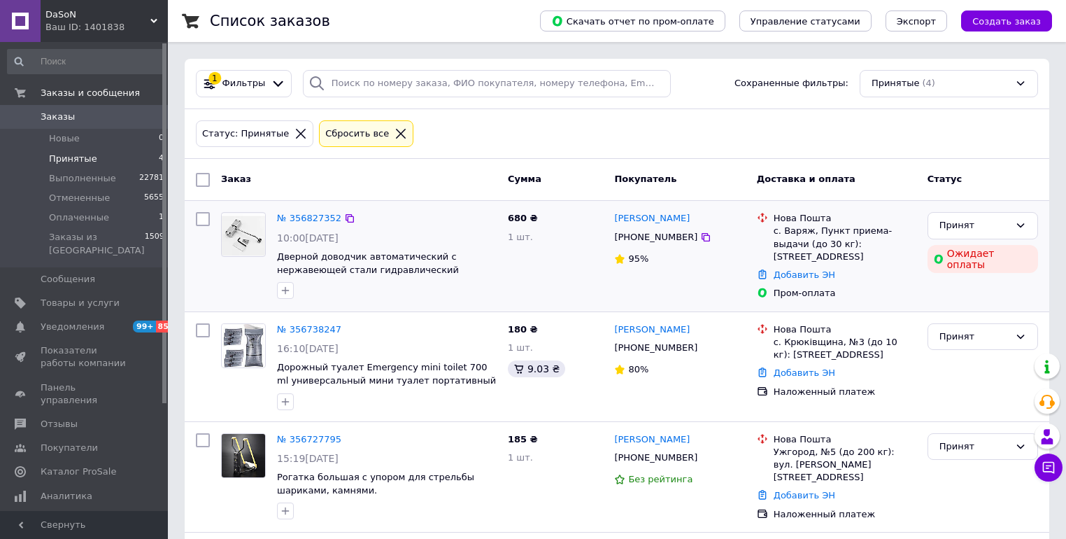
click at [316, 208] on div "№ 356827352 10:00[DATE] Дверной доводчик автоматический с нержавеющей стали гид…" at bounding box center [386, 255] width 231 height 98
click at [308, 213] on link "№ 356827352" at bounding box center [309, 218] width 64 height 10
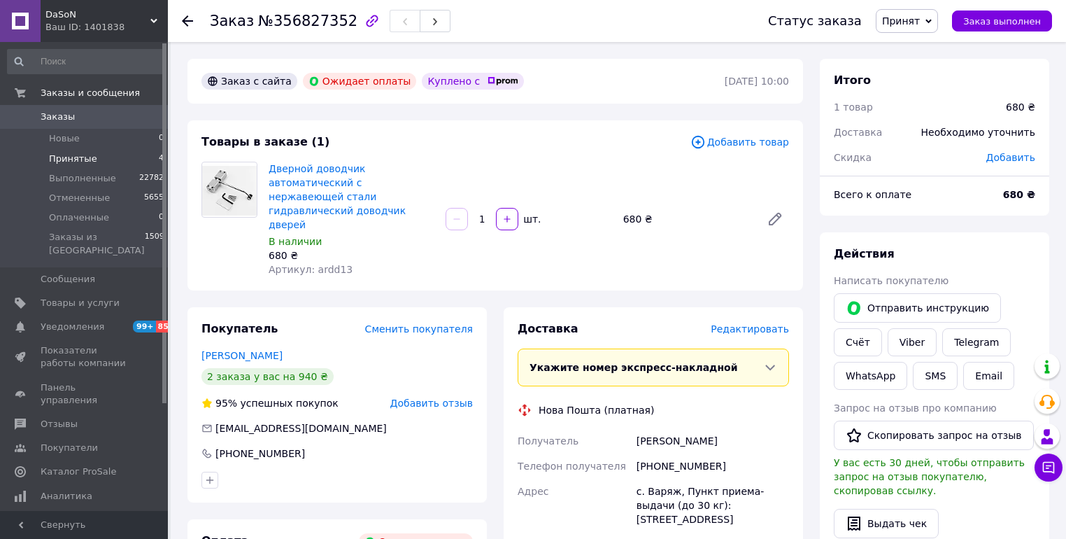
click at [64, 157] on span "Принятые" at bounding box center [73, 158] width 48 height 13
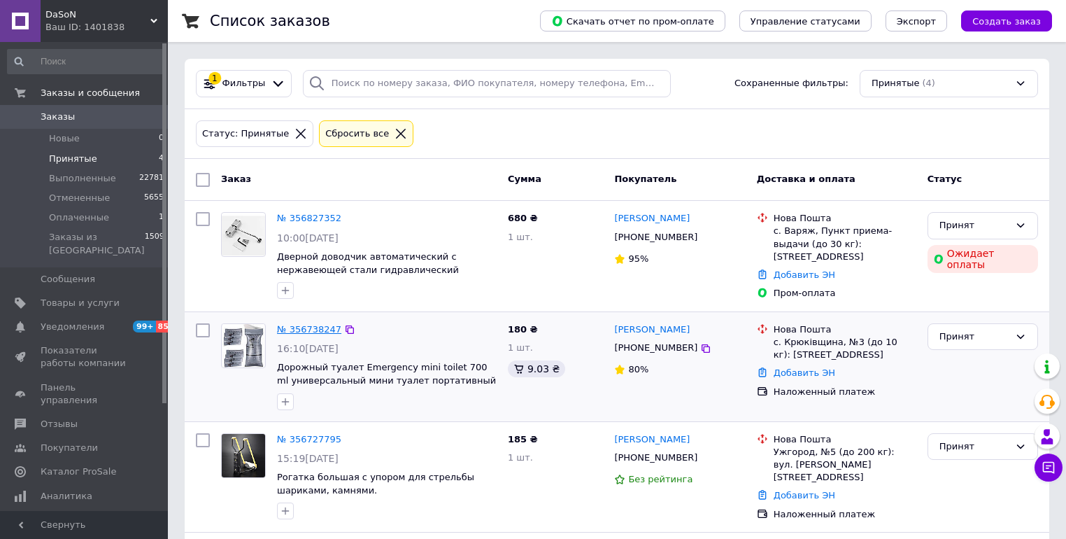
click at [300, 325] on link "№ 356738247" at bounding box center [309, 329] width 64 height 10
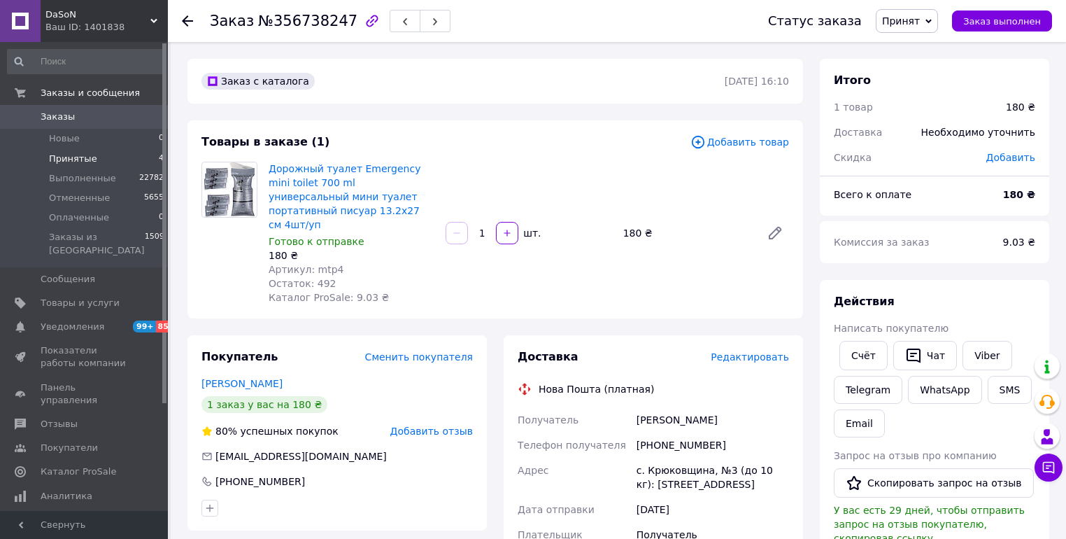
click at [67, 155] on span "Принятые" at bounding box center [73, 158] width 48 height 13
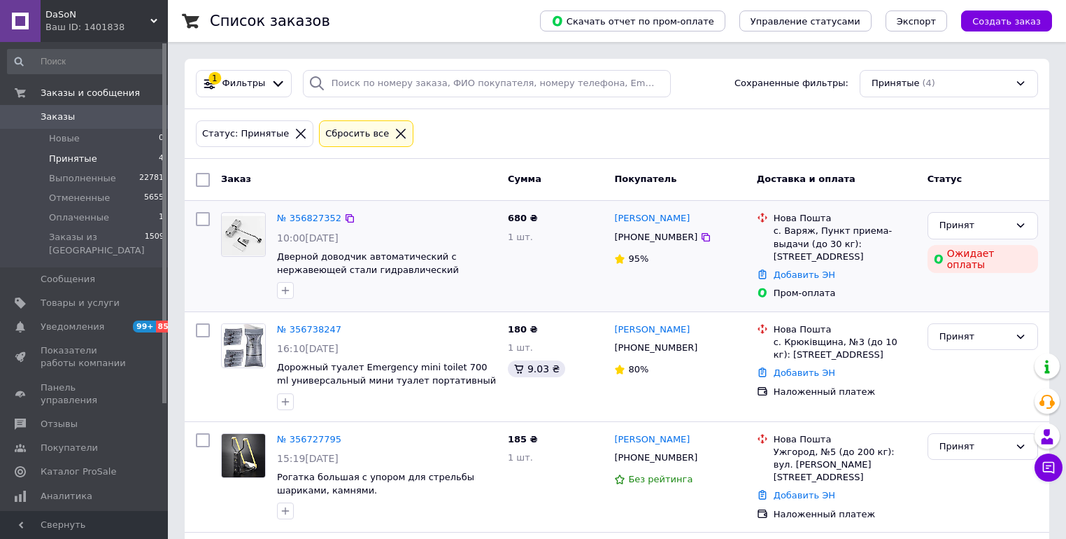
scroll to position [129, 0]
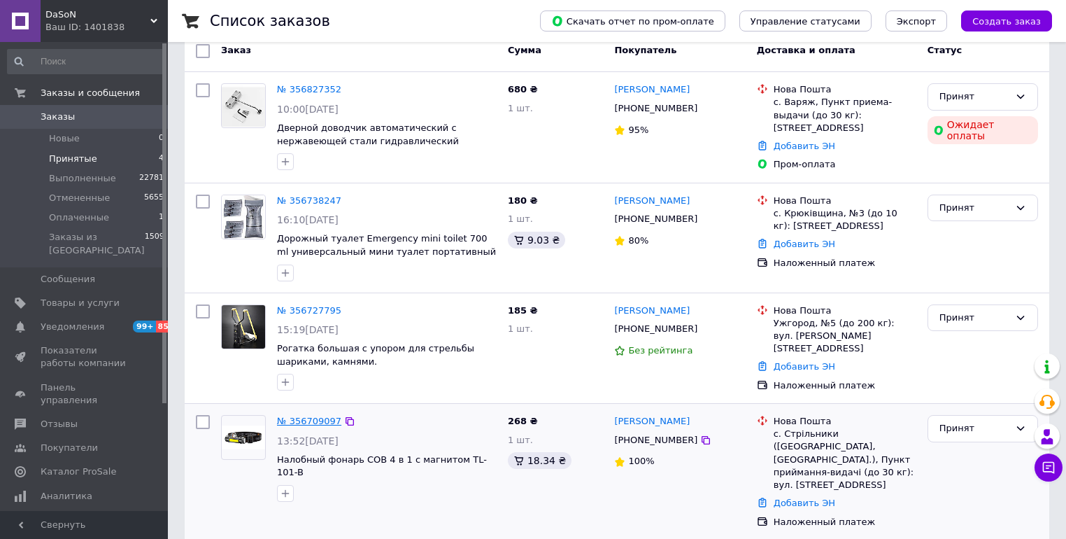
click at [304, 416] on link "№ 356709097" at bounding box center [309, 421] width 64 height 10
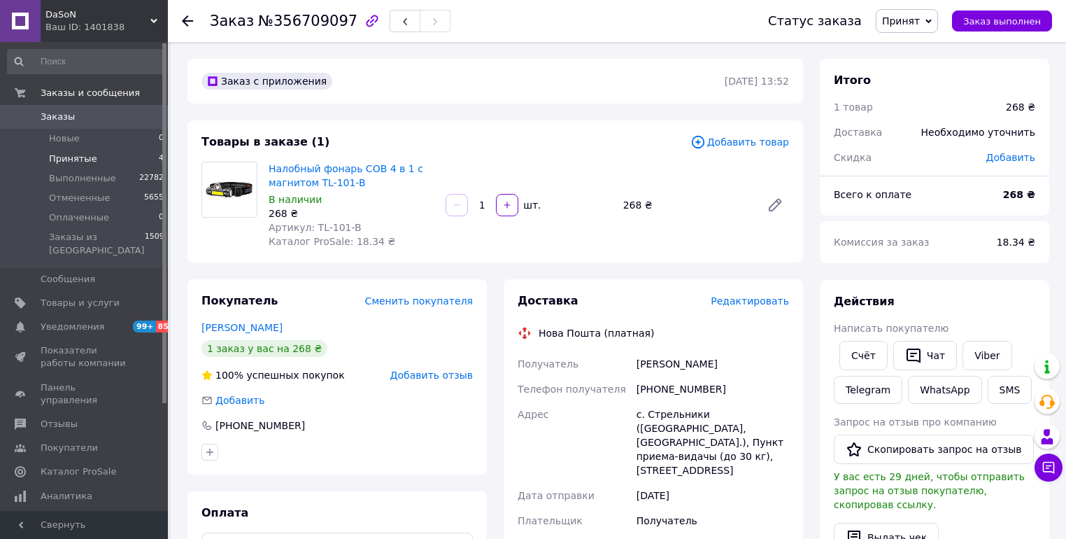
click at [66, 154] on span "Принятые" at bounding box center [73, 158] width 48 height 13
